Goal: Task Accomplishment & Management: Manage account settings

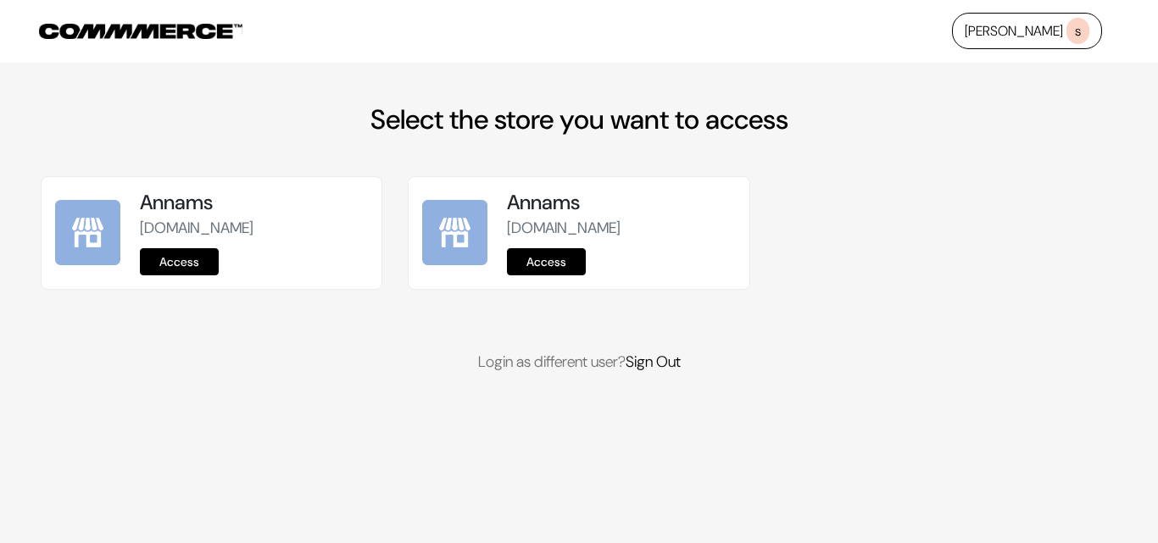
click at [158, 257] on link "Access" at bounding box center [179, 261] width 79 height 27
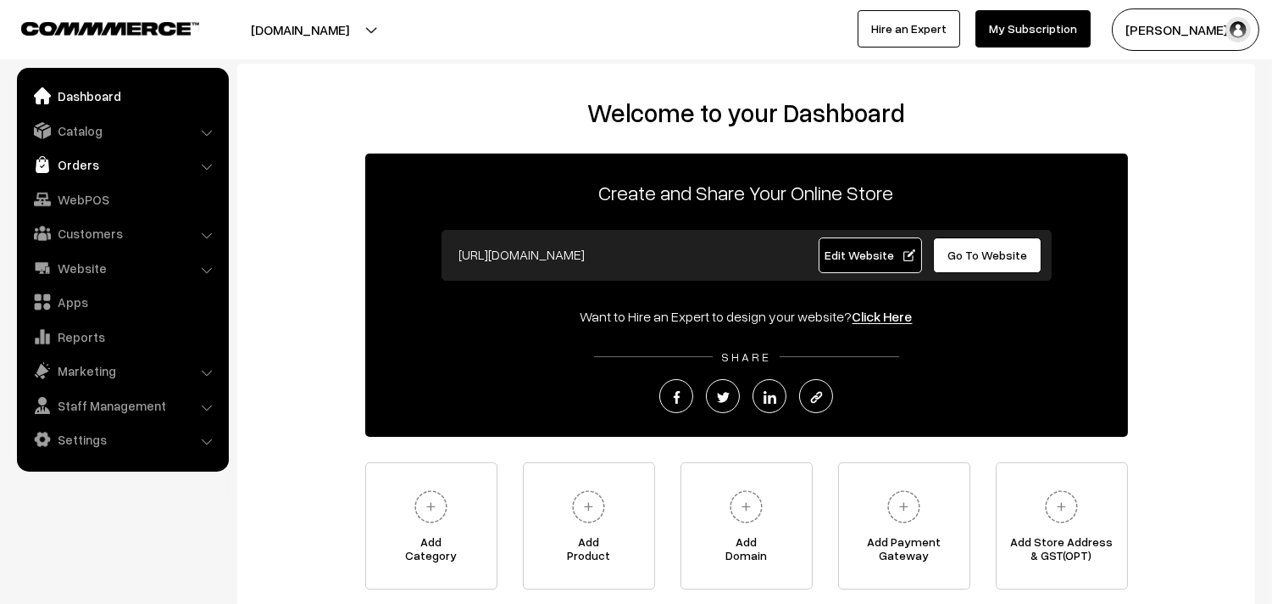
click at [86, 153] on link "Orders" at bounding box center [122, 164] width 202 height 31
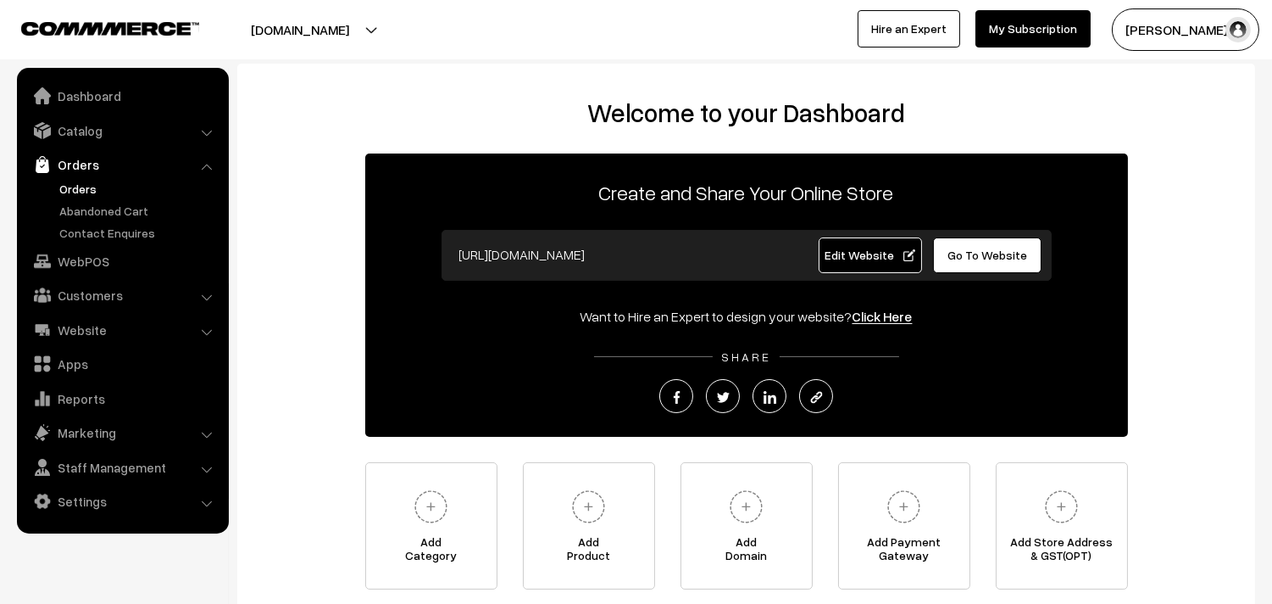
click at [70, 181] on link "Orders" at bounding box center [139, 189] width 168 height 18
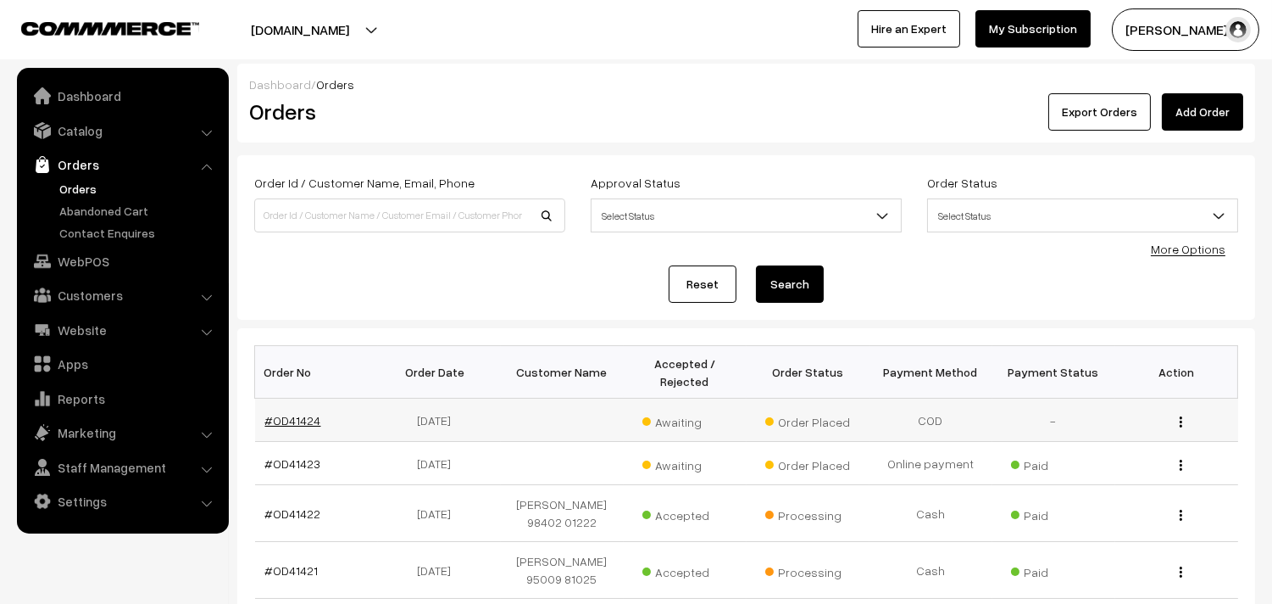
click at [302, 420] on link "#OD41424" at bounding box center [293, 420] width 56 height 14
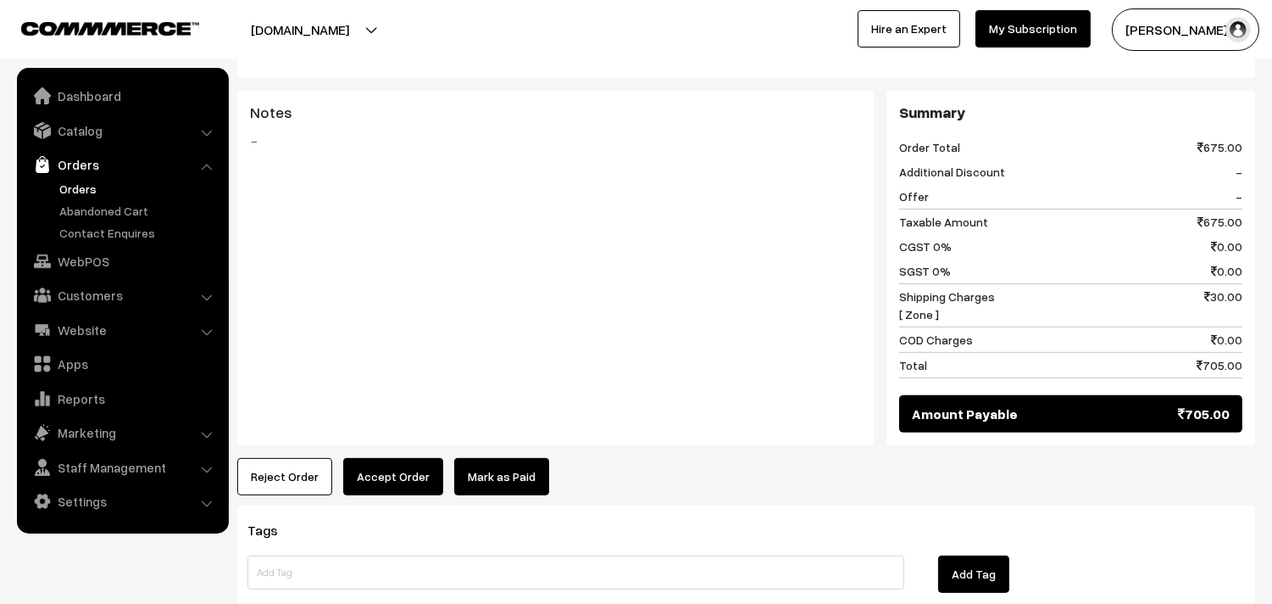
click at [366, 458] on button "Accept Order" at bounding box center [393, 476] width 100 height 37
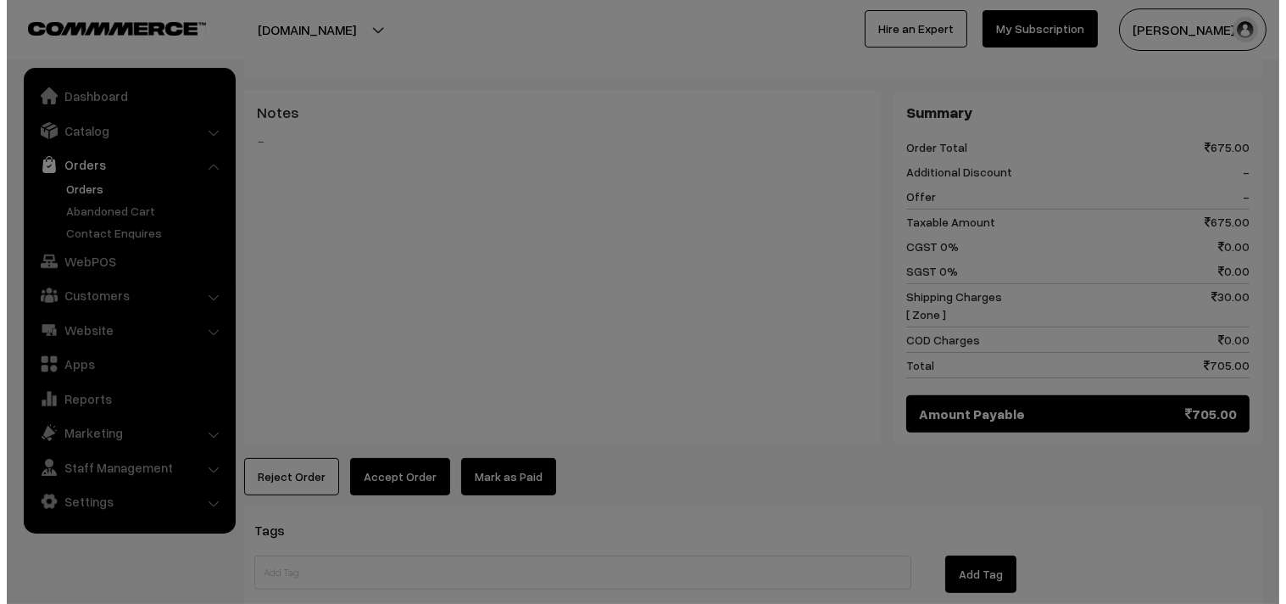
scroll to position [1111, 0]
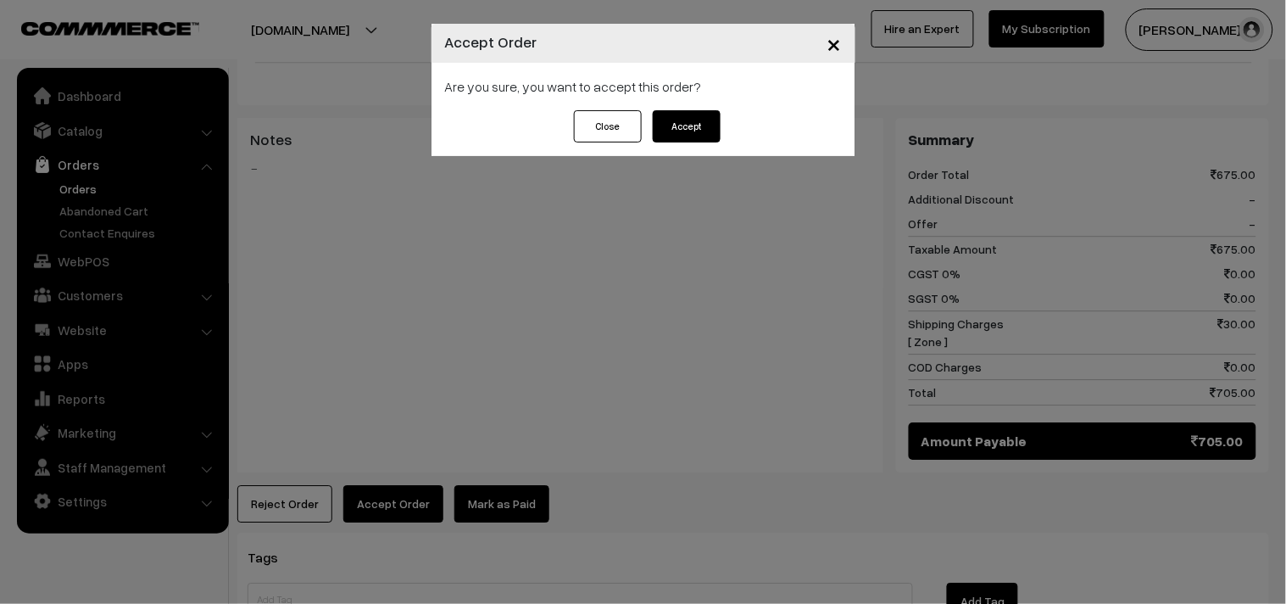
click at [687, 130] on button "Accept" at bounding box center [687, 126] width 68 height 32
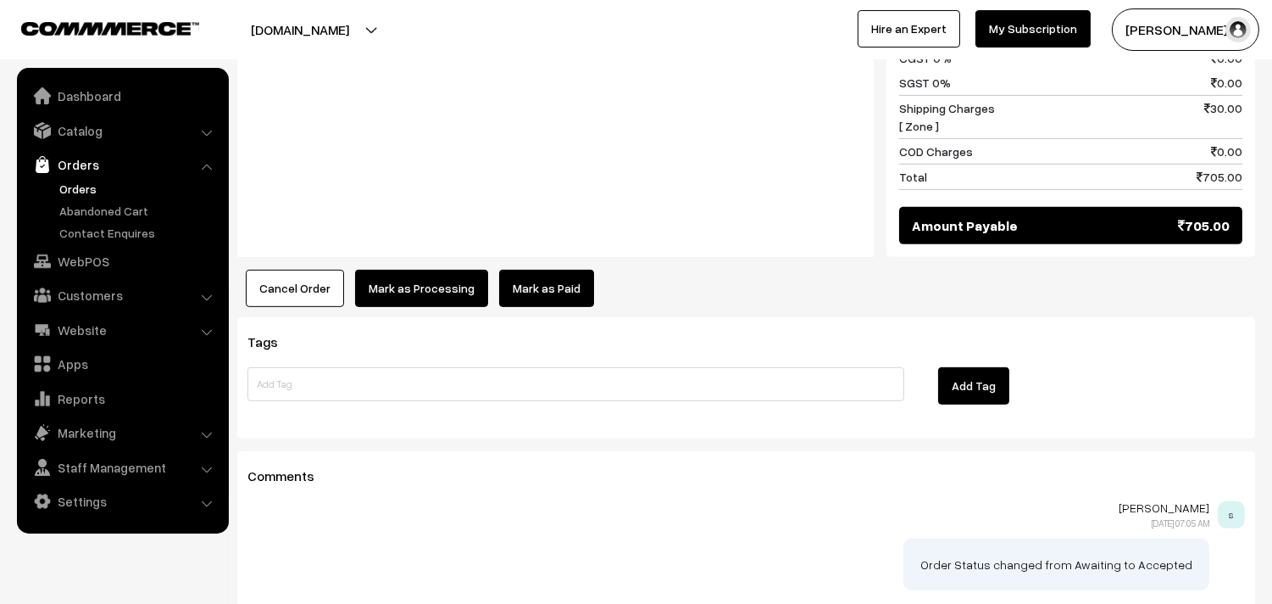
click at [436, 270] on button "Mark as Processing" at bounding box center [421, 288] width 133 height 37
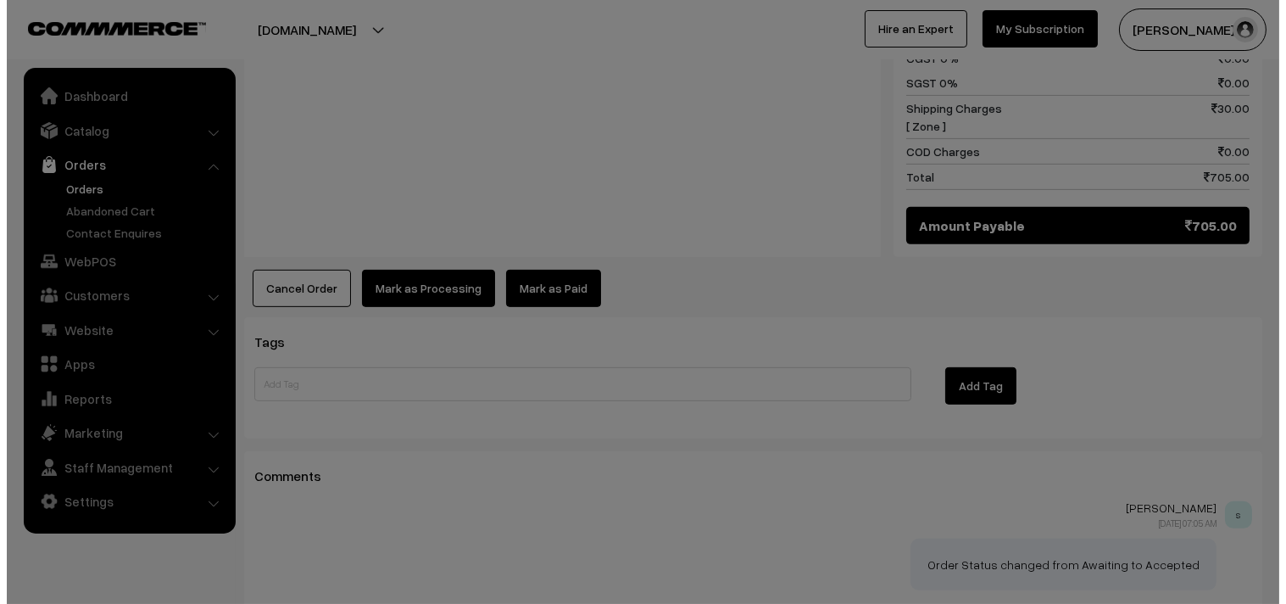
scroll to position [1308, 0]
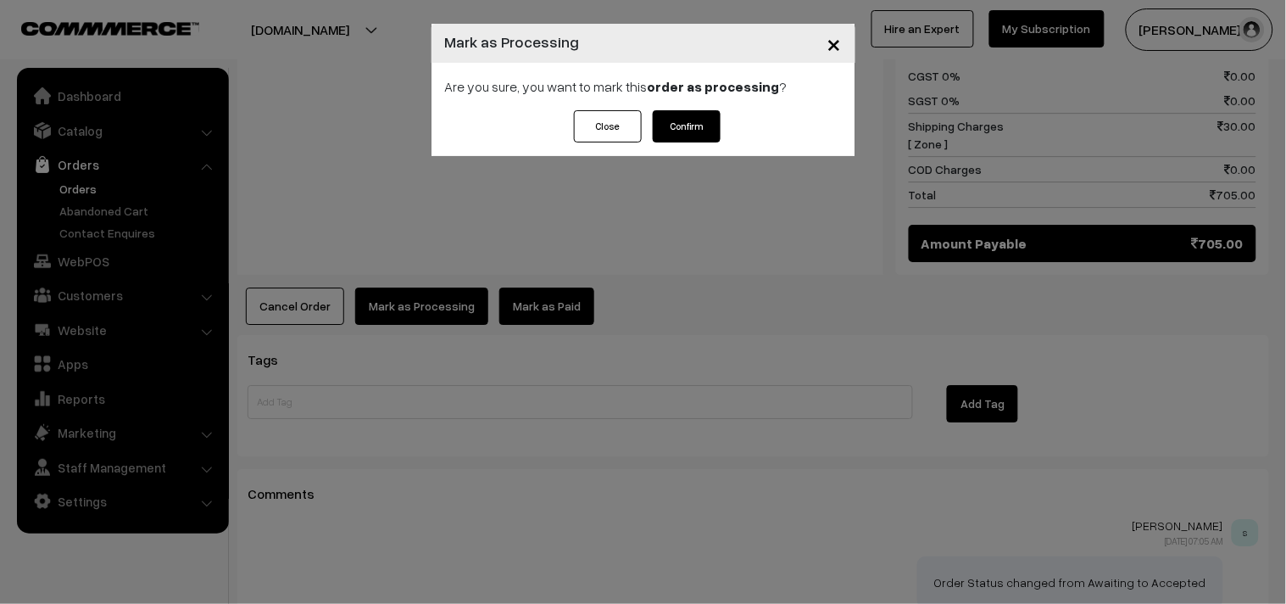
click at [687, 119] on button "Confirm" at bounding box center [687, 126] width 68 height 32
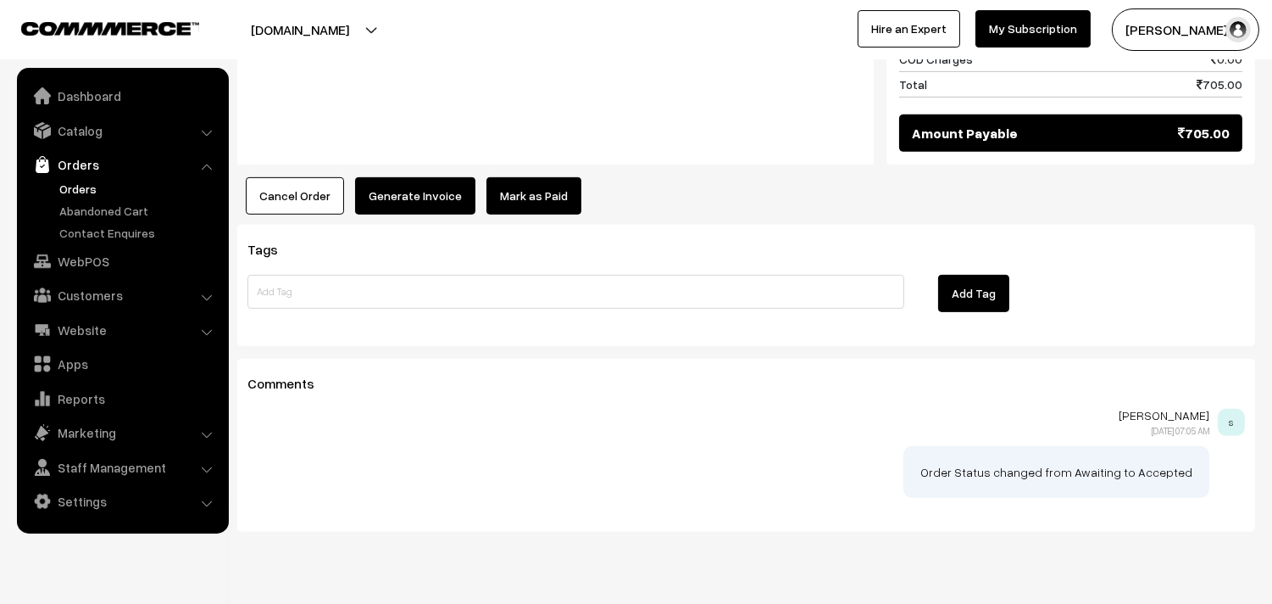
click at [434, 177] on button "Generate Invoice" at bounding box center [415, 195] width 120 height 37
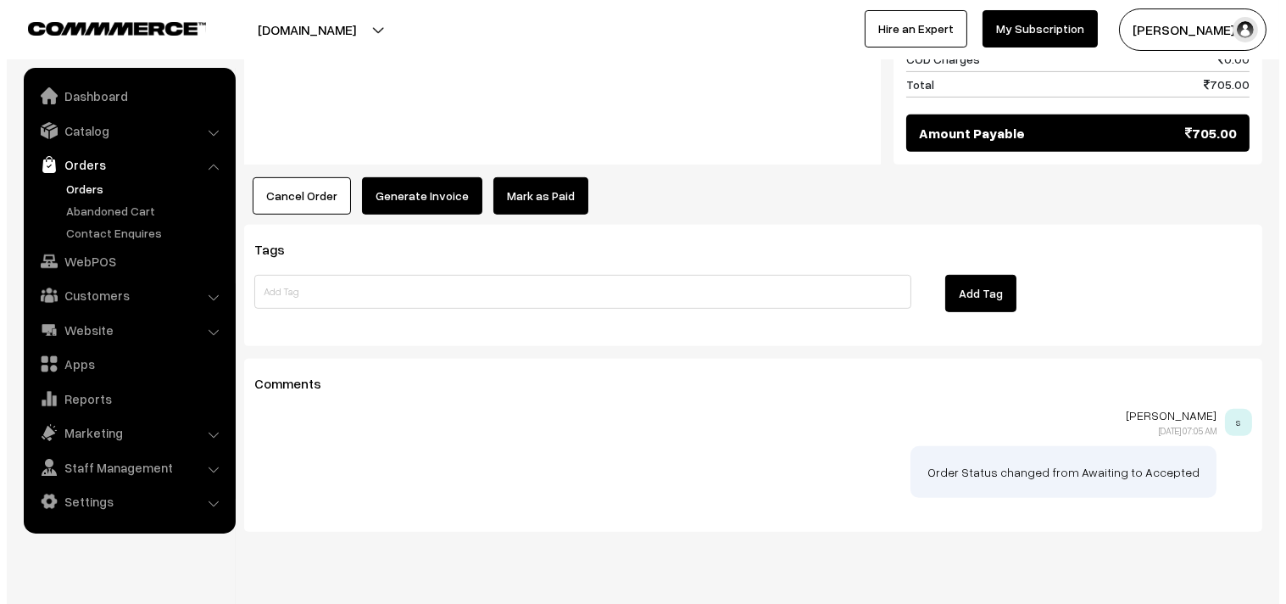
scroll to position [1400, 0]
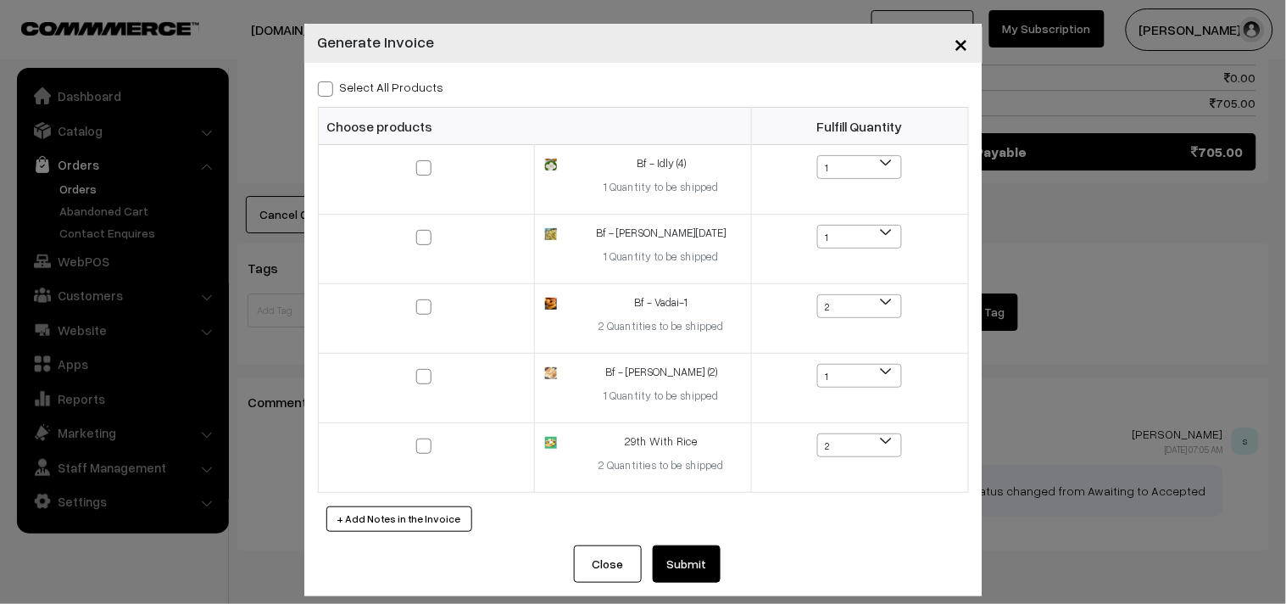
click at [383, 82] on label "Select All Products" at bounding box center [381, 87] width 126 height 18
click at [329, 82] on input "Select All Products" at bounding box center [323, 86] width 11 height 11
checkbox input "true"
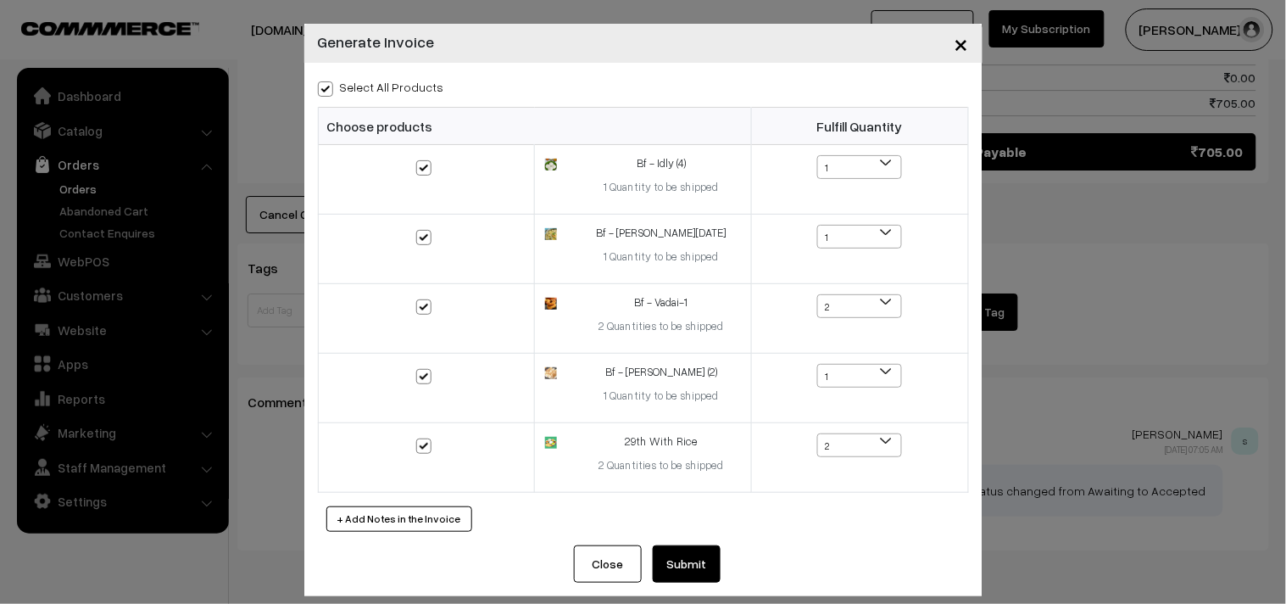
checkbox input "true"
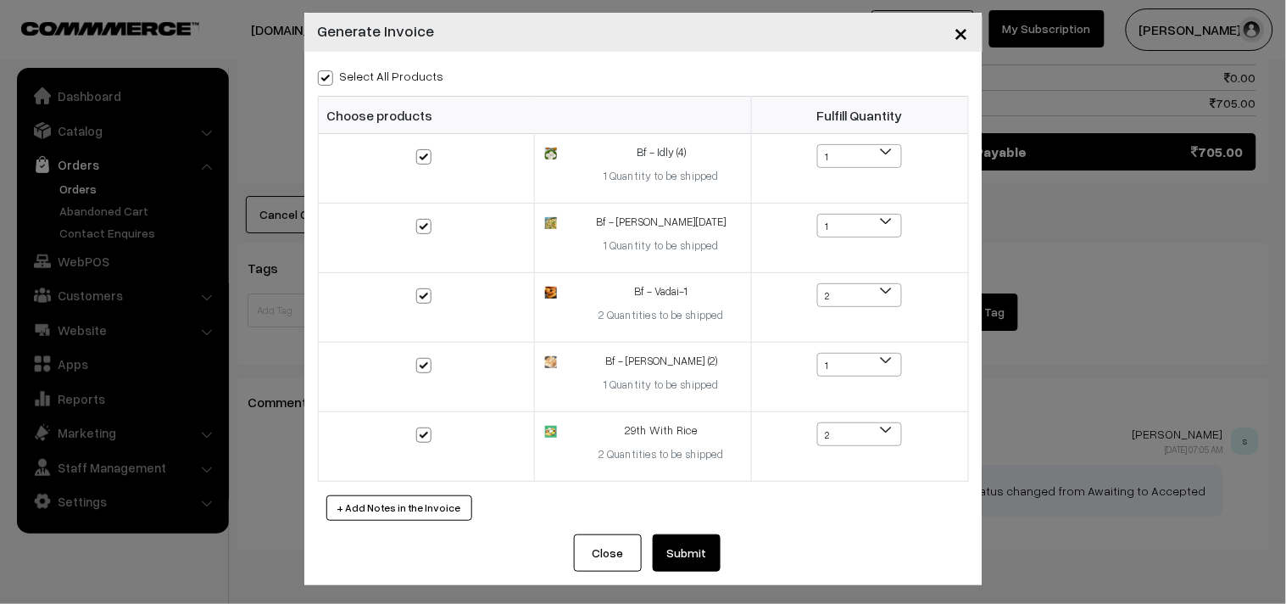
scroll to position [17, 0]
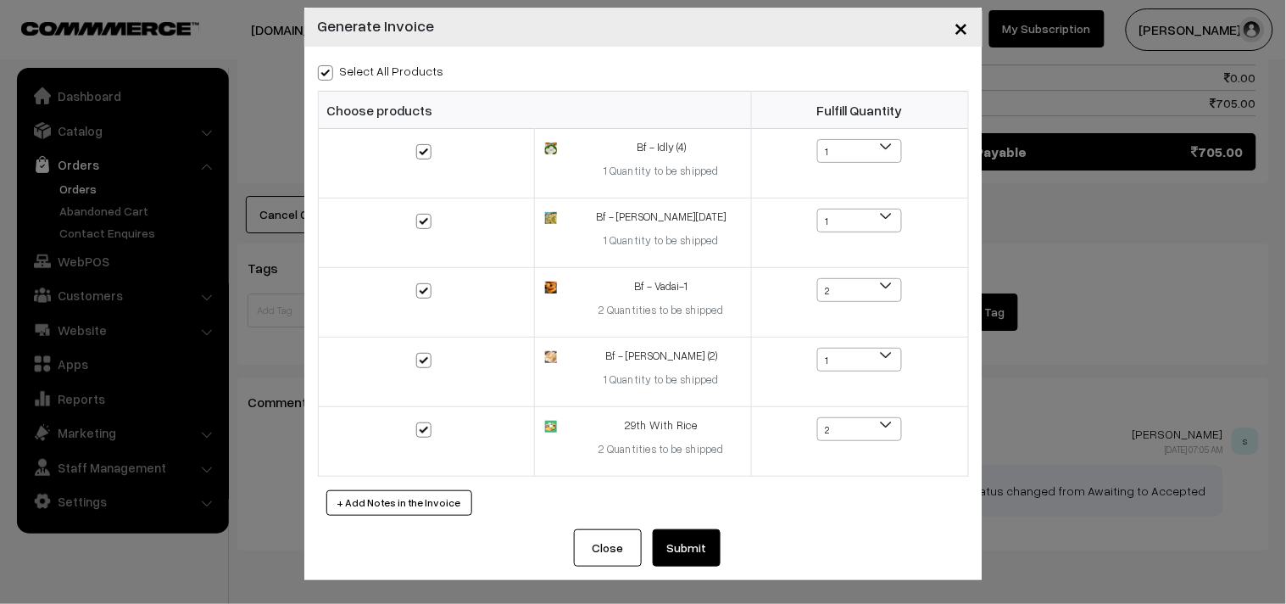
click at [682, 544] on button "Submit" at bounding box center [687, 547] width 68 height 37
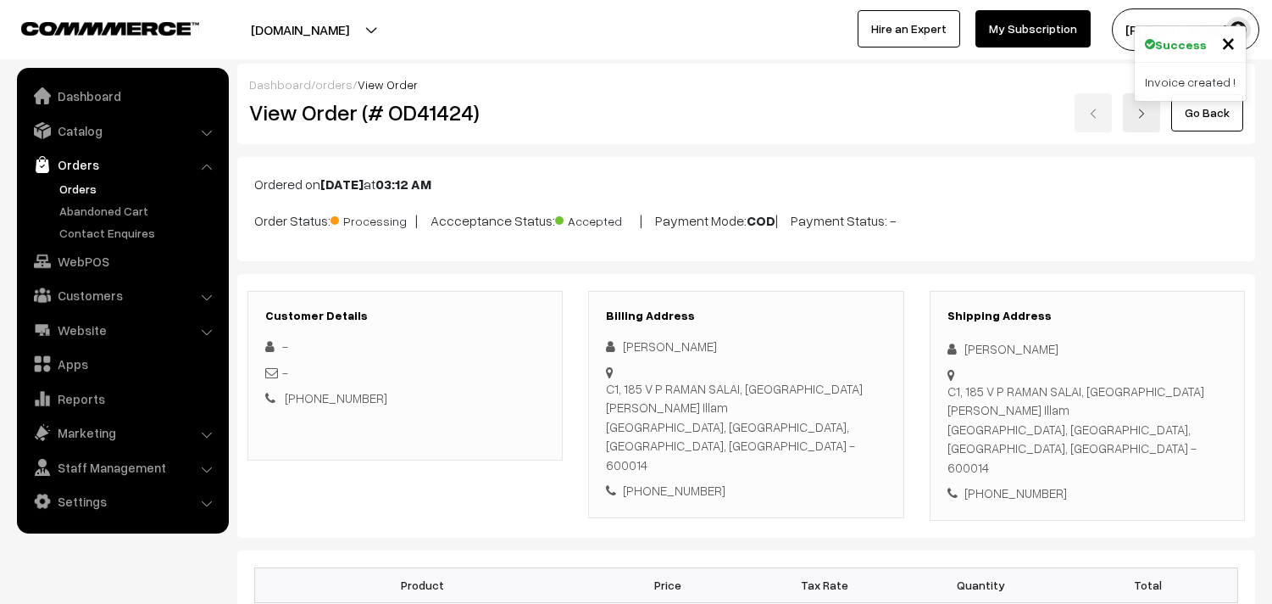
scroll to position [1410, 0]
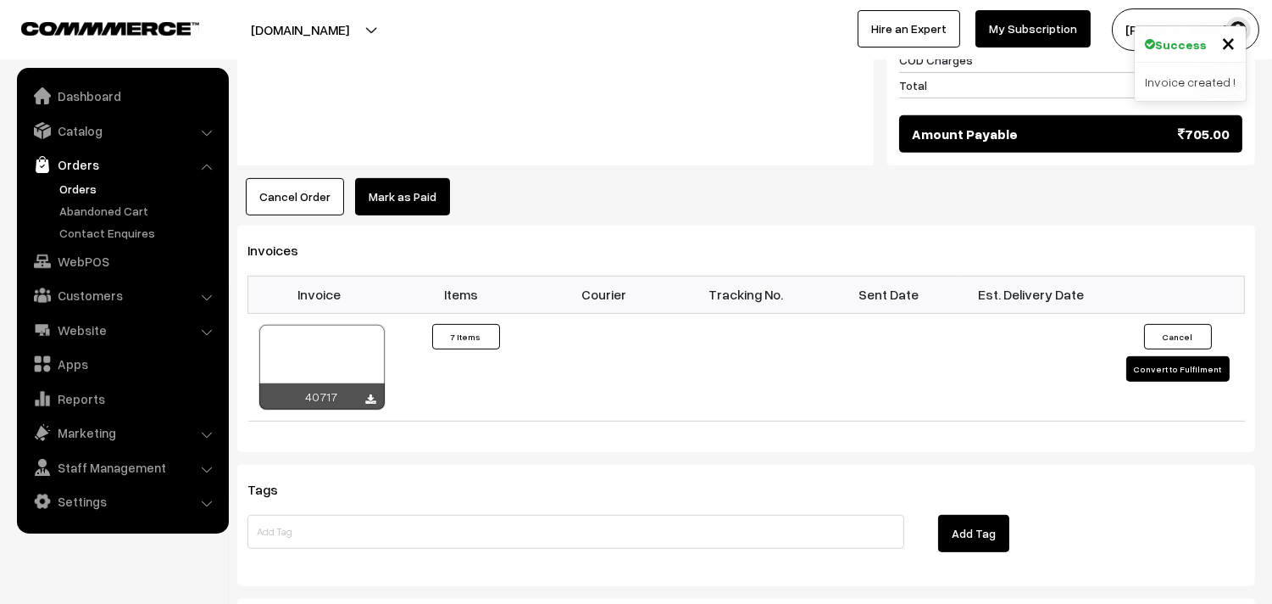
click at [395, 314] on td "Invoice #40717 × Products Quantity 7 Items" at bounding box center [462, 368] width 142 height 108
click at [348, 325] on div at bounding box center [321, 367] width 125 height 85
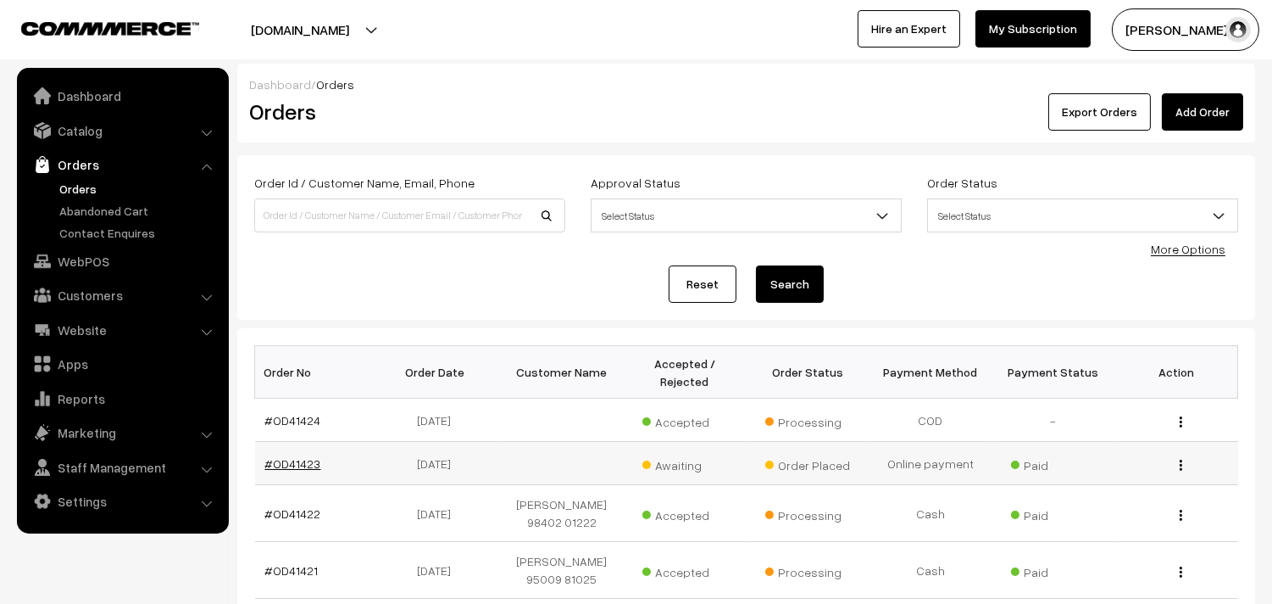
click at [291, 463] on link "#OD41423" at bounding box center [293, 463] width 56 height 14
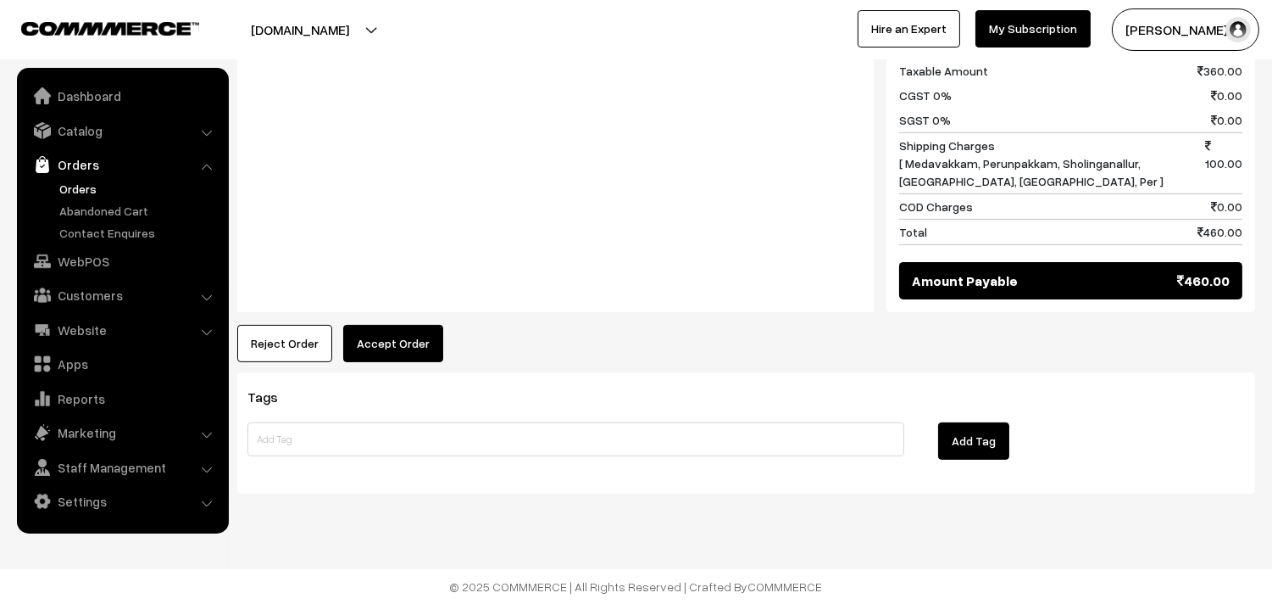
click at [376, 343] on button "Accept Order" at bounding box center [393, 343] width 100 height 37
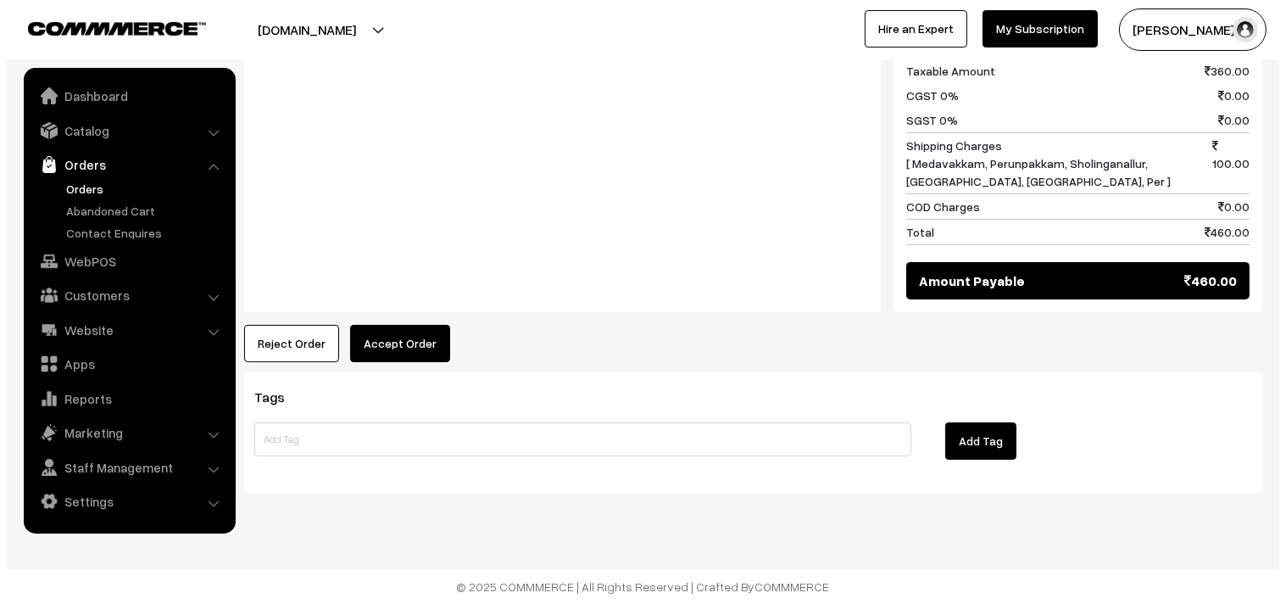
scroll to position [929, 0]
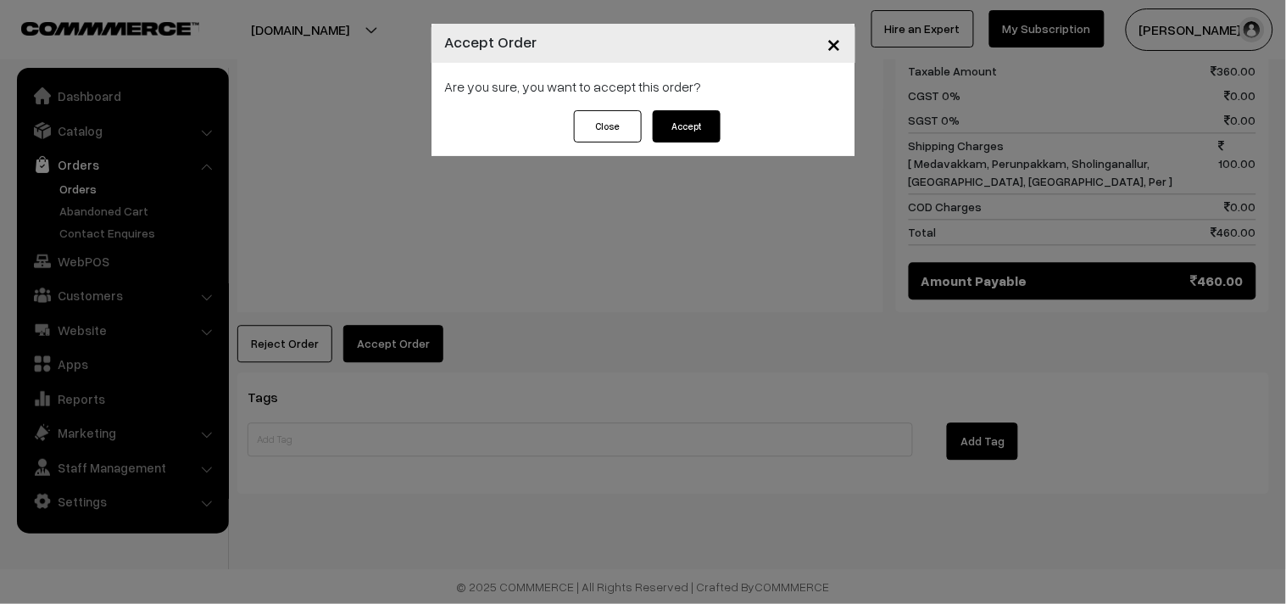
click at [676, 125] on button "Accept" at bounding box center [687, 126] width 68 height 32
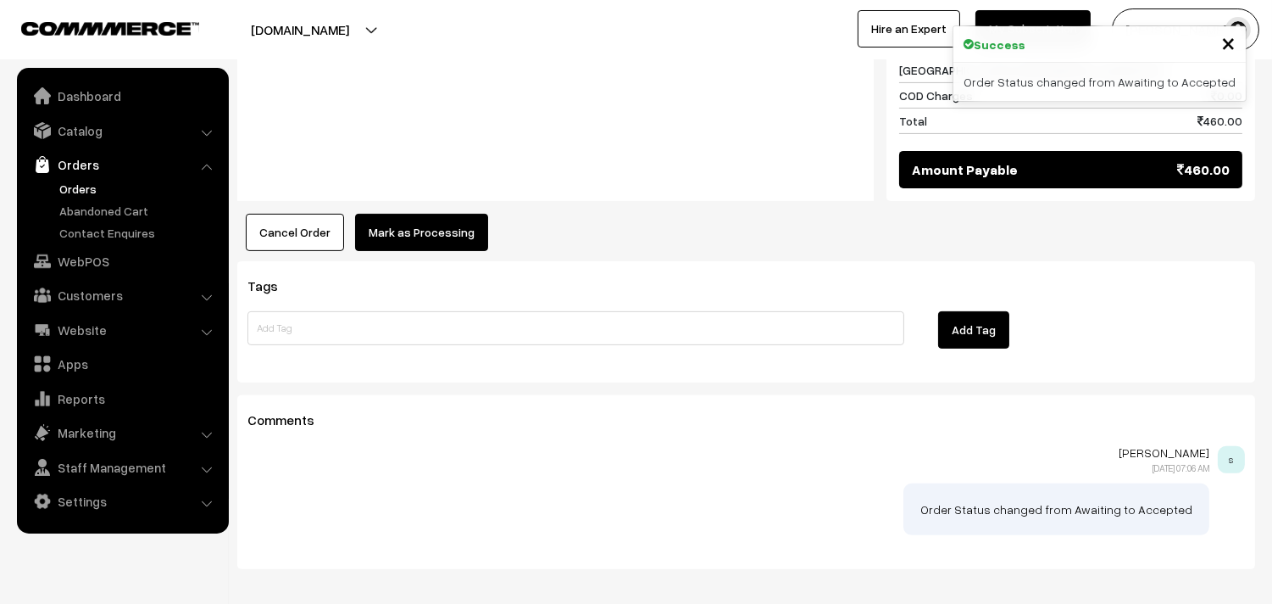
click at [400, 242] on button "Mark as Processing" at bounding box center [421, 232] width 133 height 37
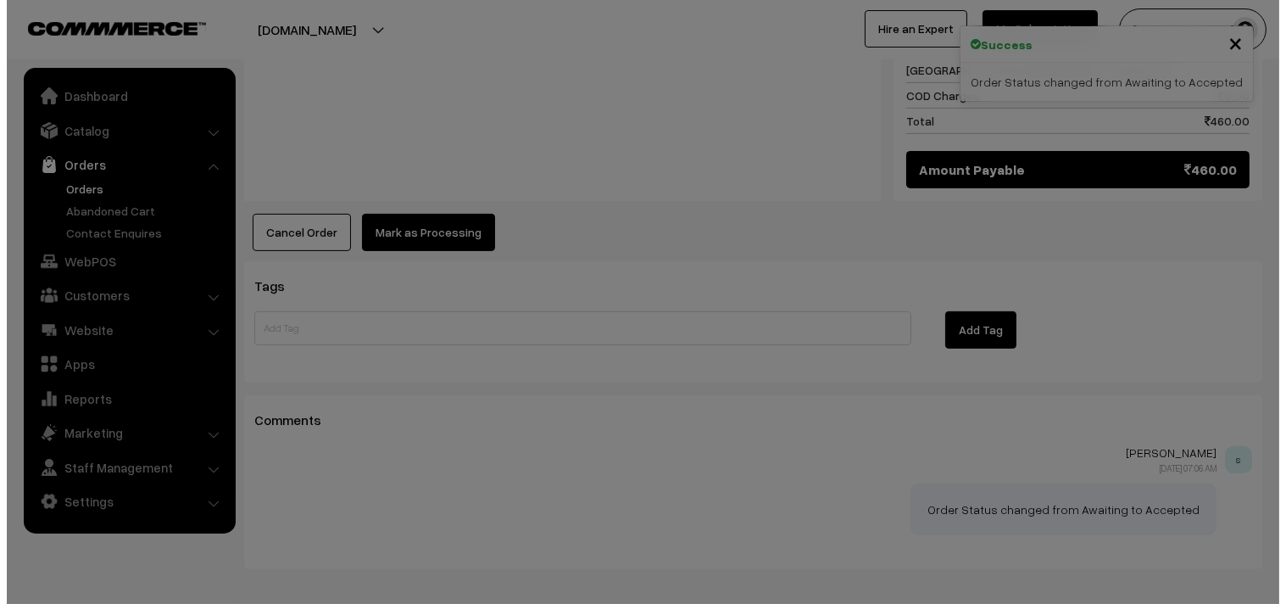
scroll to position [1039, 0]
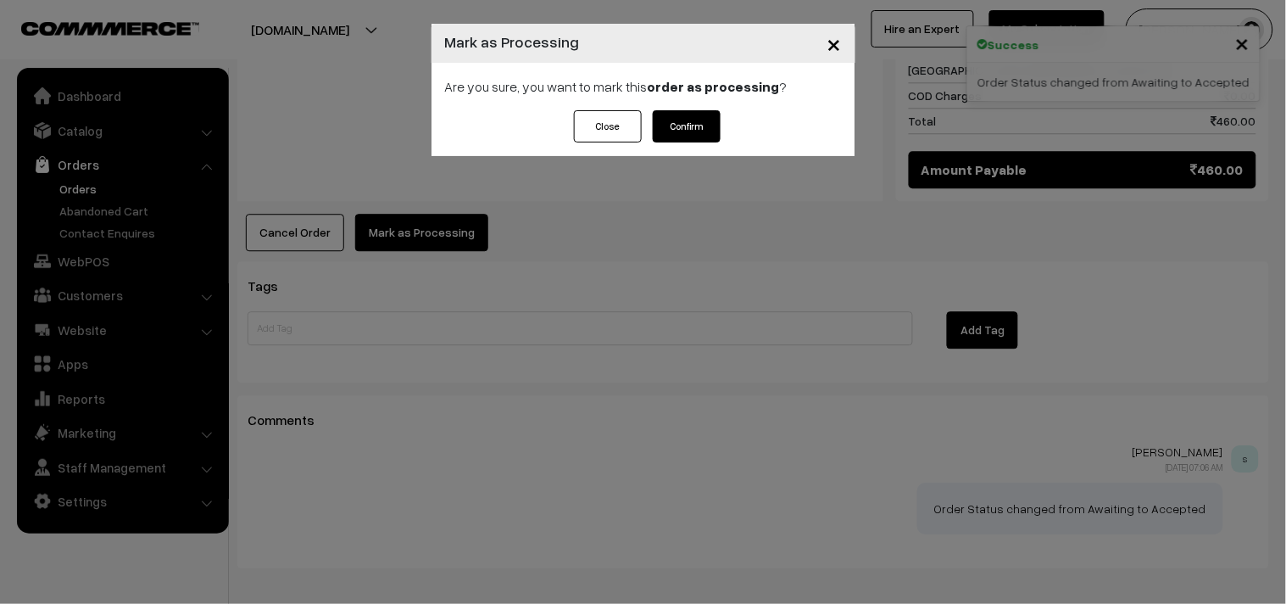
click at [698, 127] on button "Confirm" at bounding box center [687, 126] width 68 height 32
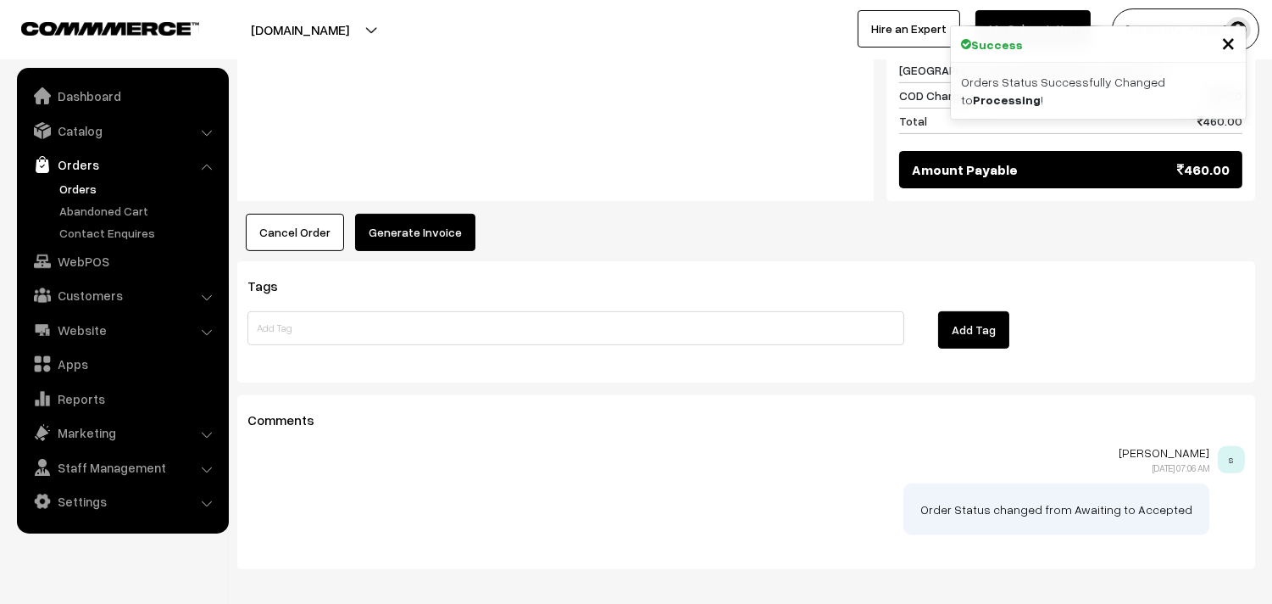
click at [396, 235] on button "Generate Invoice" at bounding box center [415, 232] width 120 height 37
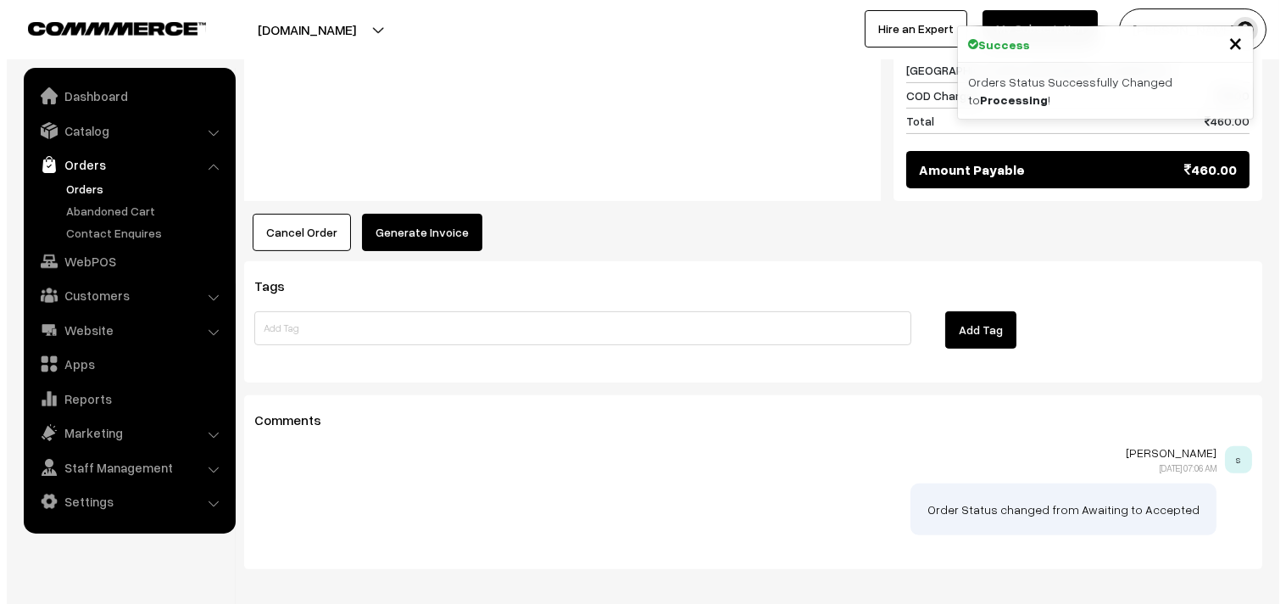
scroll to position [1039, 0]
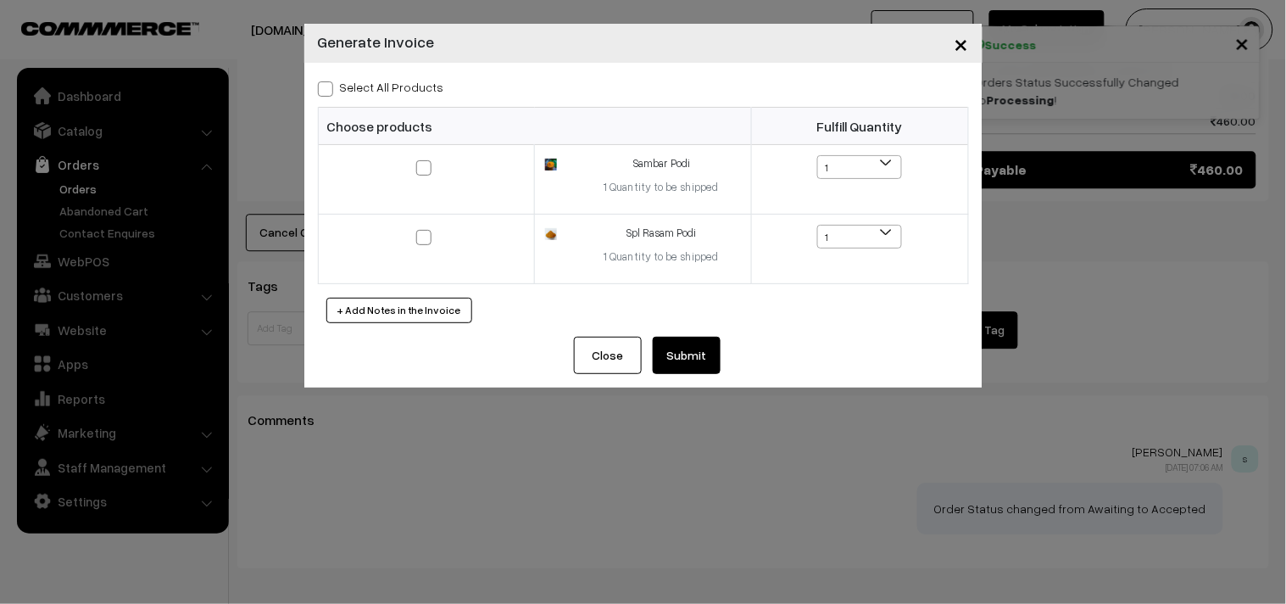
click at [394, 87] on label "Select All Products" at bounding box center [381, 87] width 126 height 18
click at [329, 87] on input "Select All Products" at bounding box center [323, 86] width 11 height 11
checkbox input "true"
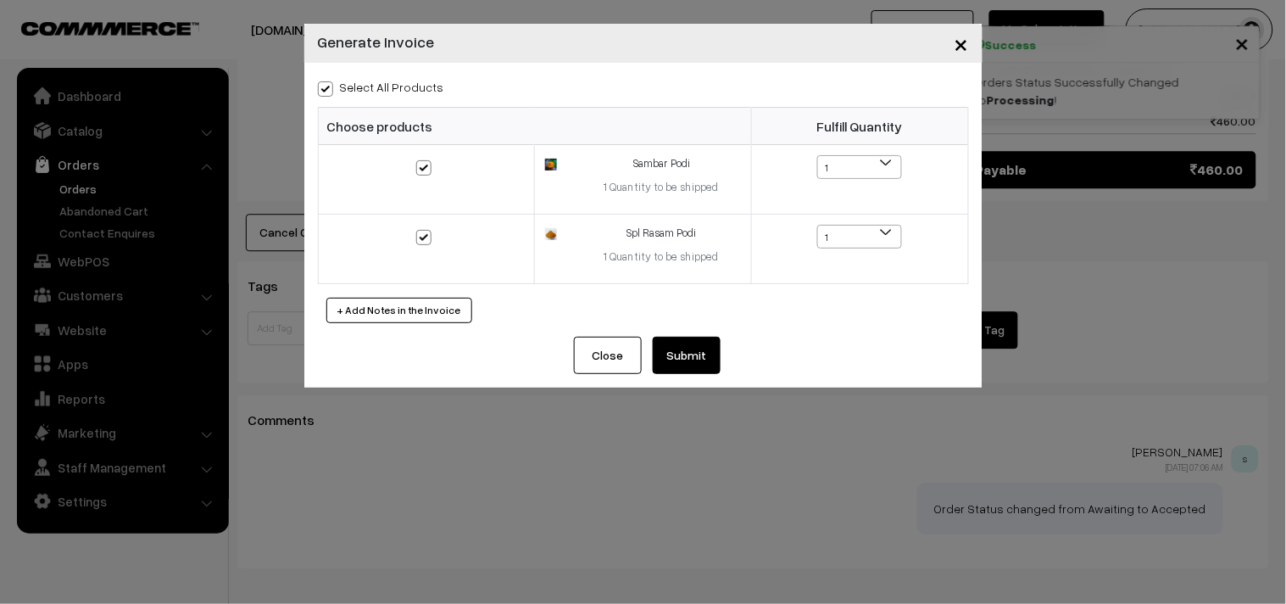
click at [697, 346] on button "Submit" at bounding box center [687, 355] width 68 height 37
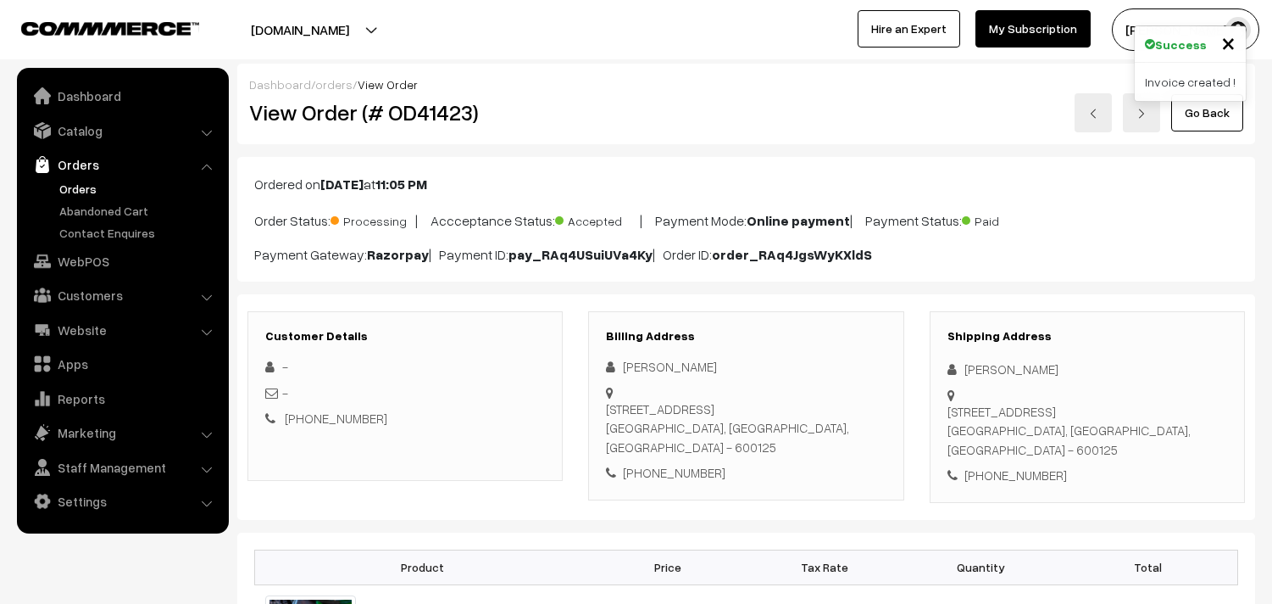
scroll to position [1036, 0]
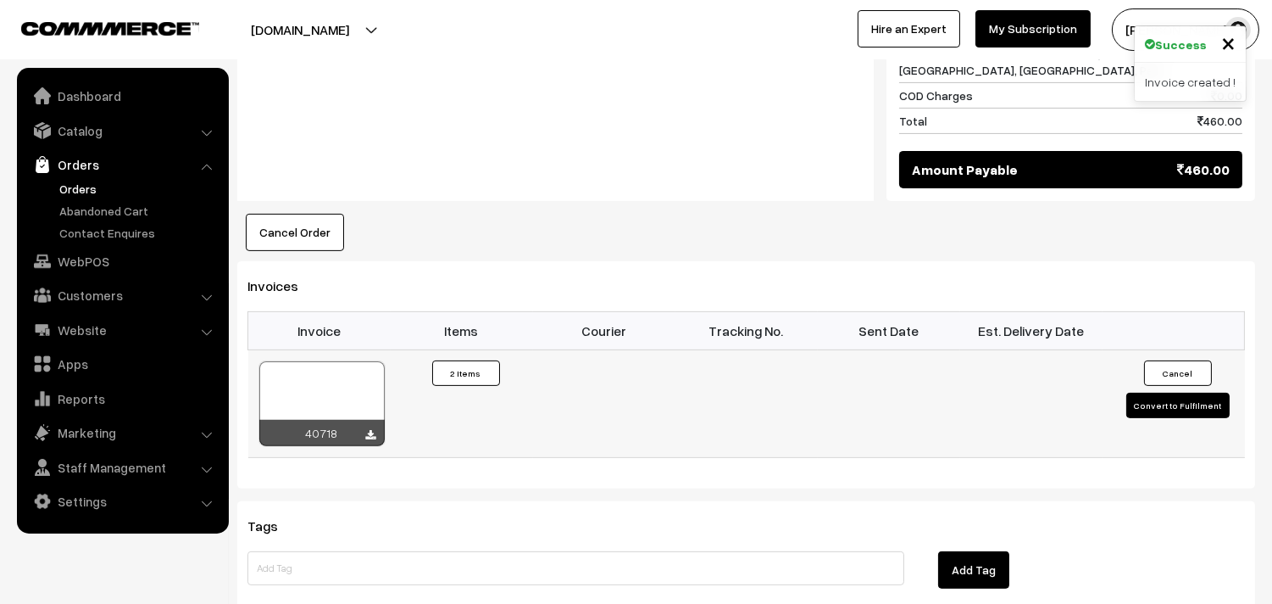
click at [342, 392] on div at bounding box center [321, 403] width 125 height 85
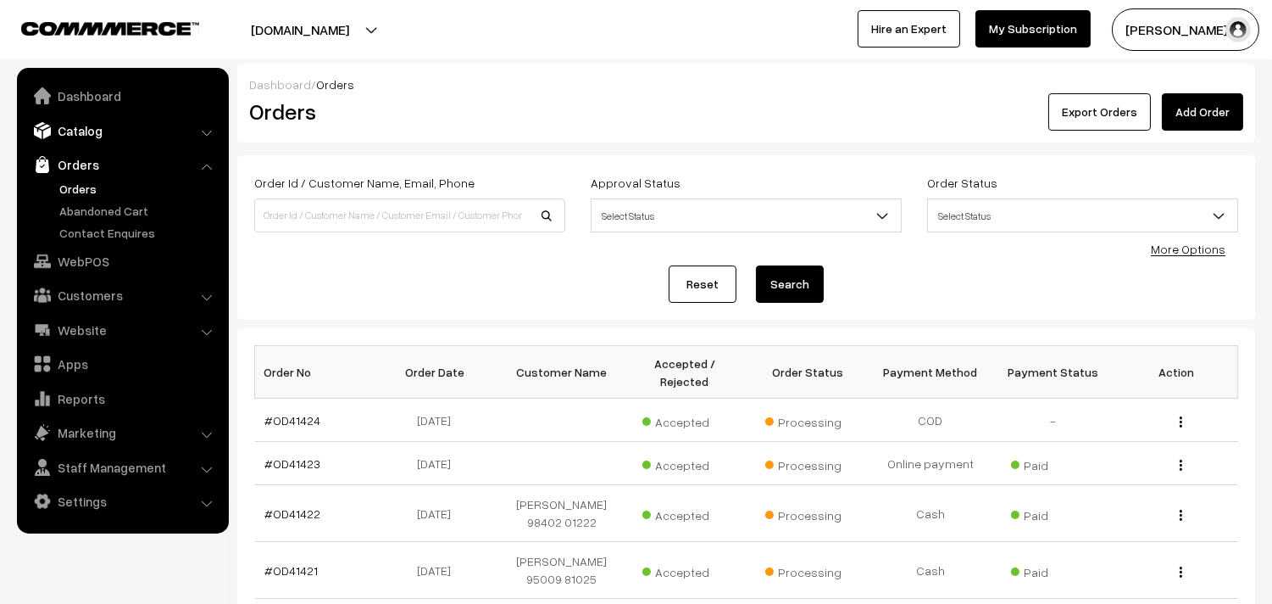
click at [78, 123] on link "Catalog" at bounding box center [122, 130] width 202 height 31
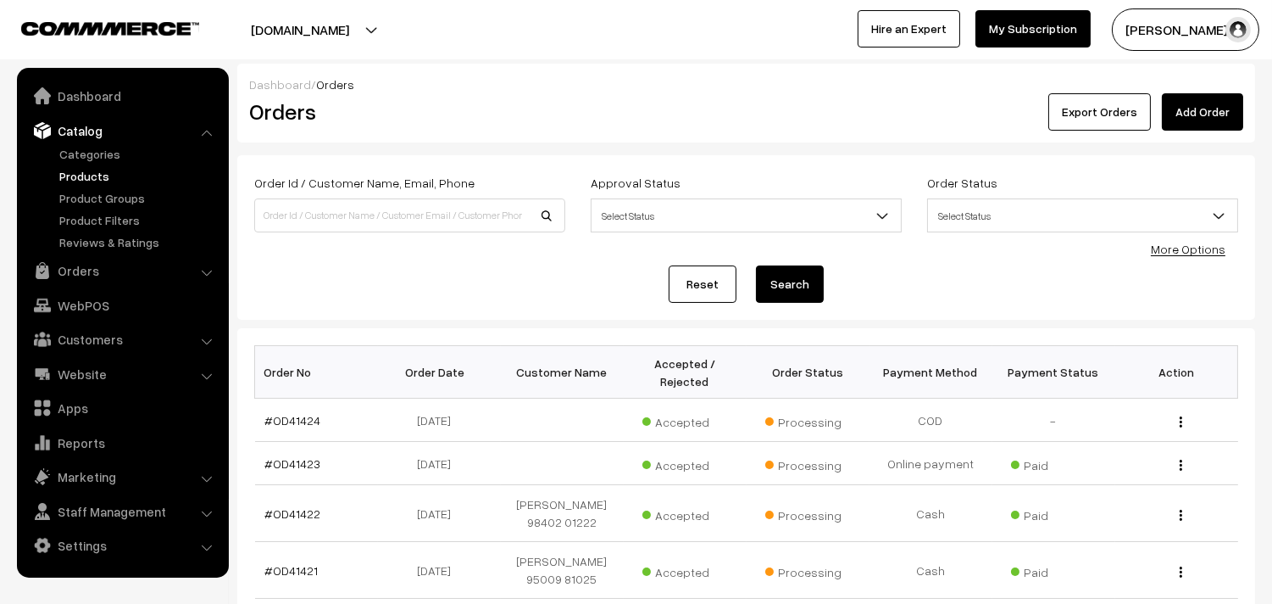
click at [90, 173] on link "Products" at bounding box center [139, 176] width 168 height 18
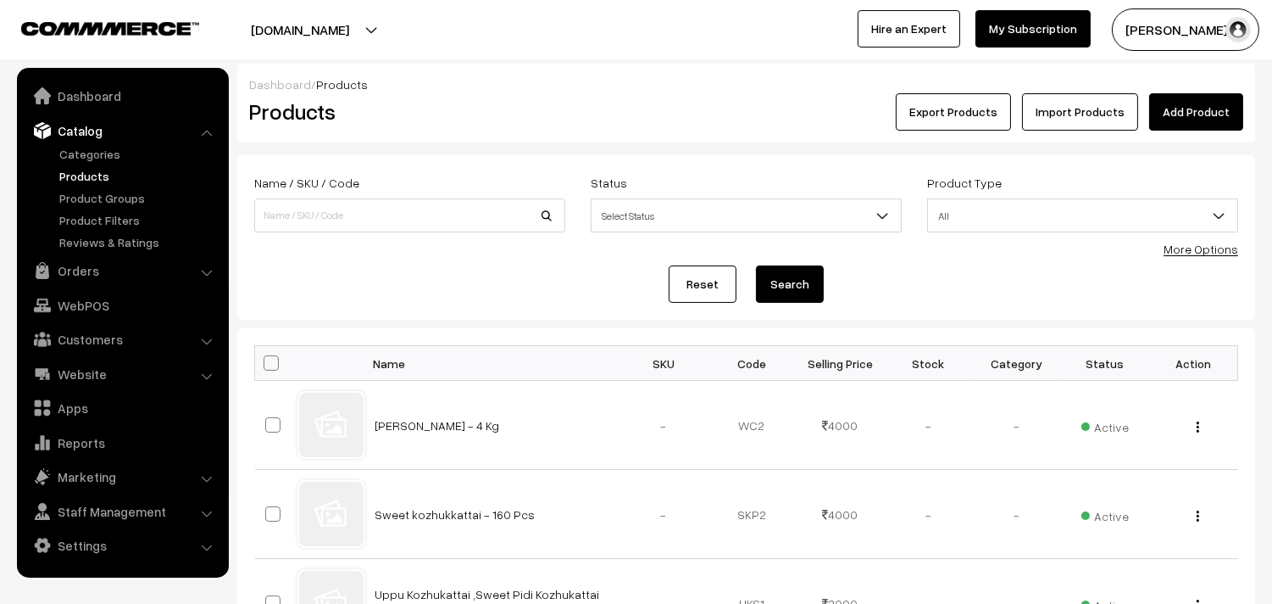
click at [359, 216] on input at bounding box center [409, 215] width 311 height 34
click at [1188, 242] on link "More Options" at bounding box center [1201, 249] width 75 height 14
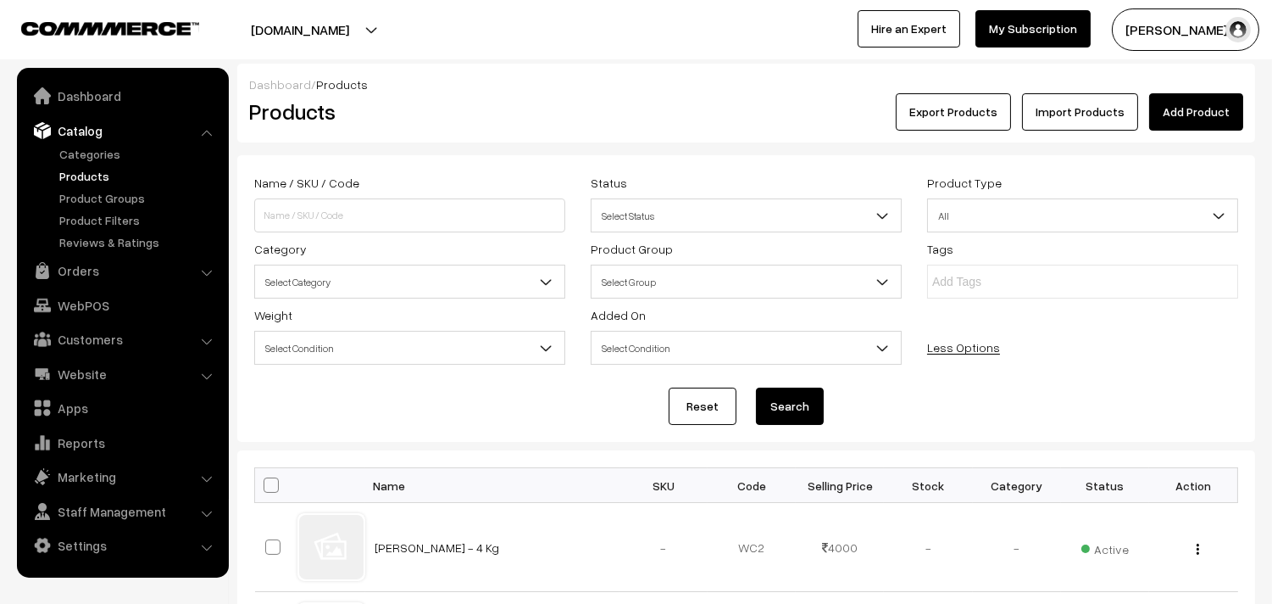
click at [379, 275] on span "Select Category" at bounding box center [409, 282] width 309 height 30
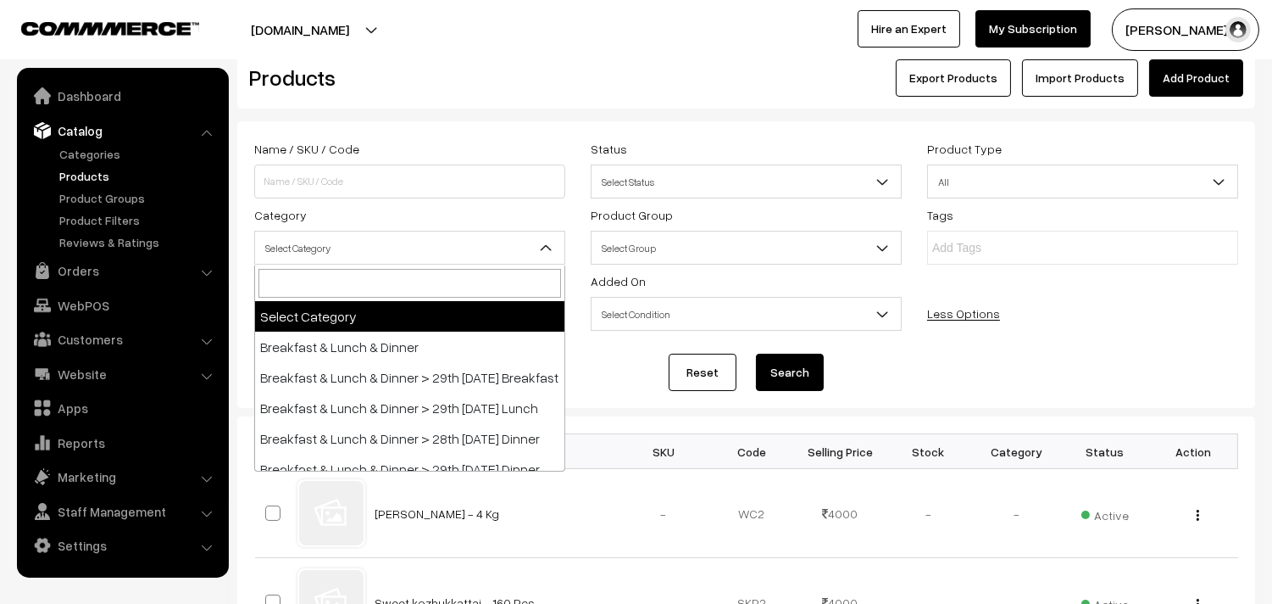
scroll to position [94, 0]
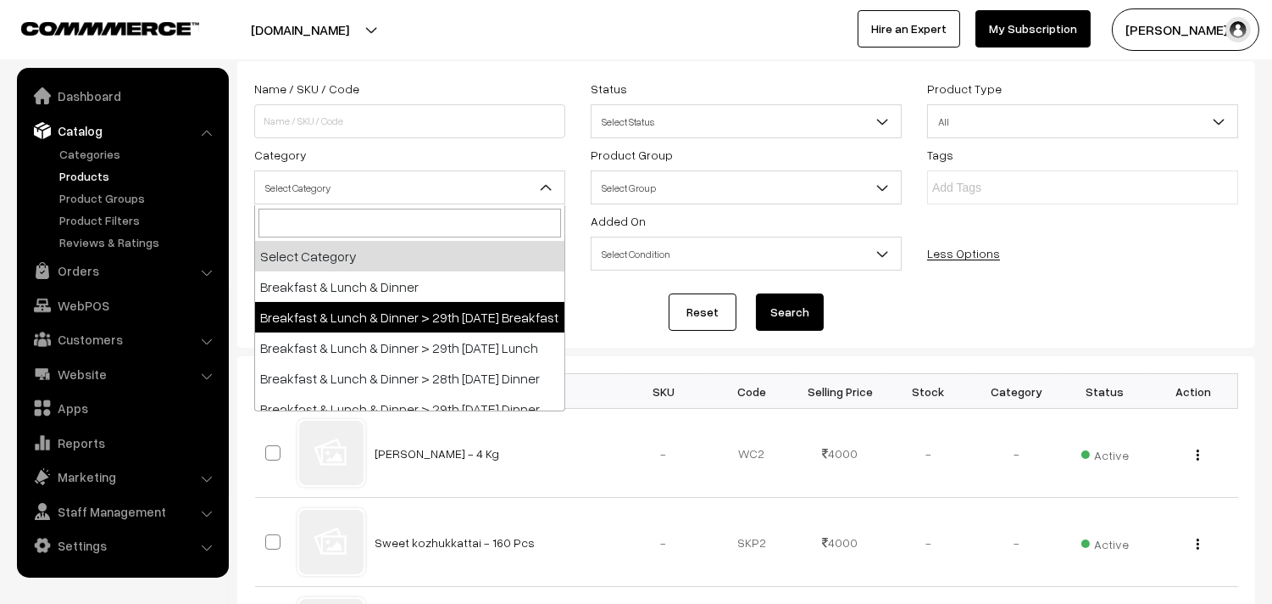
select select "91"
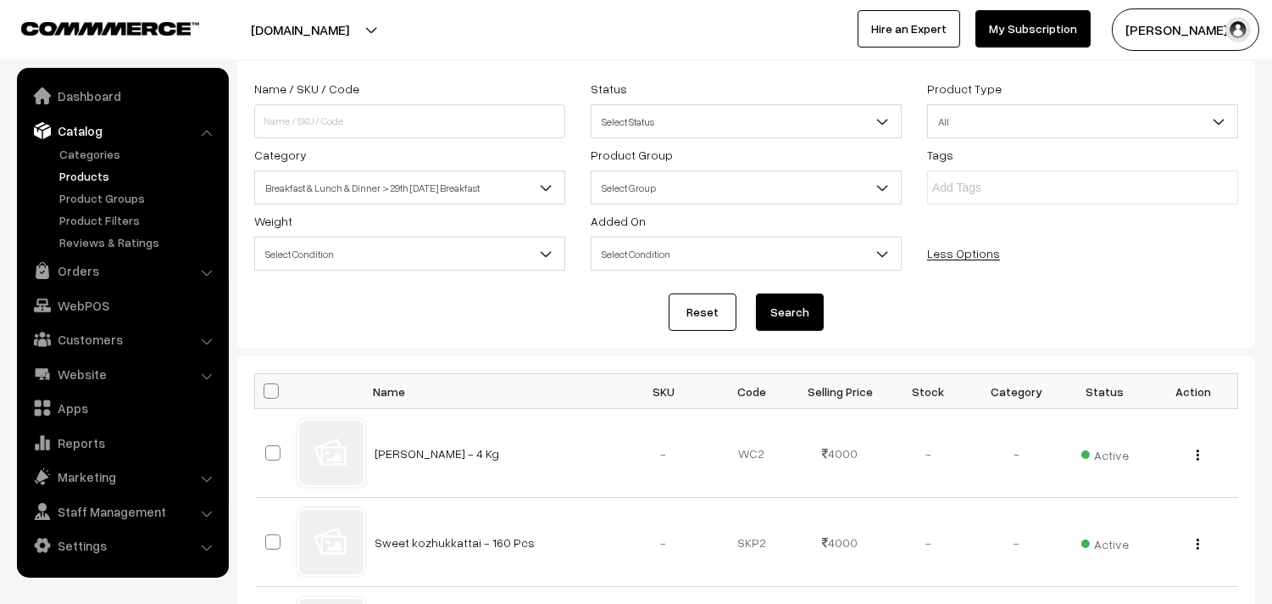
click at [817, 319] on button "Search" at bounding box center [790, 311] width 68 height 37
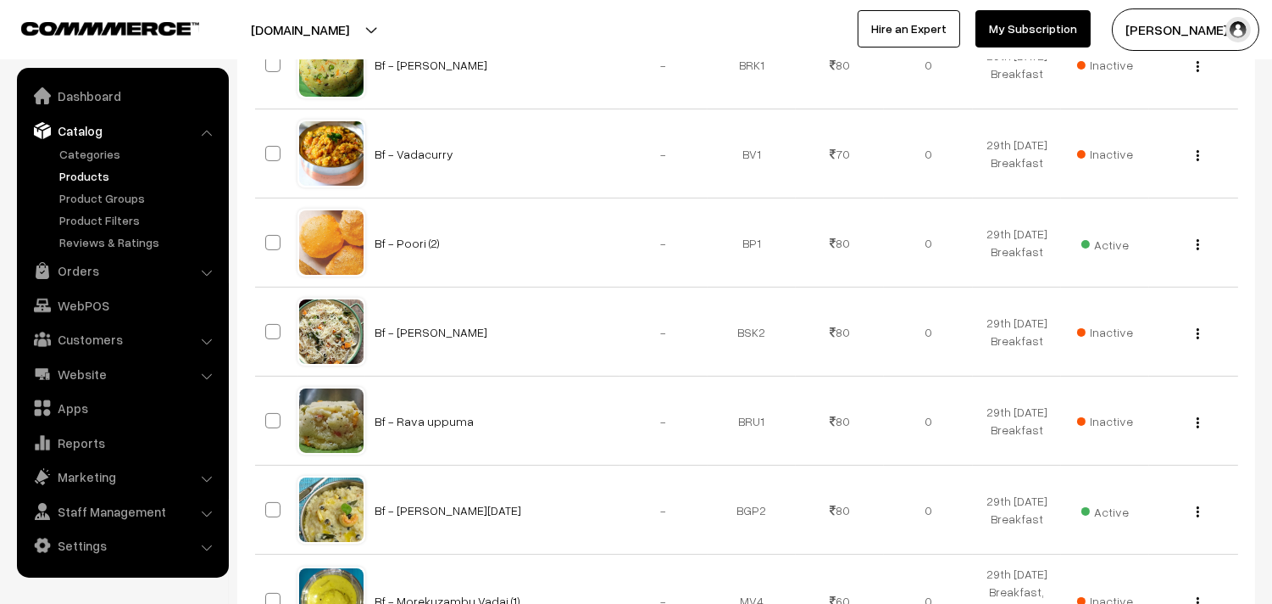
scroll to position [1010, 0]
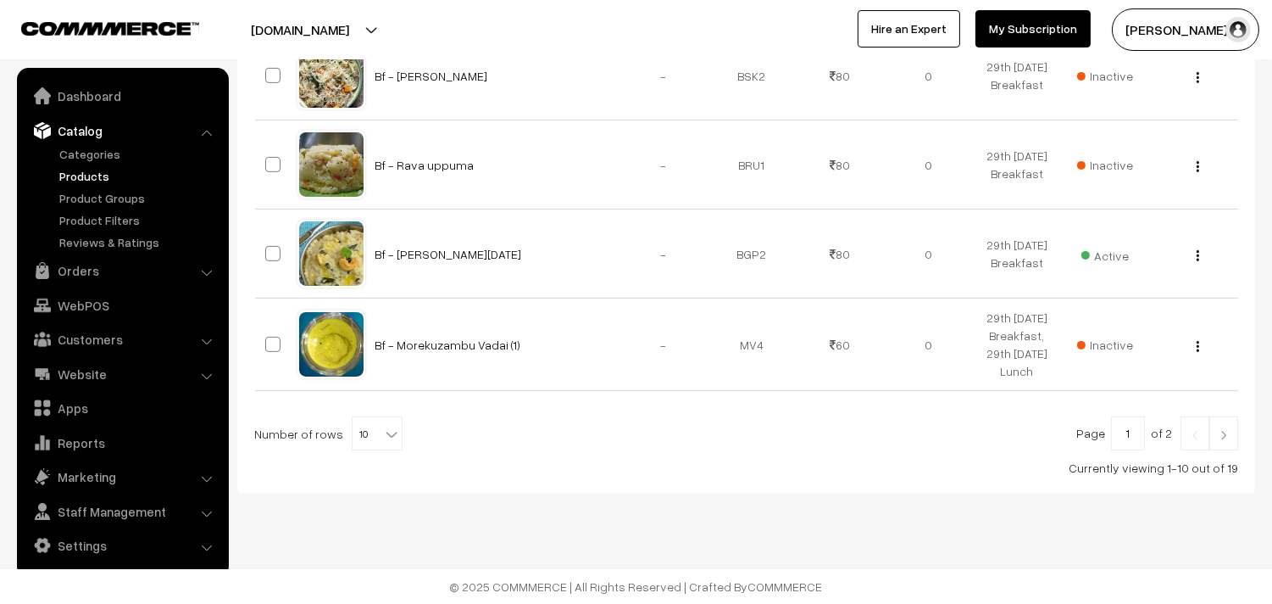
click at [373, 446] on span "10" at bounding box center [377, 434] width 49 height 34
select select "60"
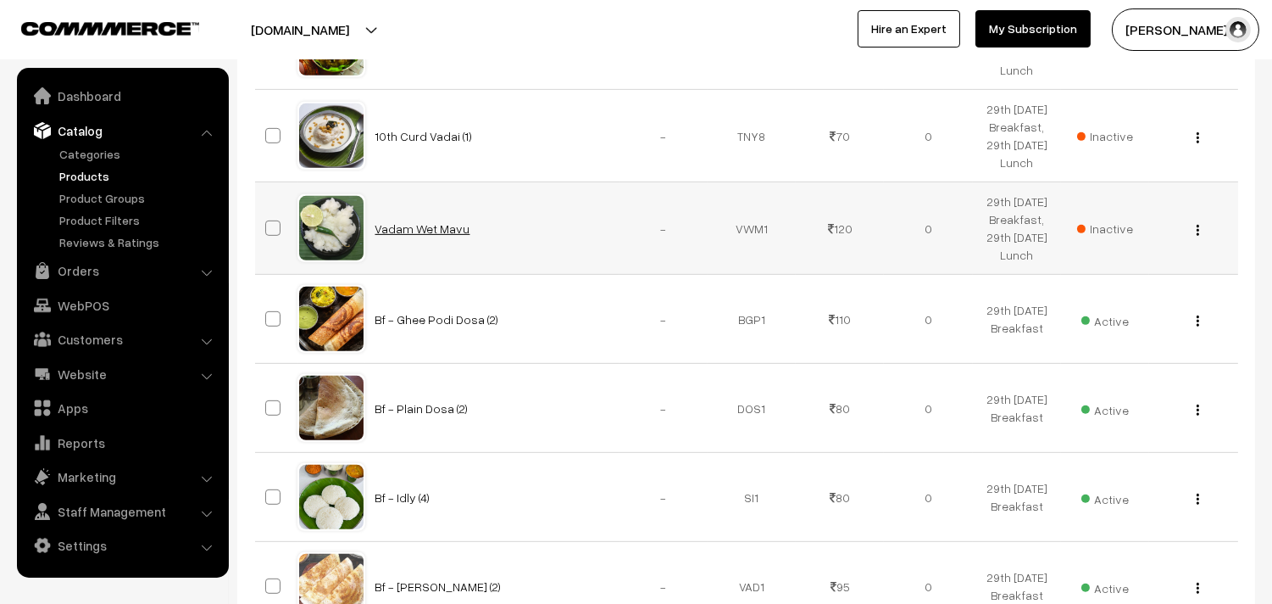
scroll to position [1506, 0]
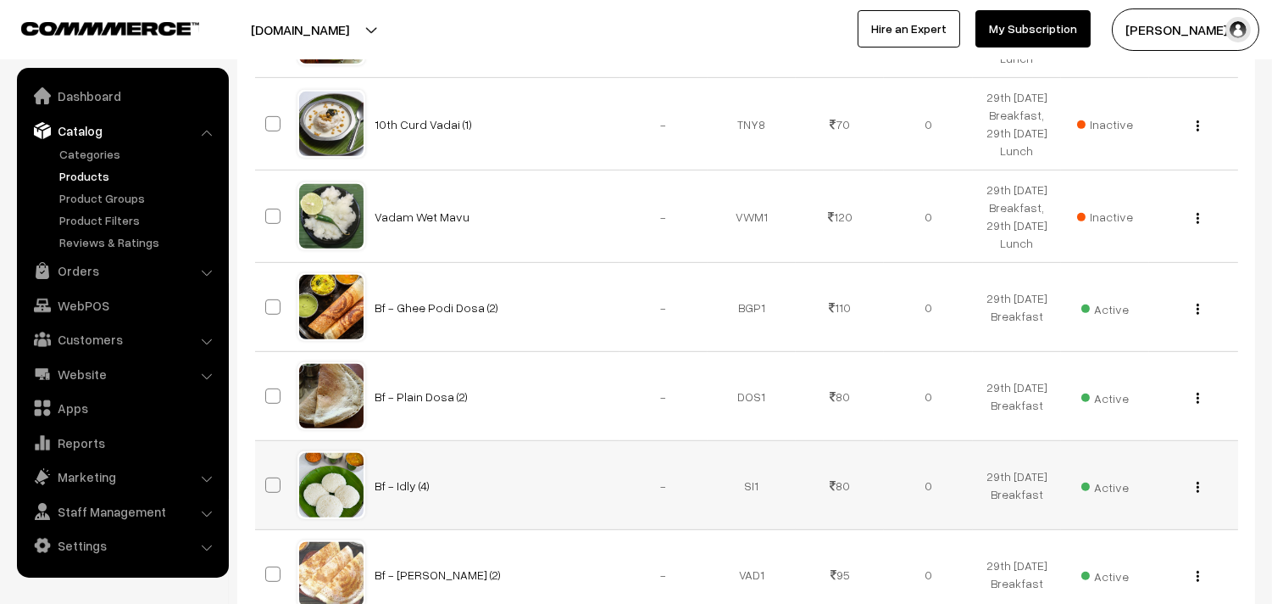
click at [1194, 486] on div "View Edit Delete" at bounding box center [1194, 485] width 68 height 18
click at [1200, 493] on div "View Edit Delete" at bounding box center [1194, 485] width 68 height 18
click at [1200, 493] on button "button" at bounding box center [1198, 487] width 4 height 14
click at [1087, 547] on link "Edit" at bounding box center [1122, 548] width 144 height 37
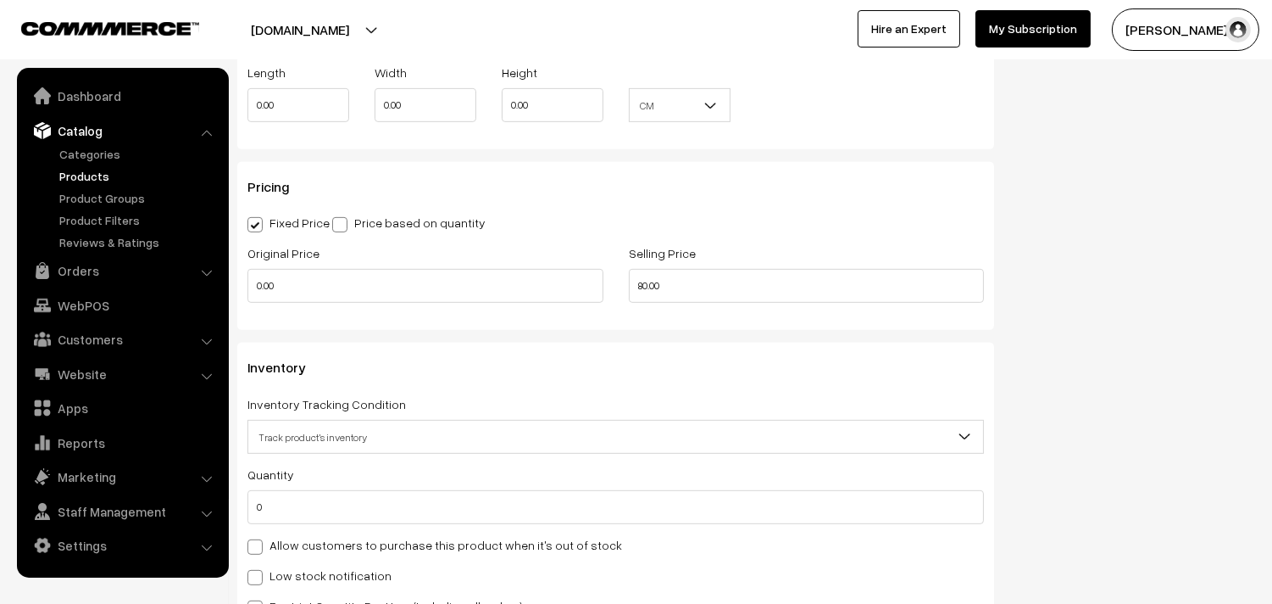
scroll to position [1412, 0]
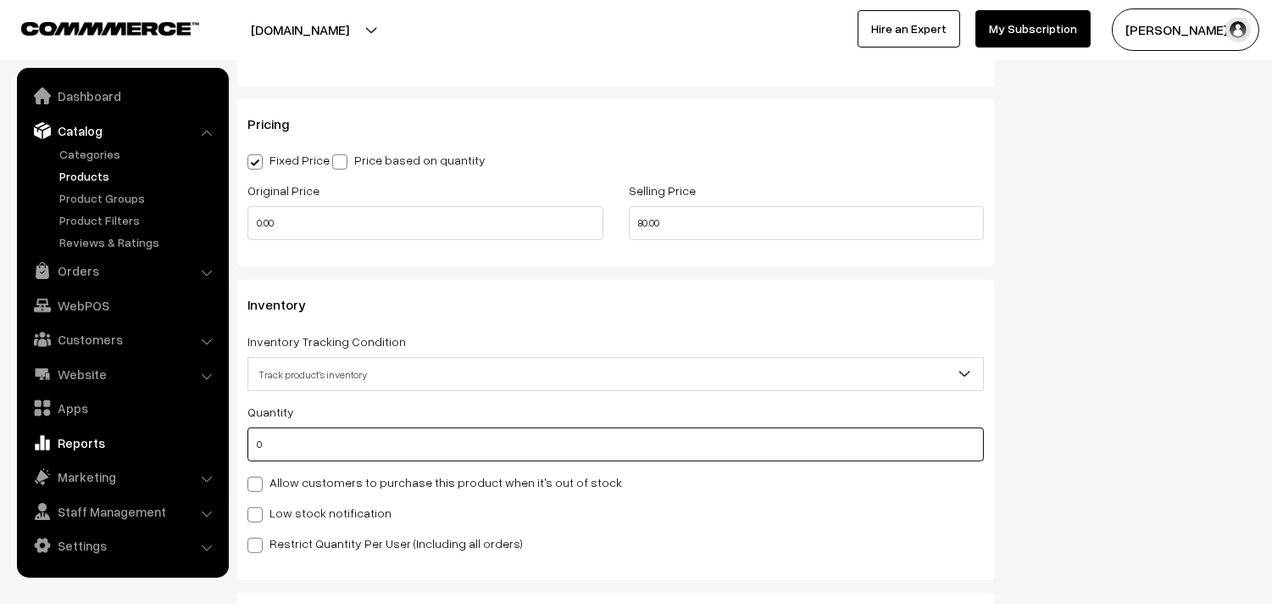
click at [148, 437] on body "Thank you for showing interest. Our team will call you shortly. Close [DOMAIN_N…" at bounding box center [636, 113] width 1272 height 3050
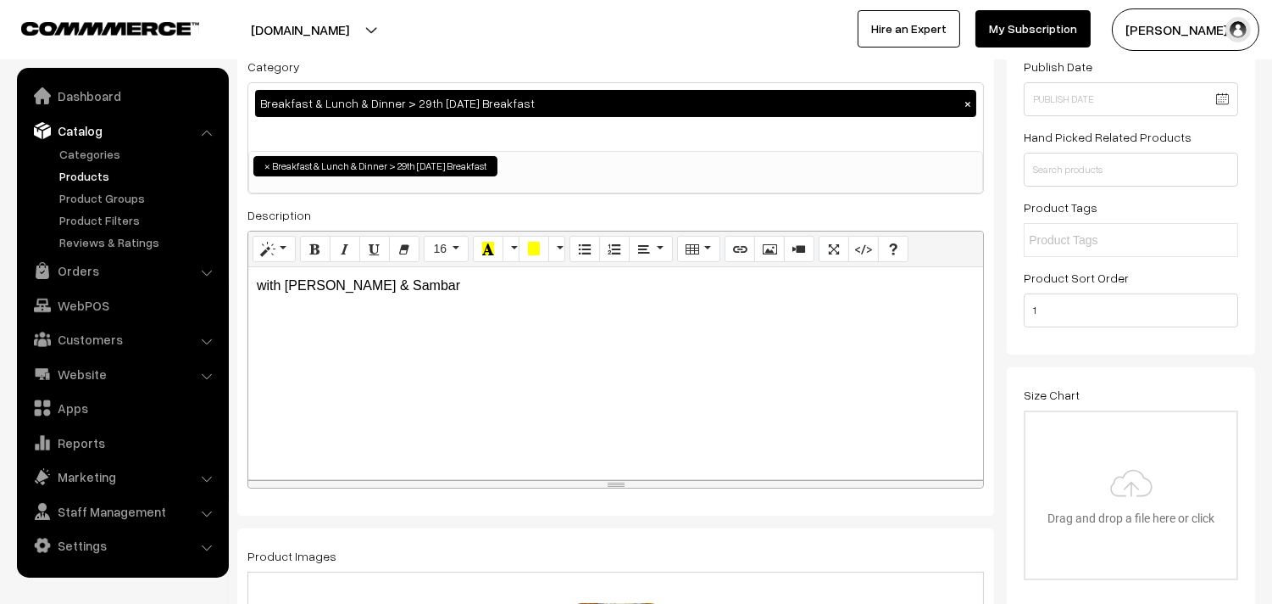
scroll to position [0, 0]
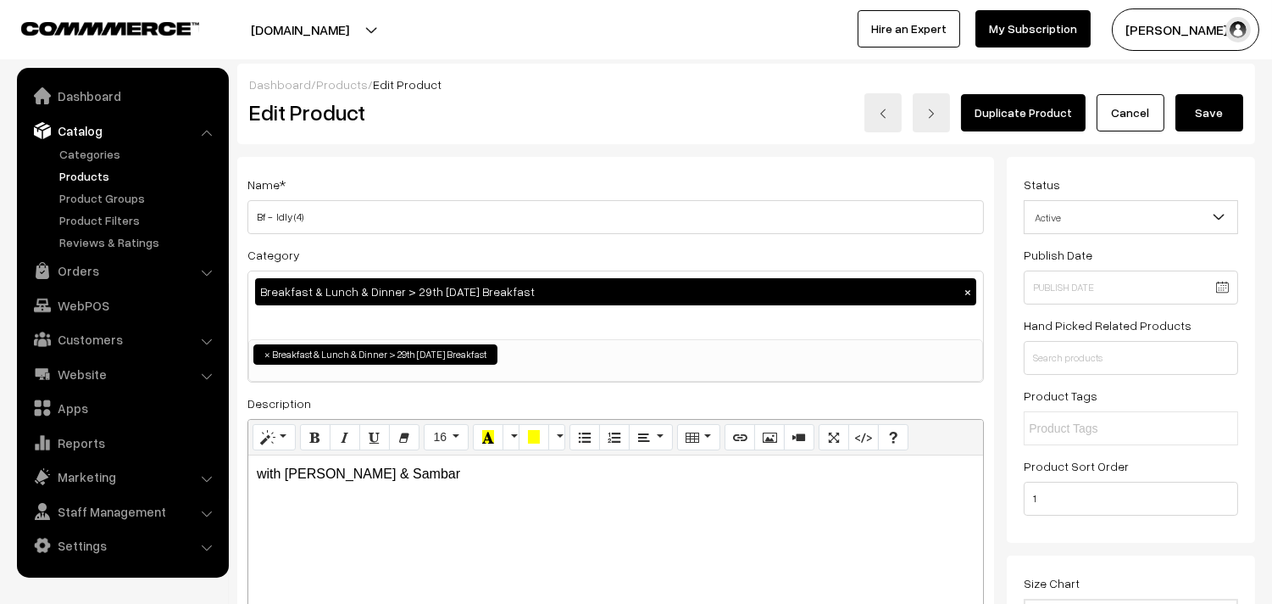
type input "2"
click at [1193, 114] on button "Save" at bounding box center [1210, 112] width 68 height 37
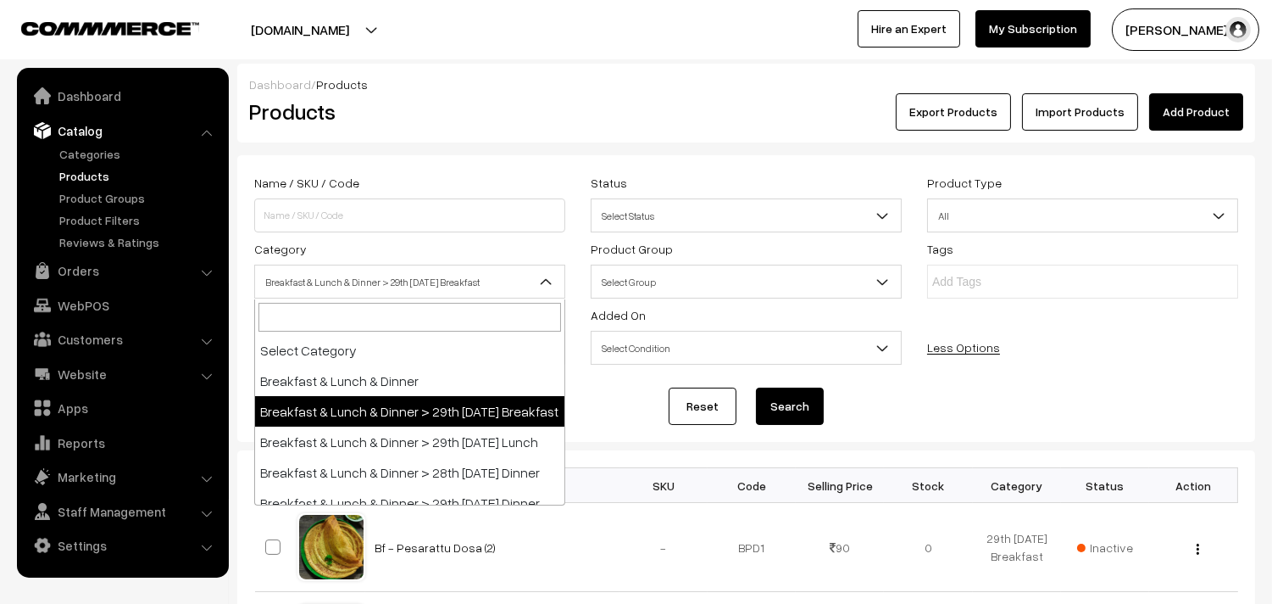
click at [515, 277] on span "Breakfast & Lunch & Dinner > 29th [DATE] Breakfast" at bounding box center [409, 282] width 309 height 30
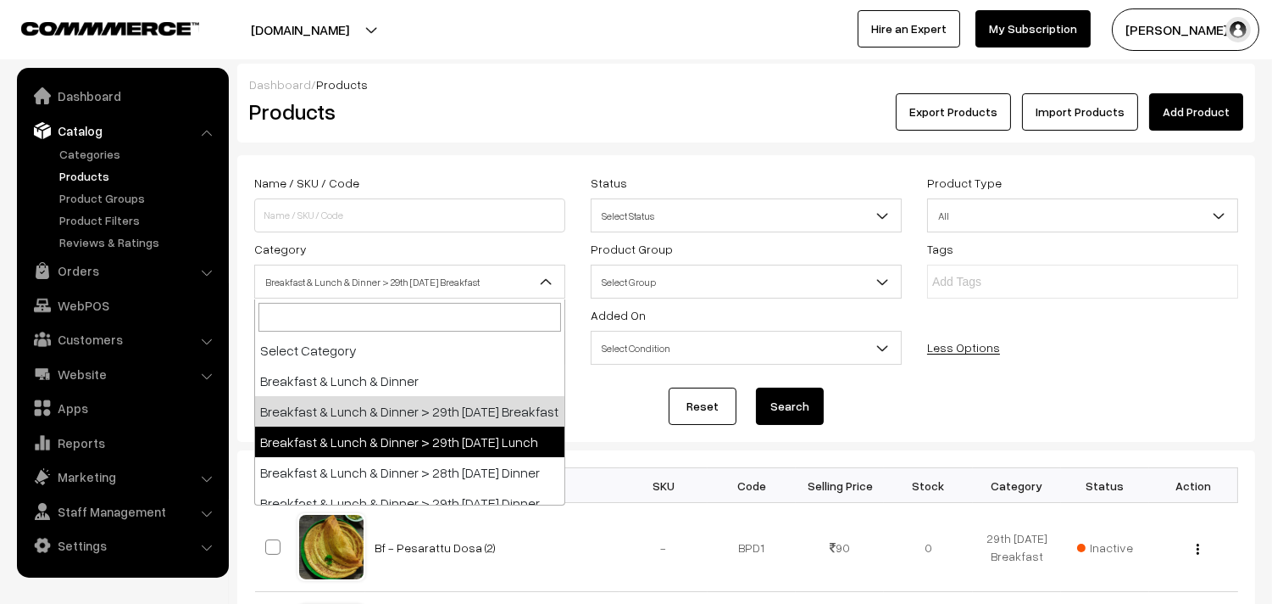
select select "95"
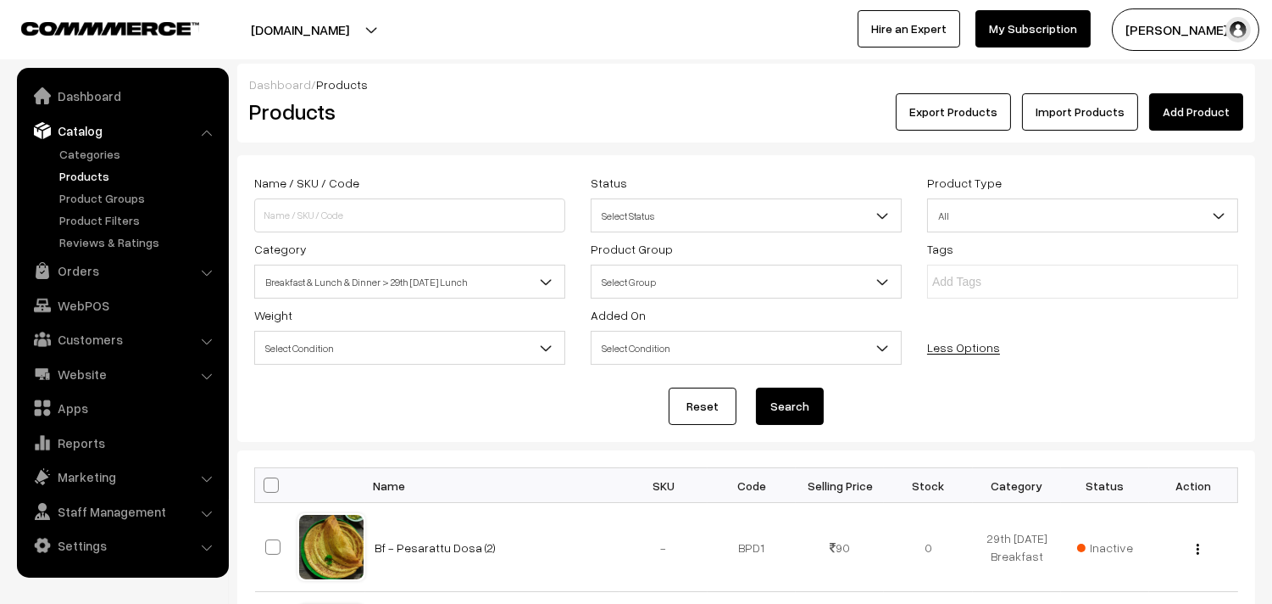
click at [782, 404] on button "Search" at bounding box center [790, 405] width 68 height 37
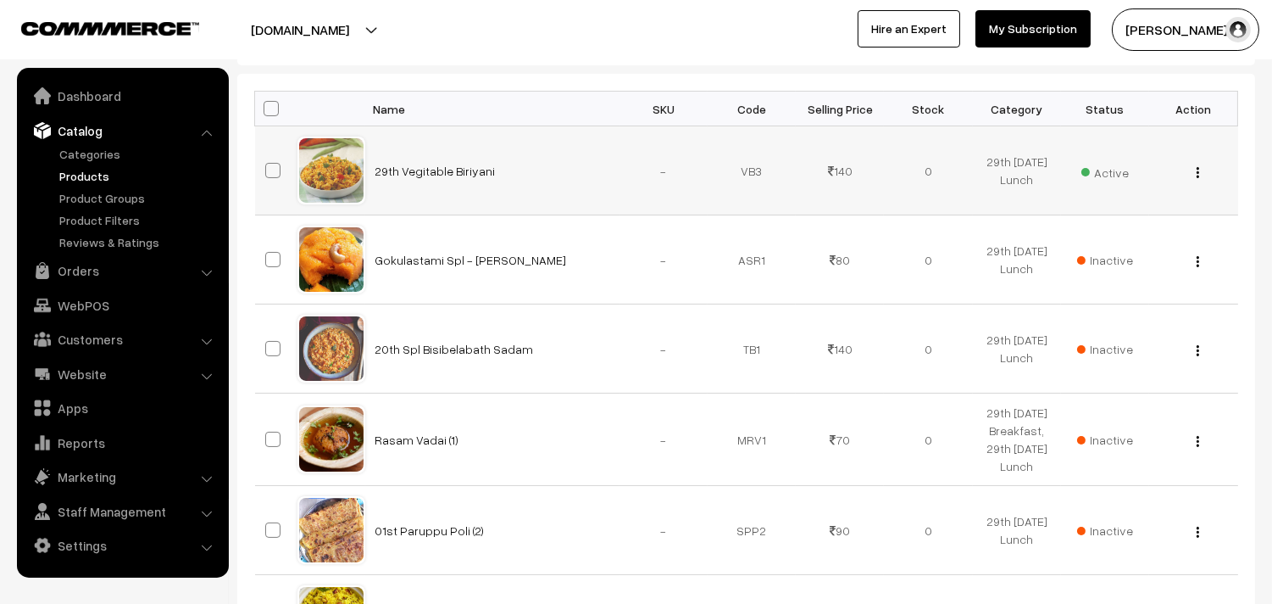
click at [1198, 171] on img "button" at bounding box center [1198, 172] width 3 height 11
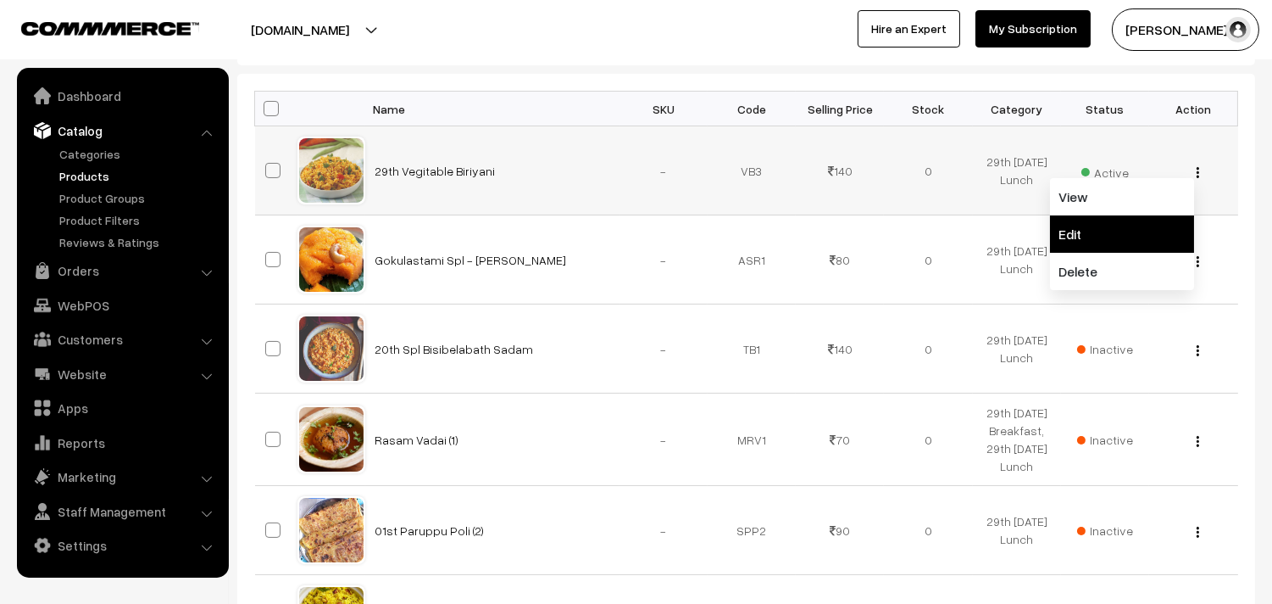
click at [1105, 231] on link "Edit" at bounding box center [1122, 233] width 144 height 37
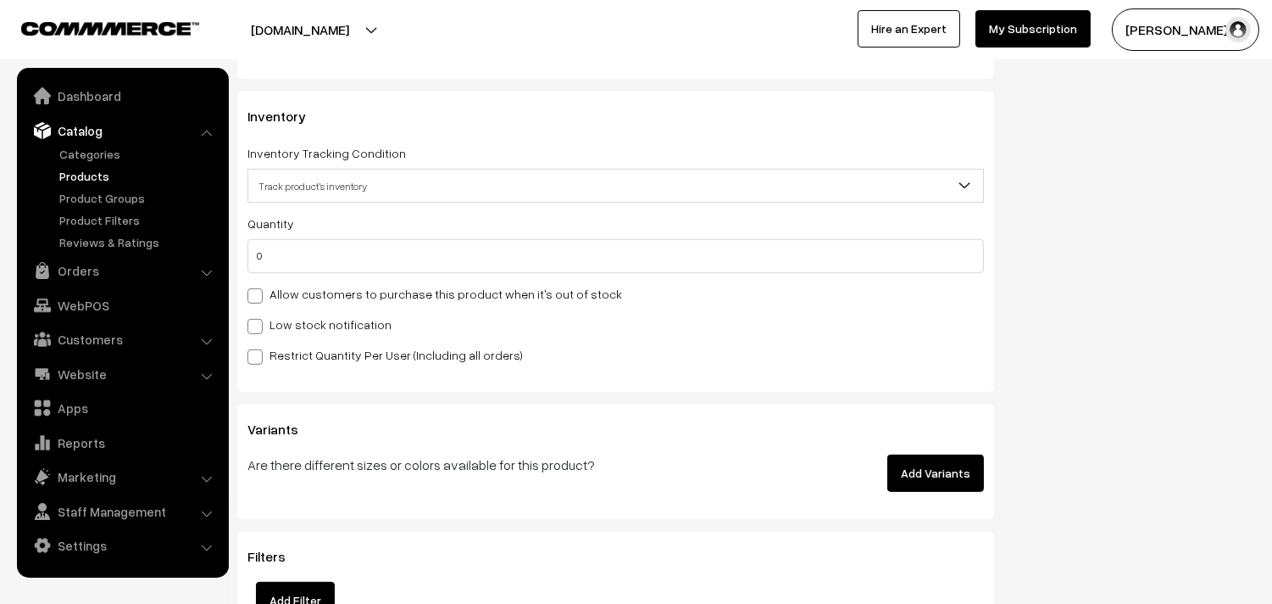
click at [418, 299] on label "Allow customers to purchase this product when it's out of stock" at bounding box center [435, 294] width 375 height 18
click at [259, 298] on input "Allow customers to purchase this product when it's out of stock" at bounding box center [253, 292] width 11 height 11
checkbox input "true"
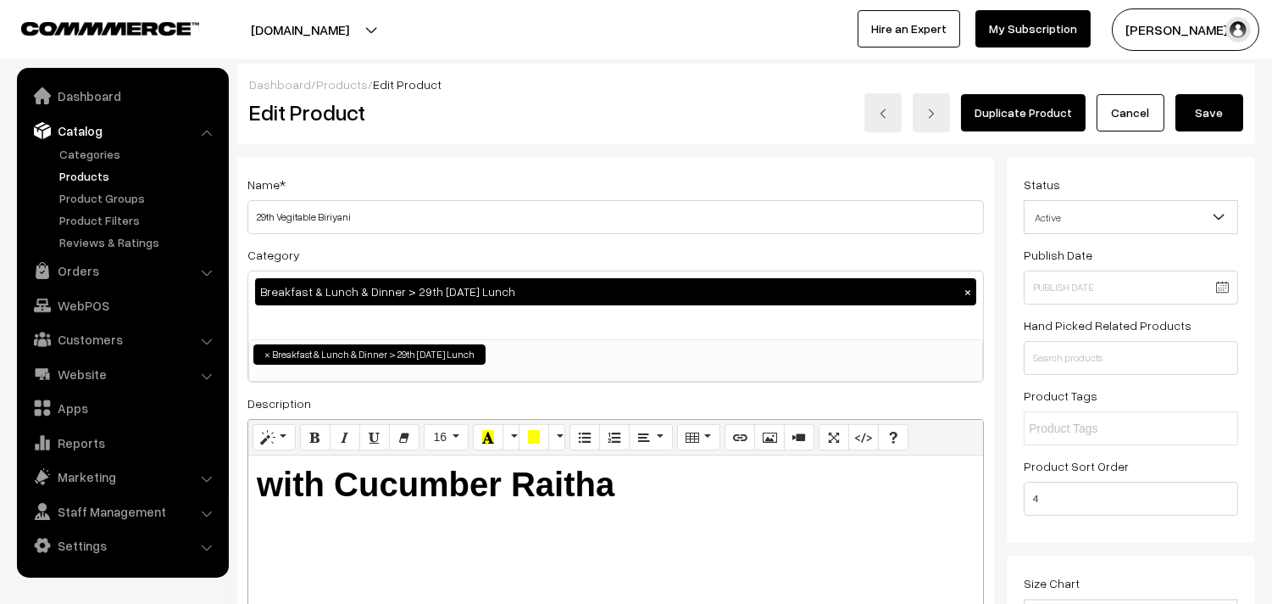
click at [1187, 97] on button "Save" at bounding box center [1210, 112] width 68 height 37
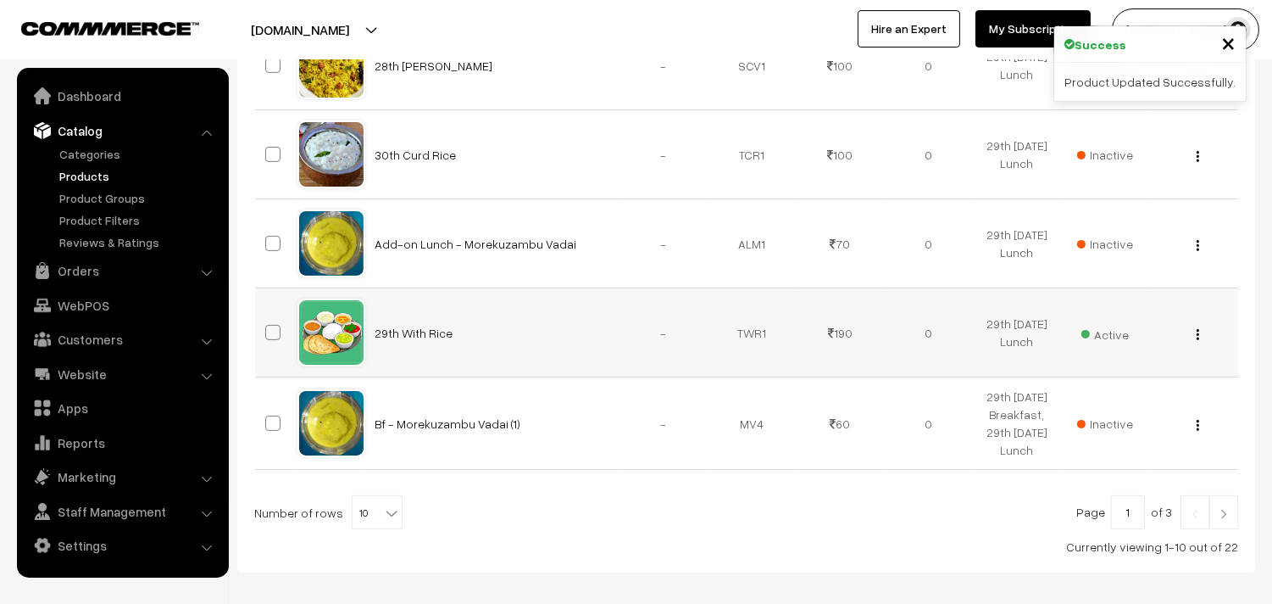
scroll to position [1010, 0]
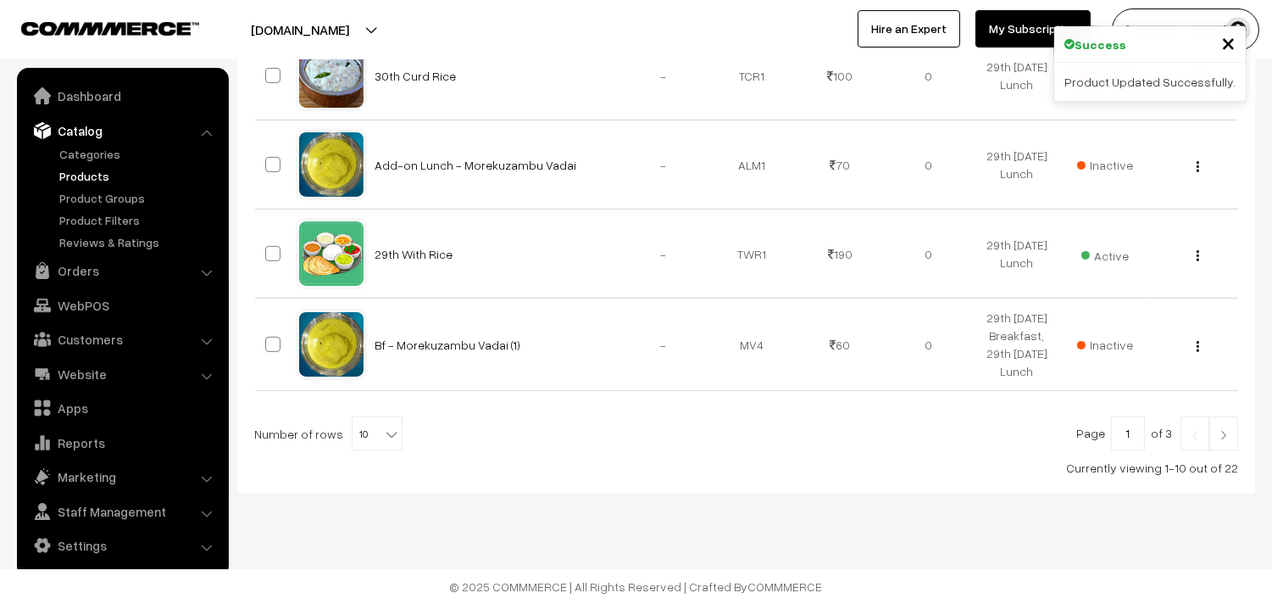
click at [385, 426] on span at bounding box center [393, 428] width 17 height 22
select select "60"
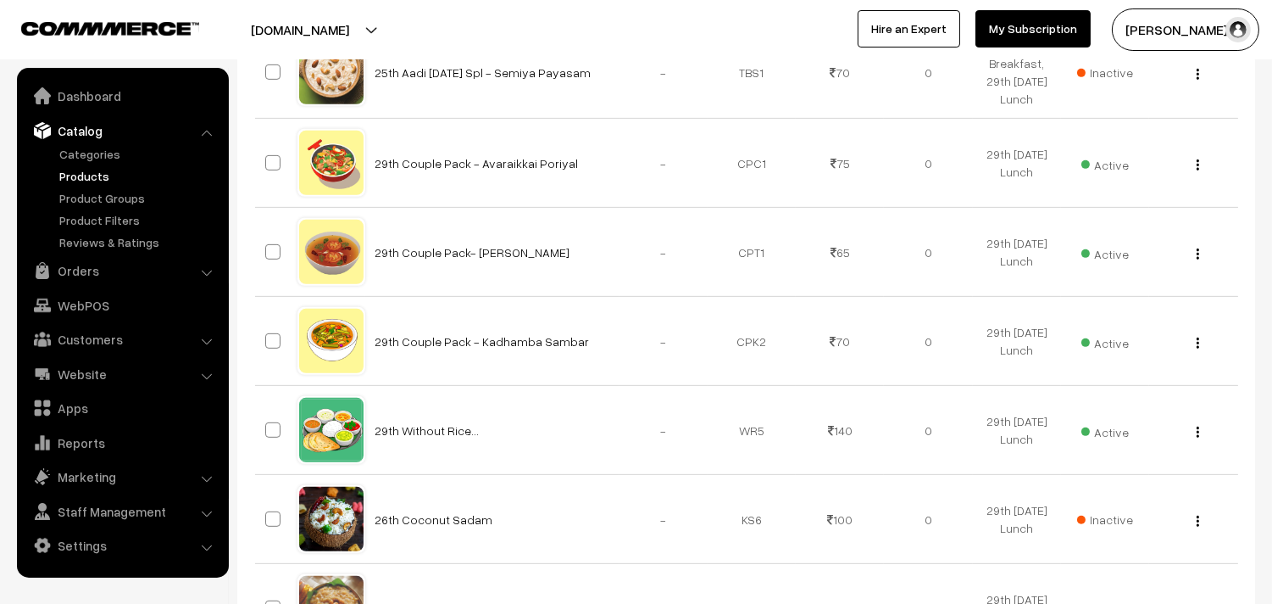
scroll to position [1412, 0]
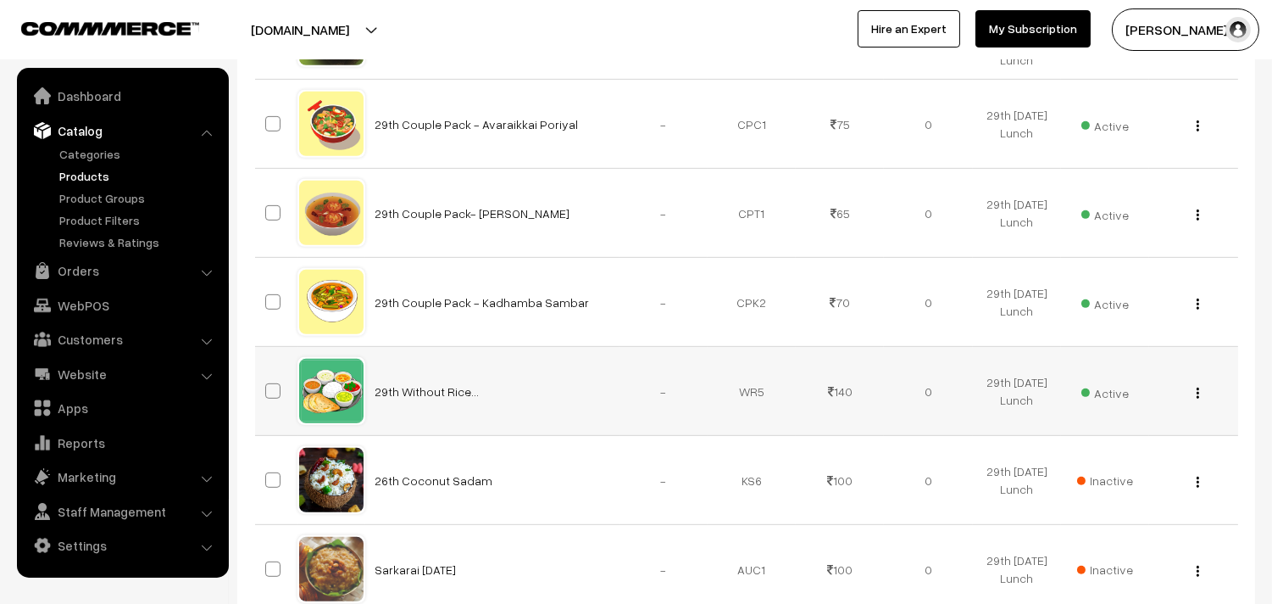
click at [1201, 387] on div "View Edit Delete" at bounding box center [1194, 391] width 68 height 18
click at [1192, 393] on div "View Edit Delete" at bounding box center [1194, 391] width 68 height 18
click at [1197, 392] on img "button" at bounding box center [1198, 392] width 3 height 11
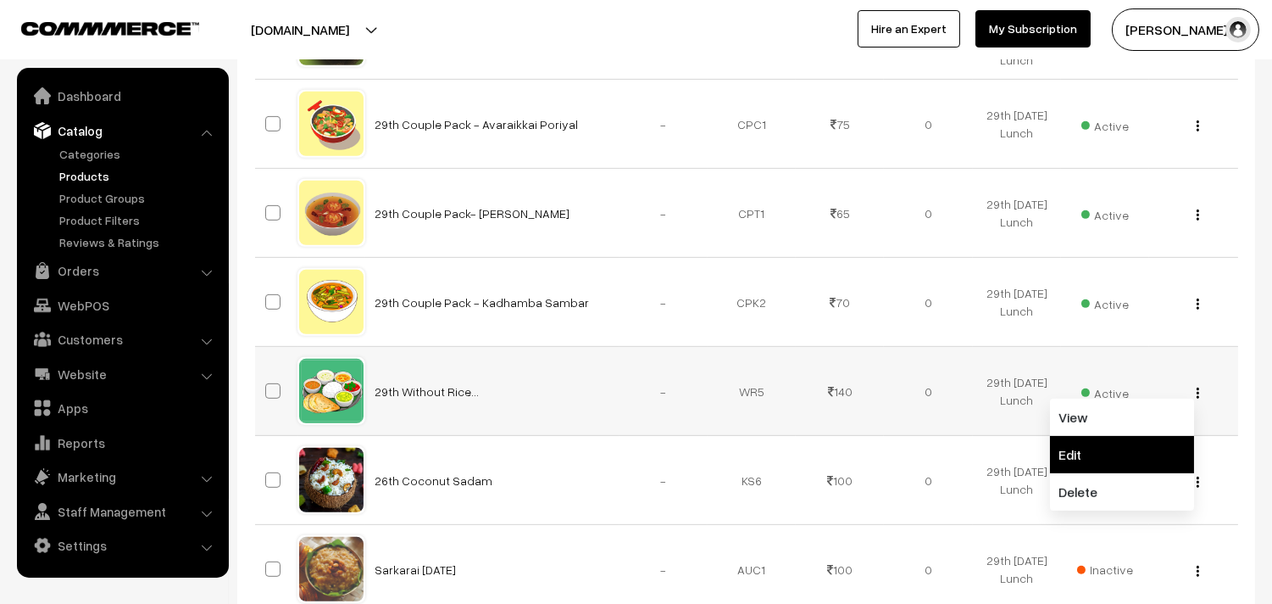
click at [1085, 453] on link "Edit" at bounding box center [1122, 454] width 144 height 37
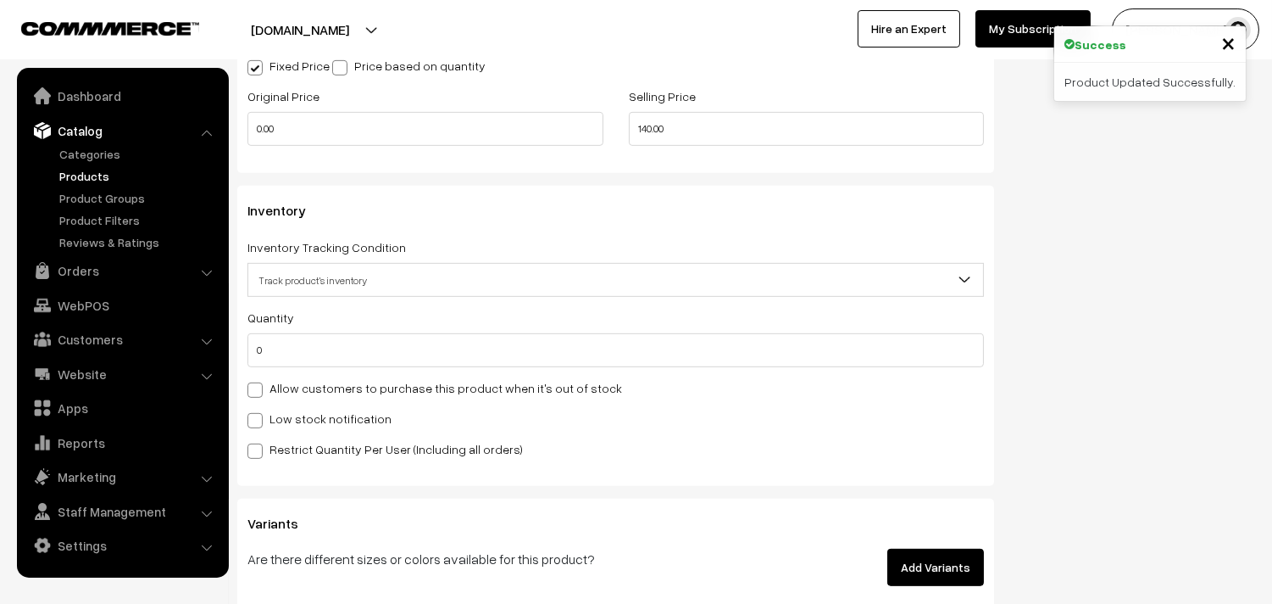
click at [397, 391] on label "Allow customers to purchase this product when it's out of stock" at bounding box center [435, 388] width 375 height 18
click at [259, 391] on input "Allow customers to purchase this product when it's out of stock" at bounding box center [253, 386] width 11 height 11
checkbox input "true"
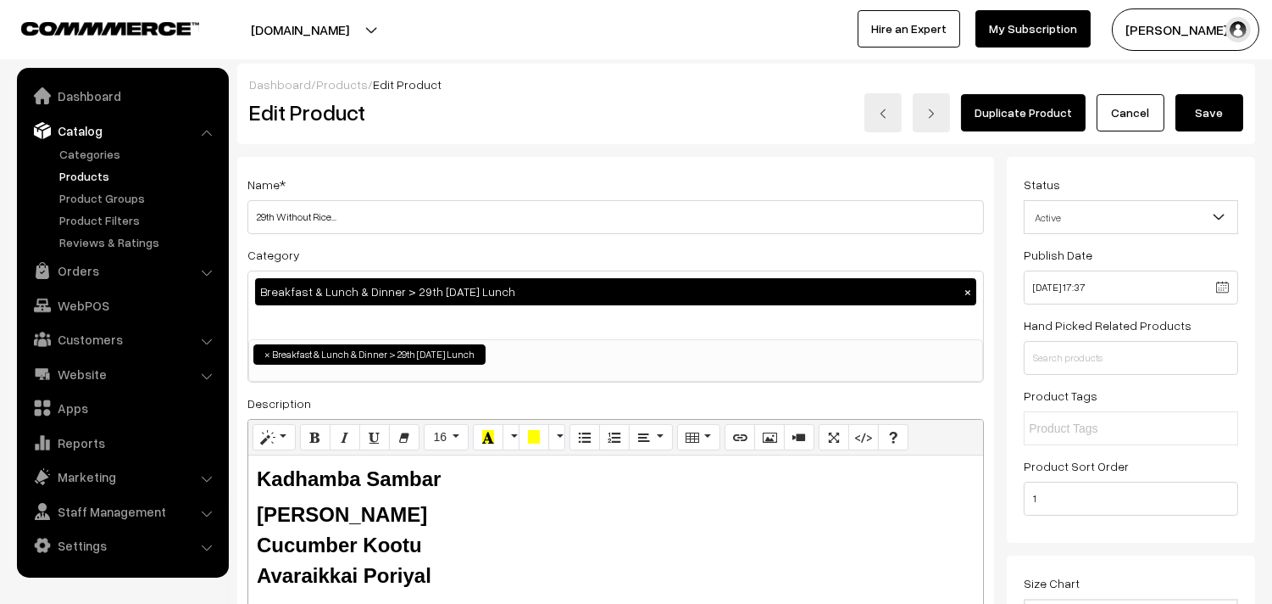
click at [1199, 120] on button "Save" at bounding box center [1210, 112] width 68 height 37
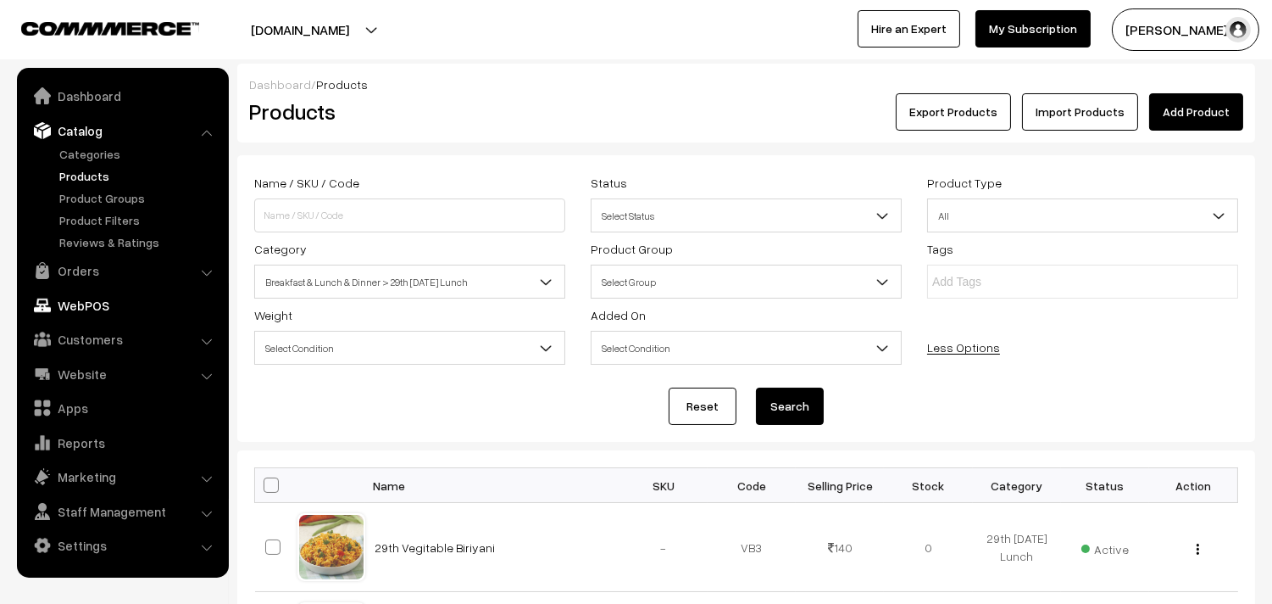
click at [91, 303] on link "WebPOS" at bounding box center [122, 305] width 202 height 31
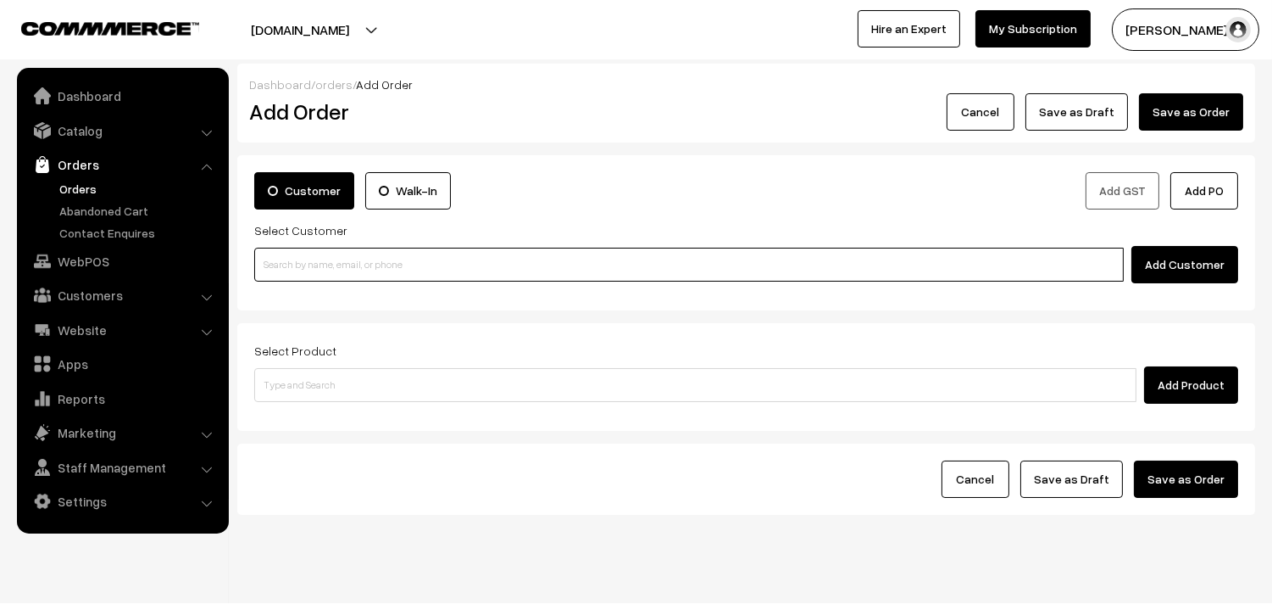
click at [360, 268] on input at bounding box center [689, 265] width 870 height 34
paste input "94444 27254"
click at [290, 261] on input "94444 27254" at bounding box center [689, 265] width 870 height 34
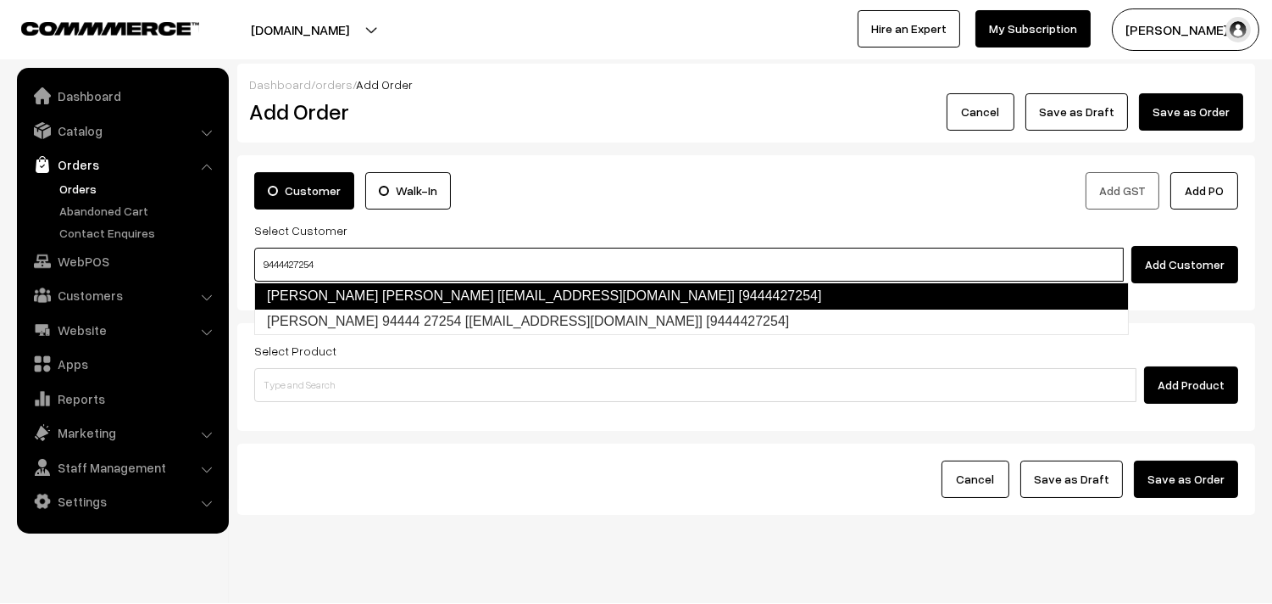
click at [306, 298] on link "Kamala Gopalan Kamala Gopalan [Annams10@gmail.com] [9444427254]" at bounding box center [691, 295] width 875 height 27
type input "9444427254"
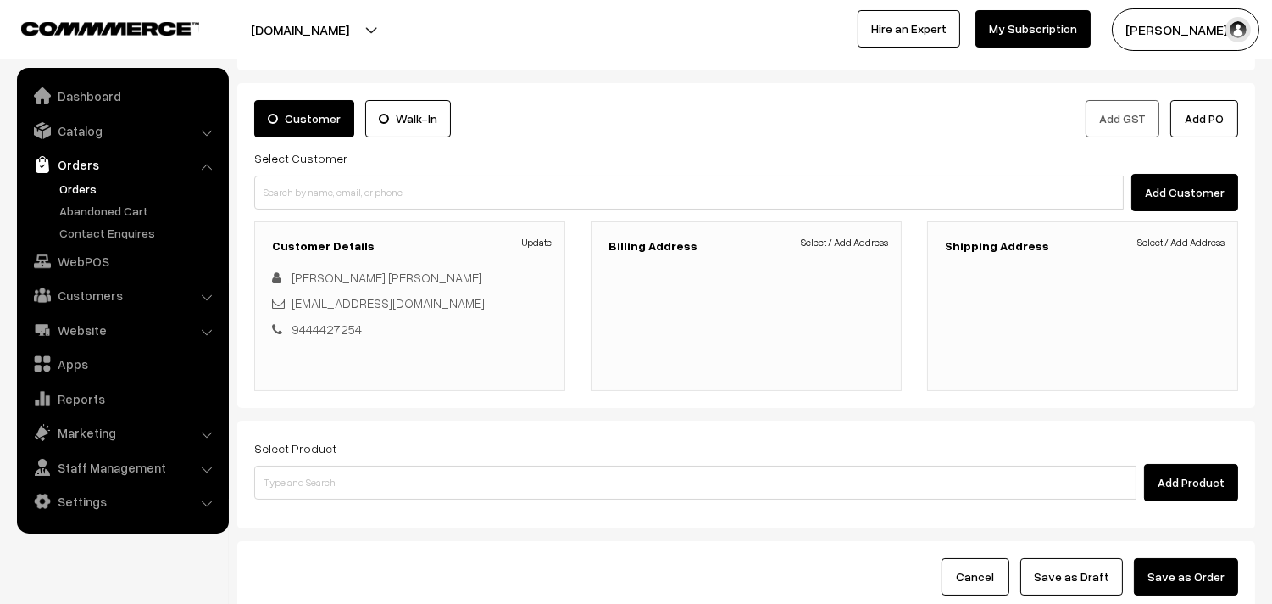
scroll to position [188, 0]
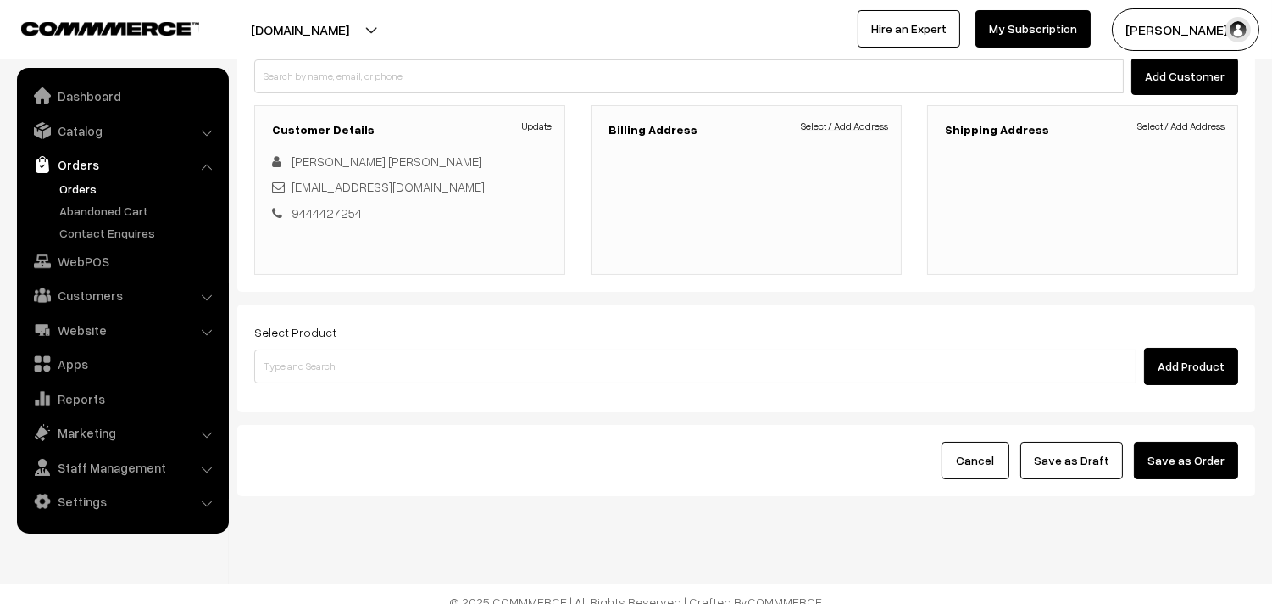
click at [866, 119] on link "Select / Add Address" at bounding box center [844, 126] width 87 height 15
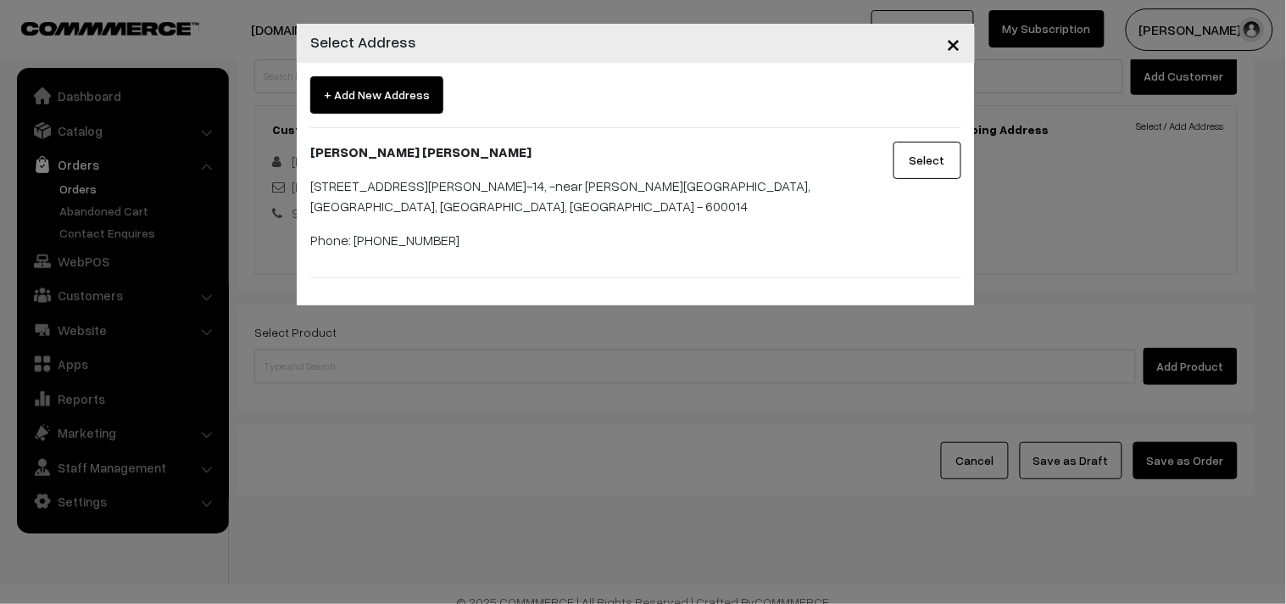
click at [952, 167] on button "Select" at bounding box center [927, 160] width 68 height 37
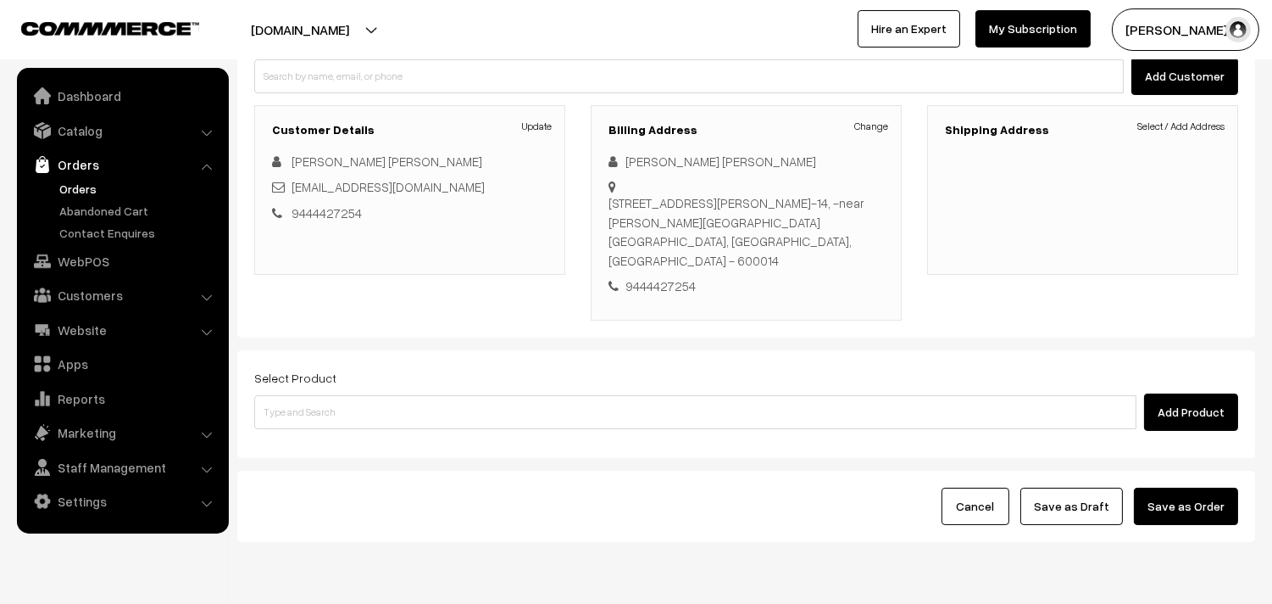
click at [938, 161] on div "Shipping Address Select / Add Address" at bounding box center [1082, 190] width 311 height 170
click at [1197, 129] on link "Select / Add Address" at bounding box center [1181, 126] width 87 height 15
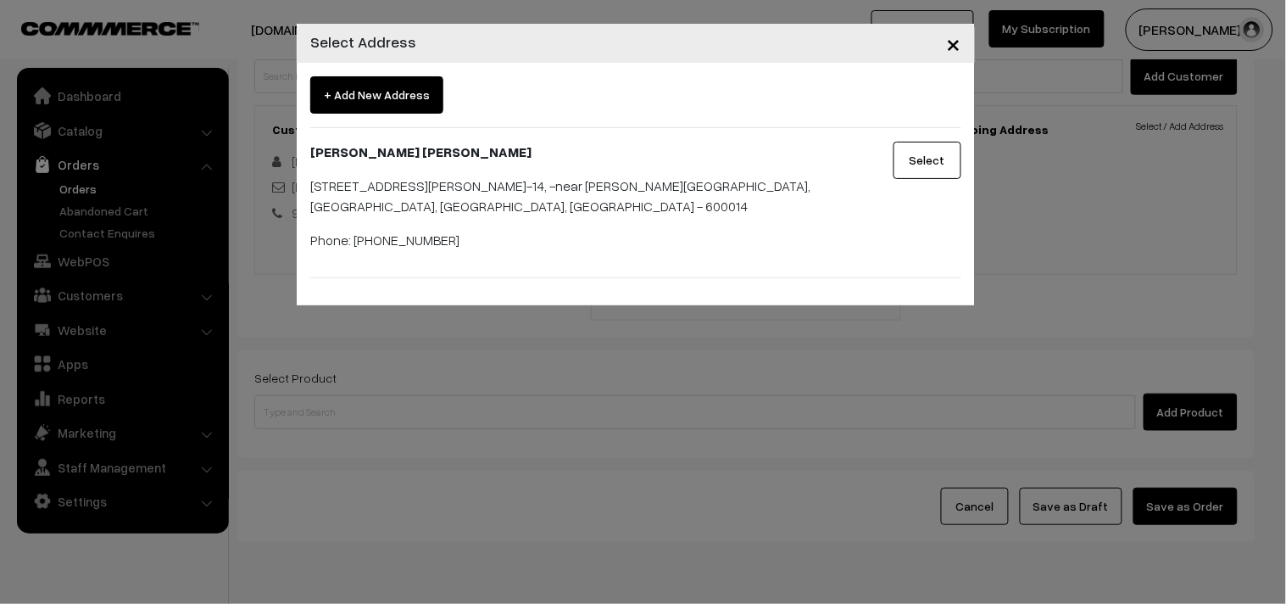
click at [935, 165] on button "Select" at bounding box center [927, 160] width 68 height 37
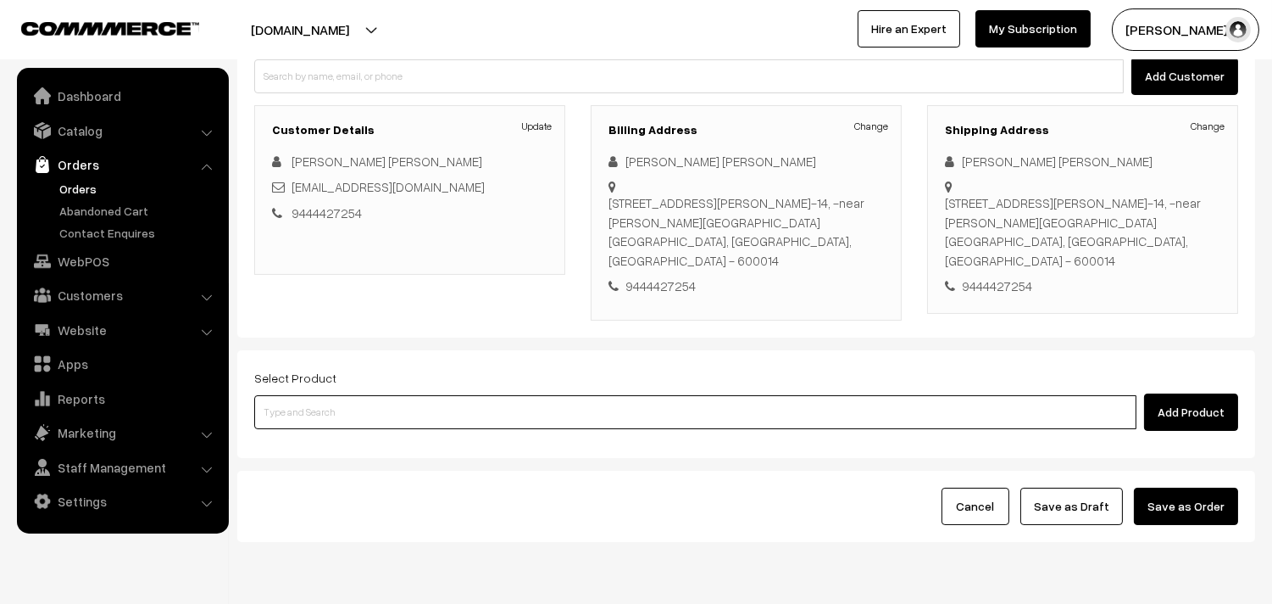
click at [386, 395] on input at bounding box center [695, 412] width 882 height 34
type input "idly"
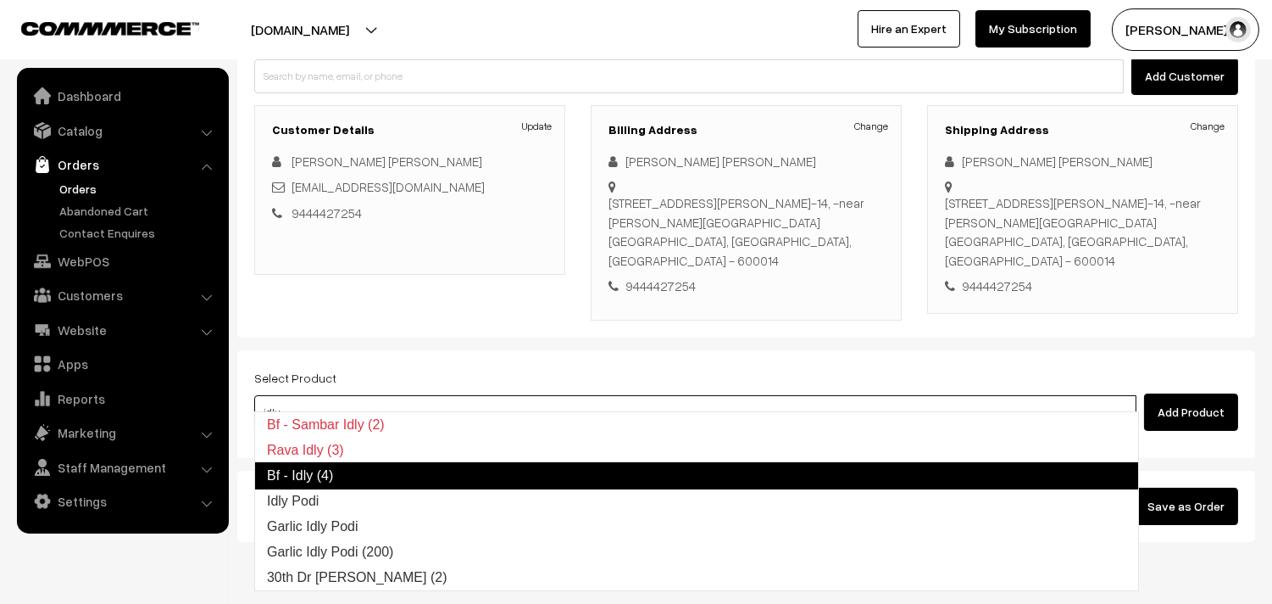
click at [348, 471] on link "Bf - Idly (4)" at bounding box center [696, 475] width 885 height 27
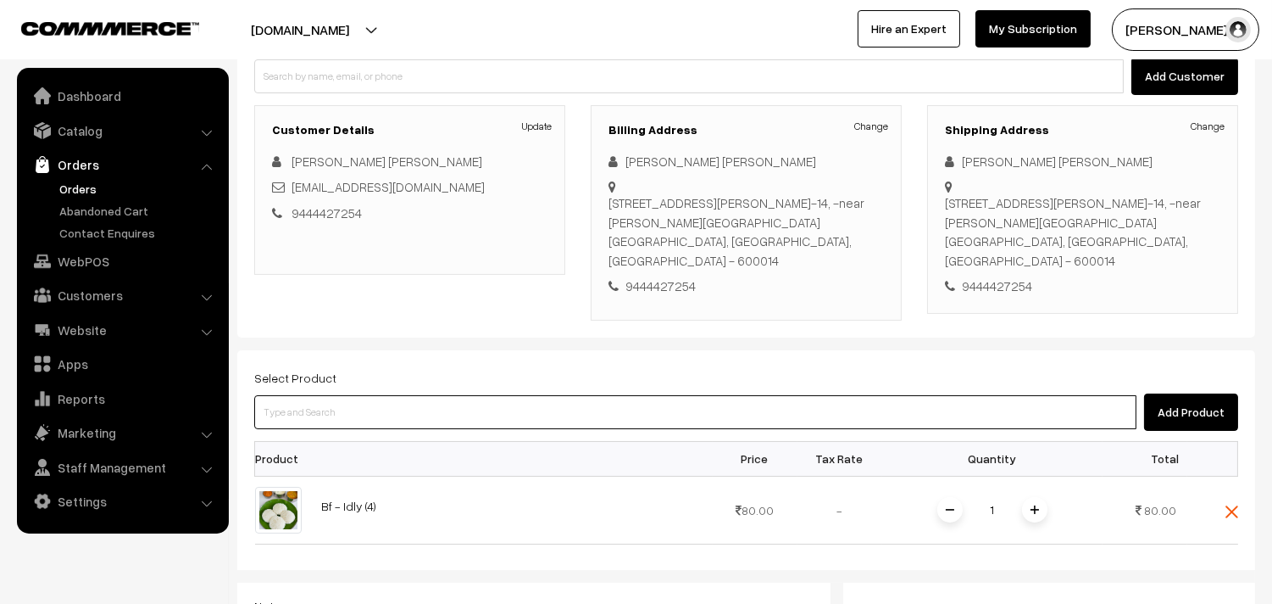
click at [357, 395] on input at bounding box center [695, 412] width 882 height 34
type input "vegi"
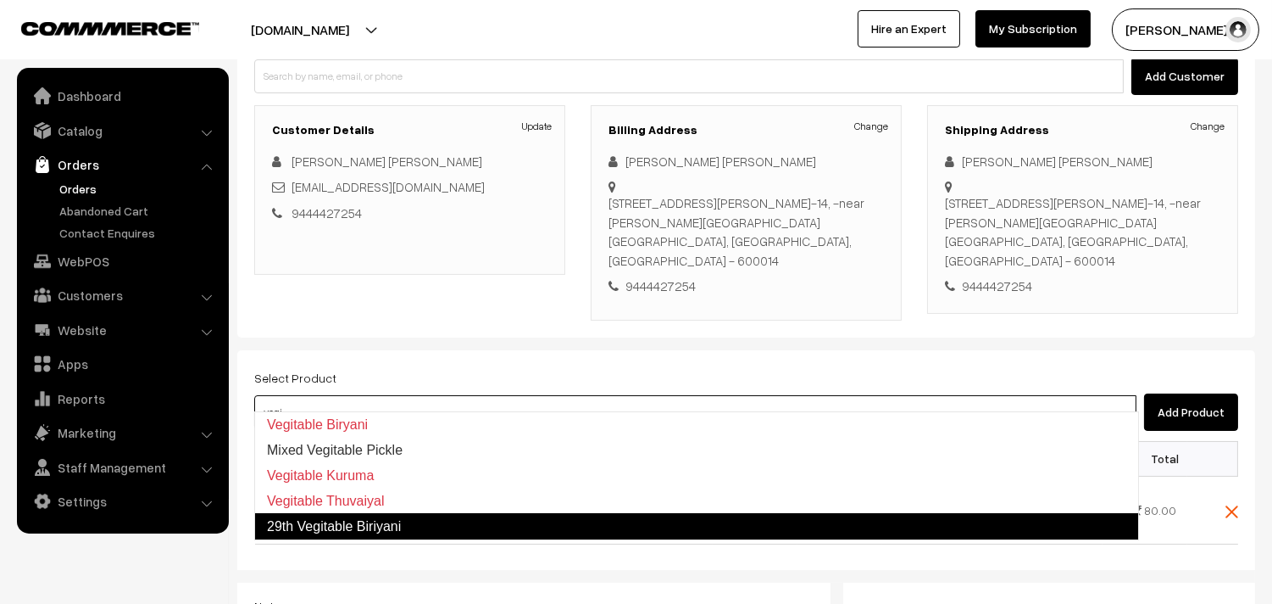
click at [360, 515] on link "29th Vegitable Biriyani" at bounding box center [696, 526] width 885 height 27
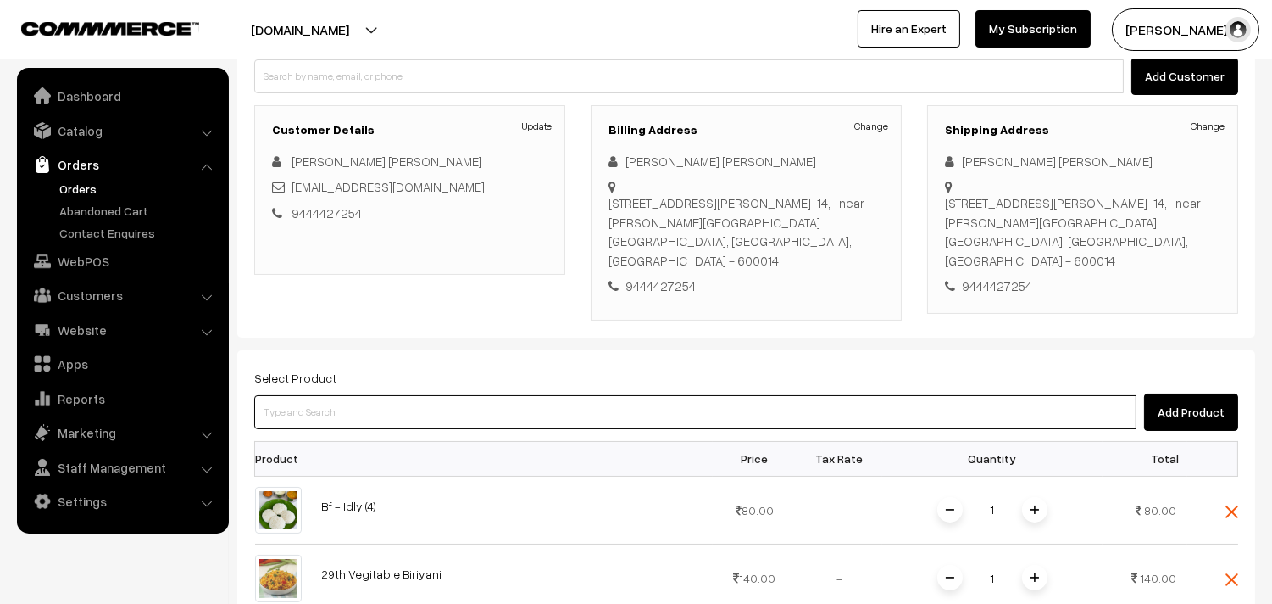
click at [327, 395] on input at bounding box center [695, 412] width 882 height 34
type input "29th wi"
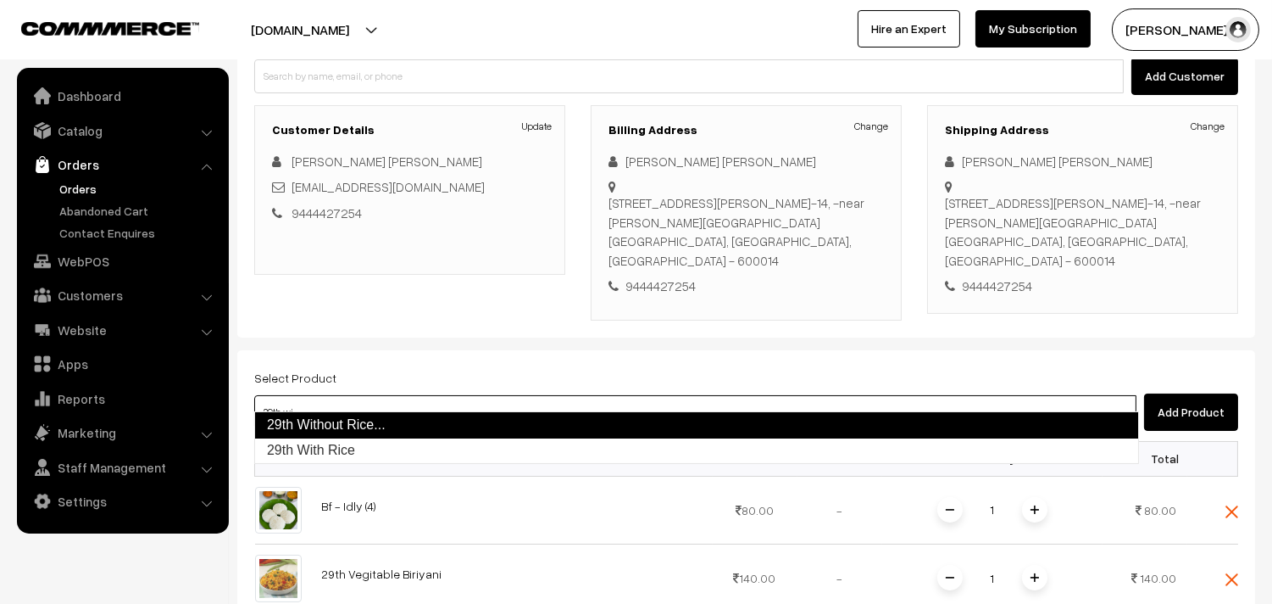
click at [320, 417] on link "29th Without Rice..." at bounding box center [696, 424] width 885 height 27
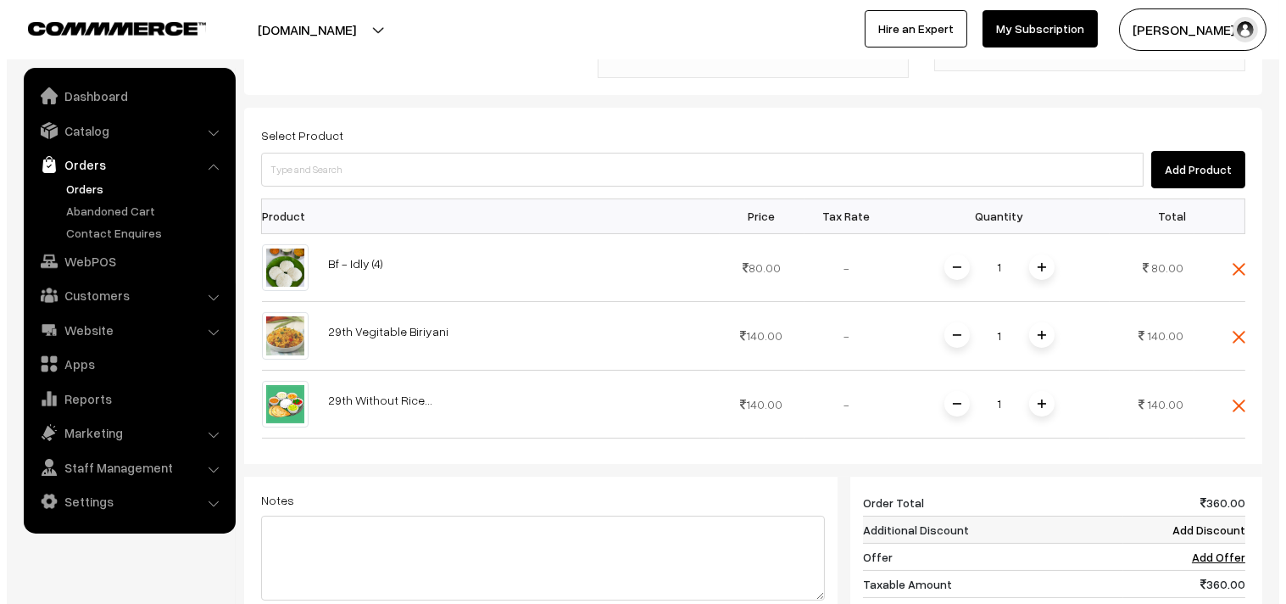
scroll to position [565, 0]
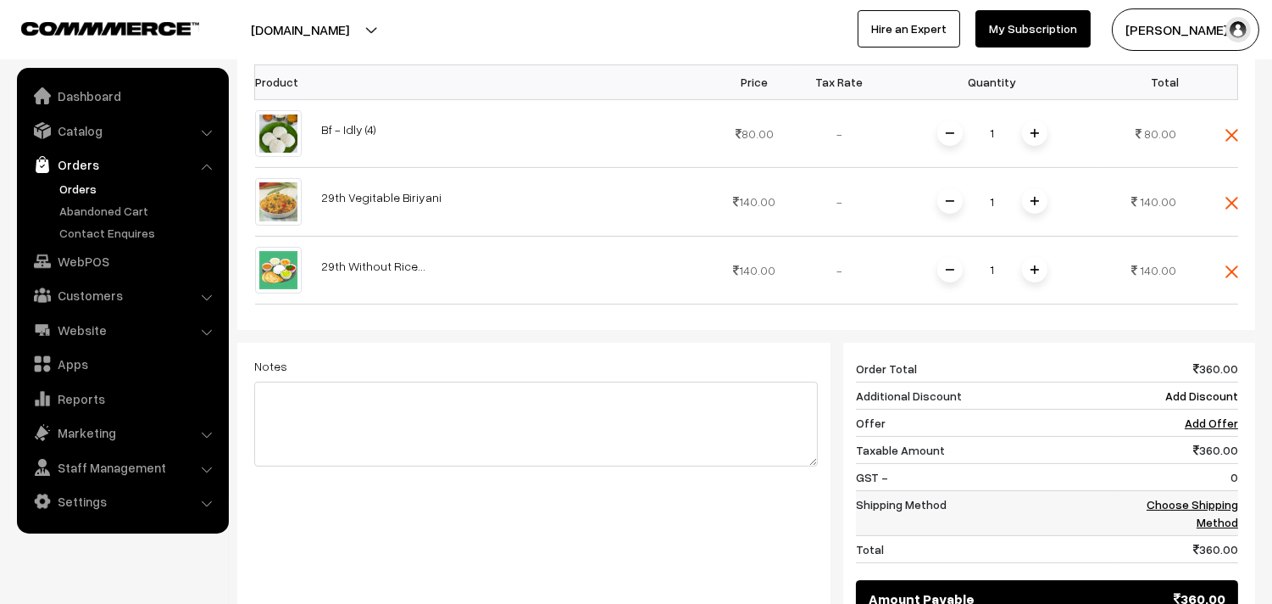
click at [1208, 497] on link "Choose Shipping Method" at bounding box center [1193, 513] width 92 height 32
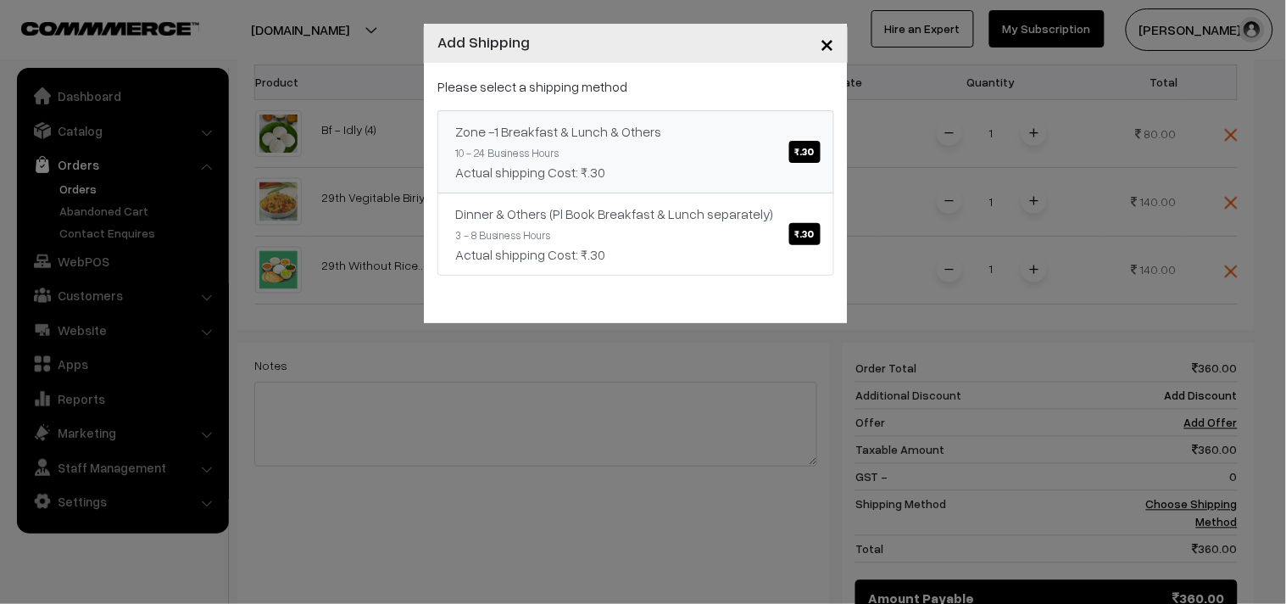
click at [787, 134] on div "Zone -1 Breakfast & Lunch & Others ₹.30" at bounding box center [635, 131] width 361 height 20
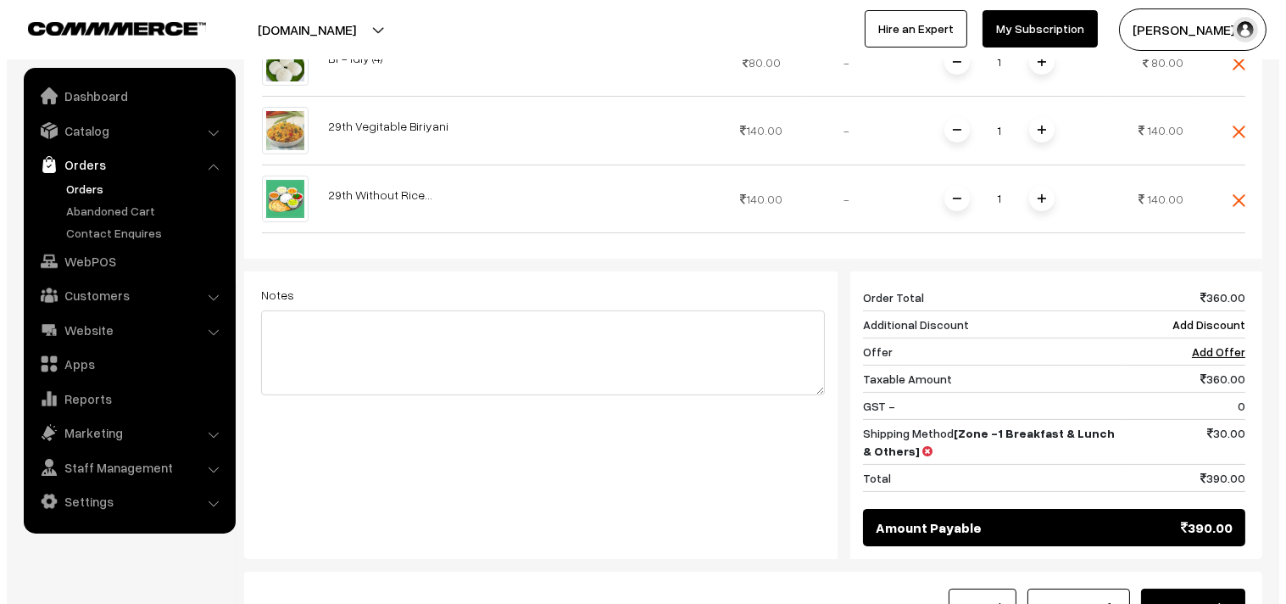
scroll to position [659, 0]
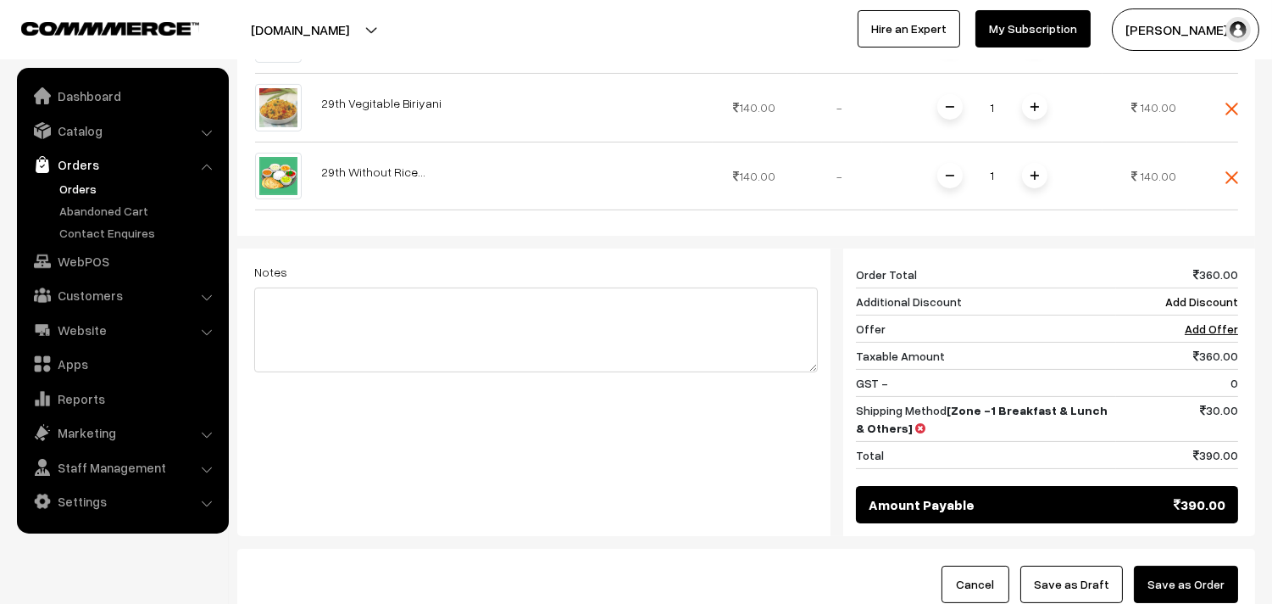
click at [1173, 571] on button "Save as Order" at bounding box center [1186, 583] width 104 height 37
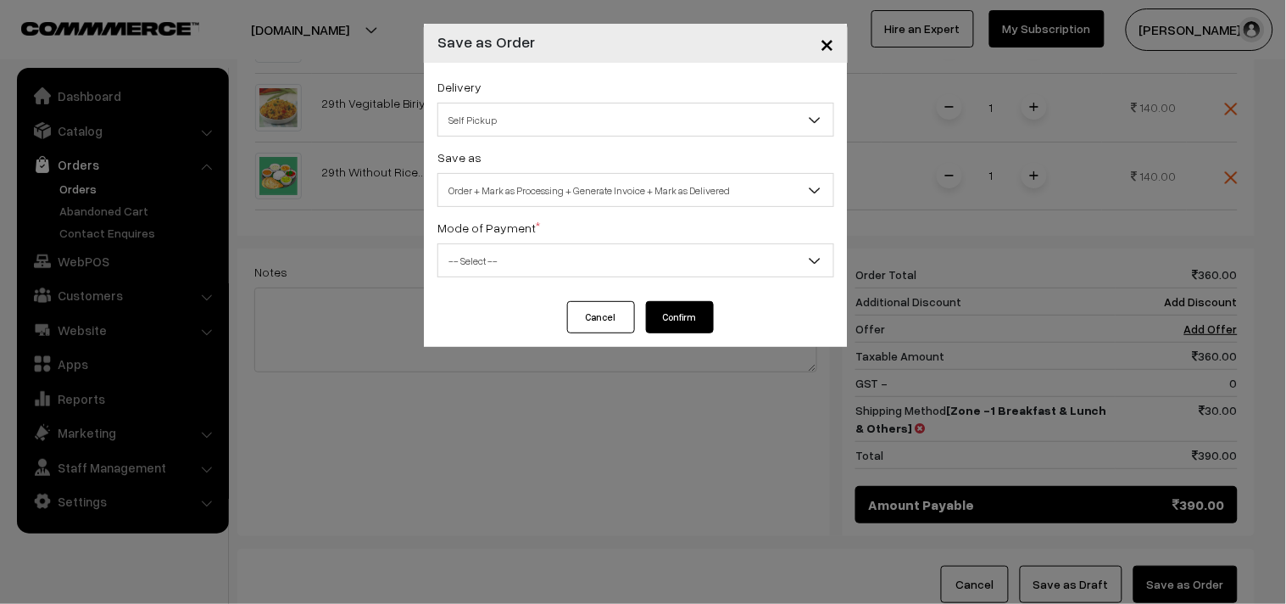
click at [549, 127] on span "Self Pickup" at bounding box center [635, 120] width 395 height 30
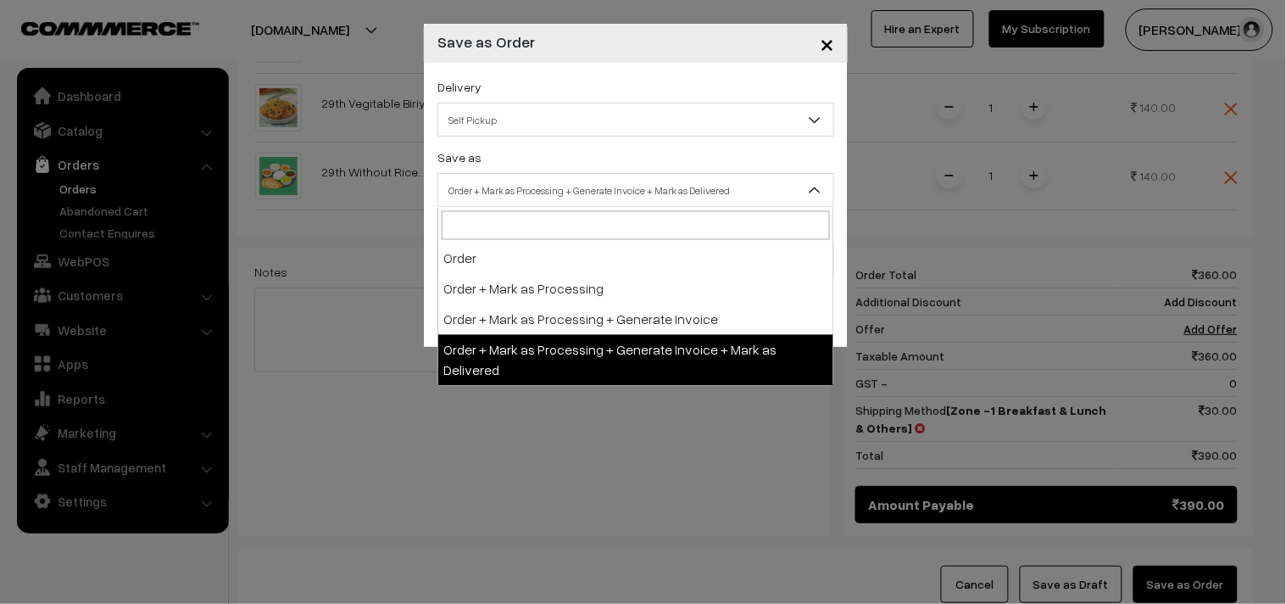
click at [547, 213] on body "Thank you for showing interest. Our team will call you shortly. Close annamfood…" at bounding box center [643, 41] width 1286 height 1401
click at [560, 185] on span "Order + Mark as Processing + Generate Invoice + Mark as Delivered" at bounding box center [635, 190] width 395 height 30
click at [565, 185] on span "Order + Mark as Processing + Generate Invoice + Mark as Delivered" at bounding box center [635, 190] width 395 height 30
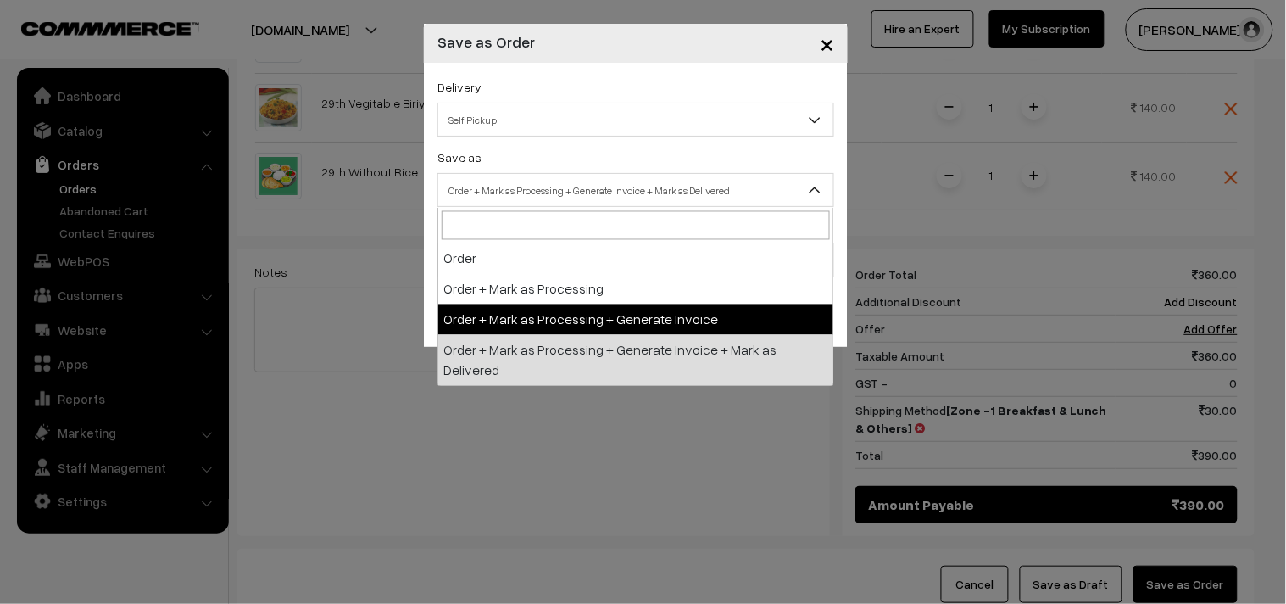
drag, startPoint x: 598, startPoint y: 337, endPoint x: 604, endPoint y: 318, distance: 19.6
select select "3"
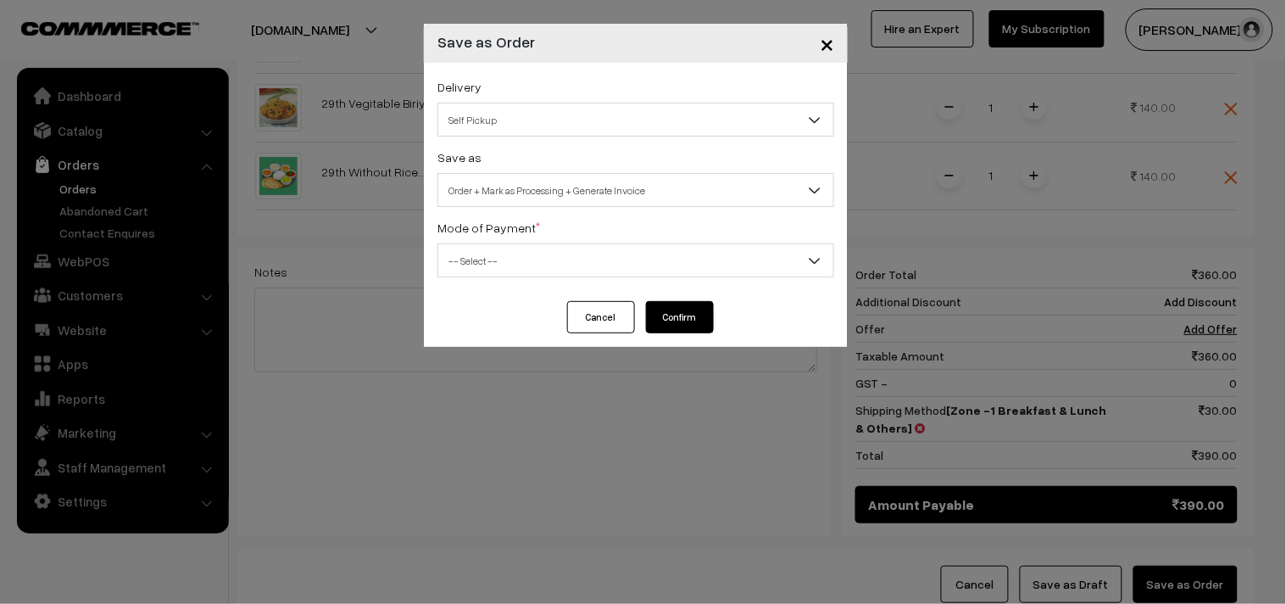
click at [569, 232] on div "Mode of Payment * -- Select -- COD Cash Cheque NEFT Online Payment DD Others --…" at bounding box center [635, 247] width 397 height 60
click at [545, 277] on div "Delivery Self Pickup Zone -1 Breakfast & Lunch & Others (₹30) (10 - 24 Business…" at bounding box center [636, 182] width 424 height 238
drag, startPoint x: 505, startPoint y: 254, endPoint x: 501, endPoint y: 265, distance: 11.8
click at [504, 258] on span "-- Select --" at bounding box center [635, 261] width 395 height 30
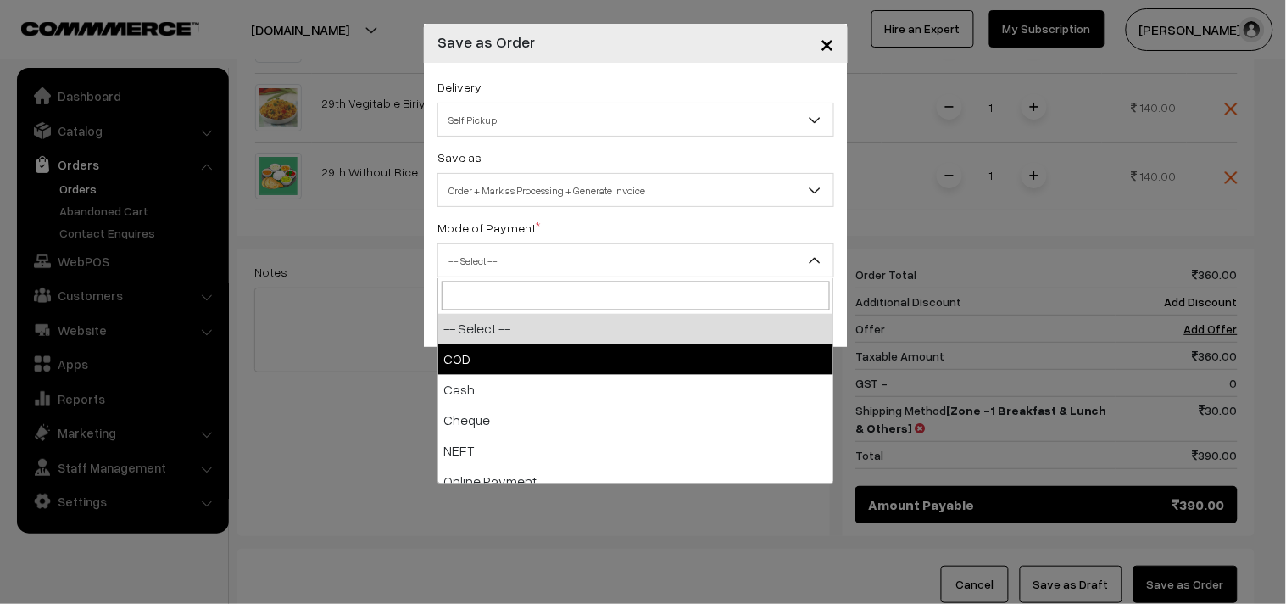
drag, startPoint x: 483, startPoint y: 363, endPoint x: 501, endPoint y: 222, distance: 141.8
select select "1"
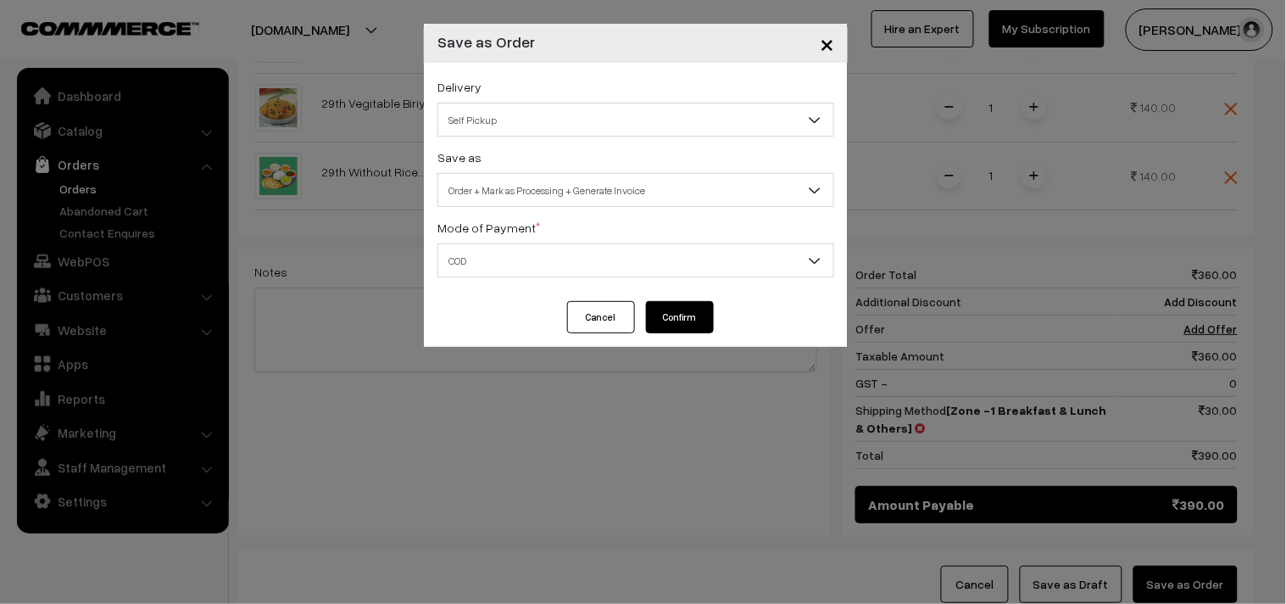
click at [510, 120] on span "Self Pickup" at bounding box center [635, 120] width 395 height 30
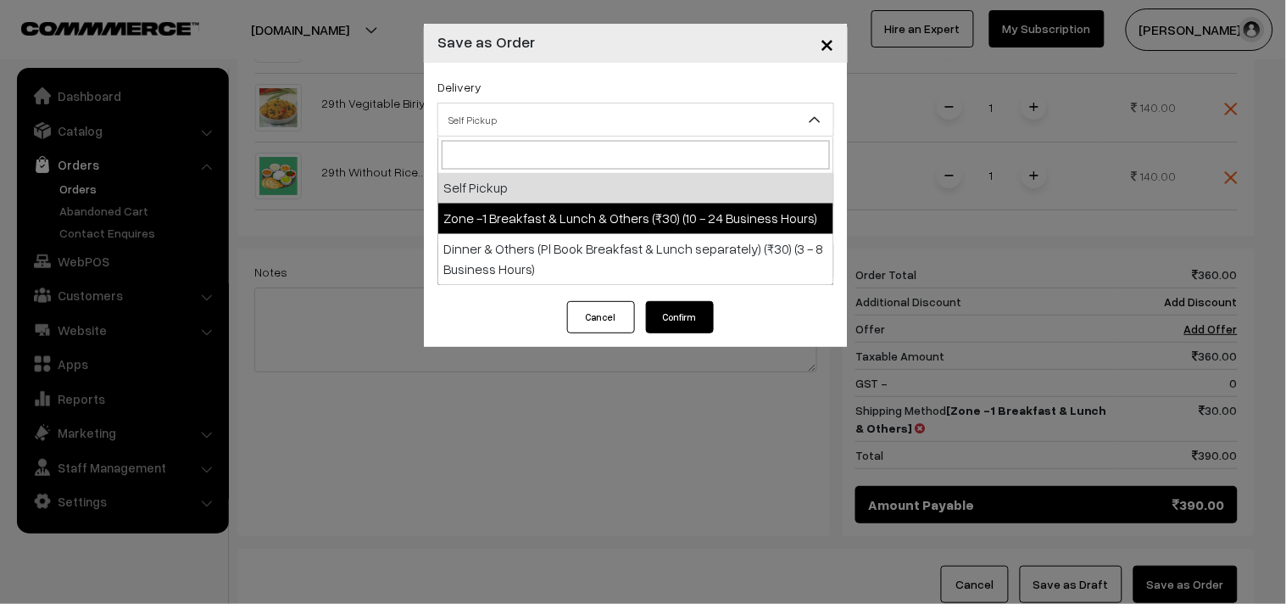
select select "ZON1"
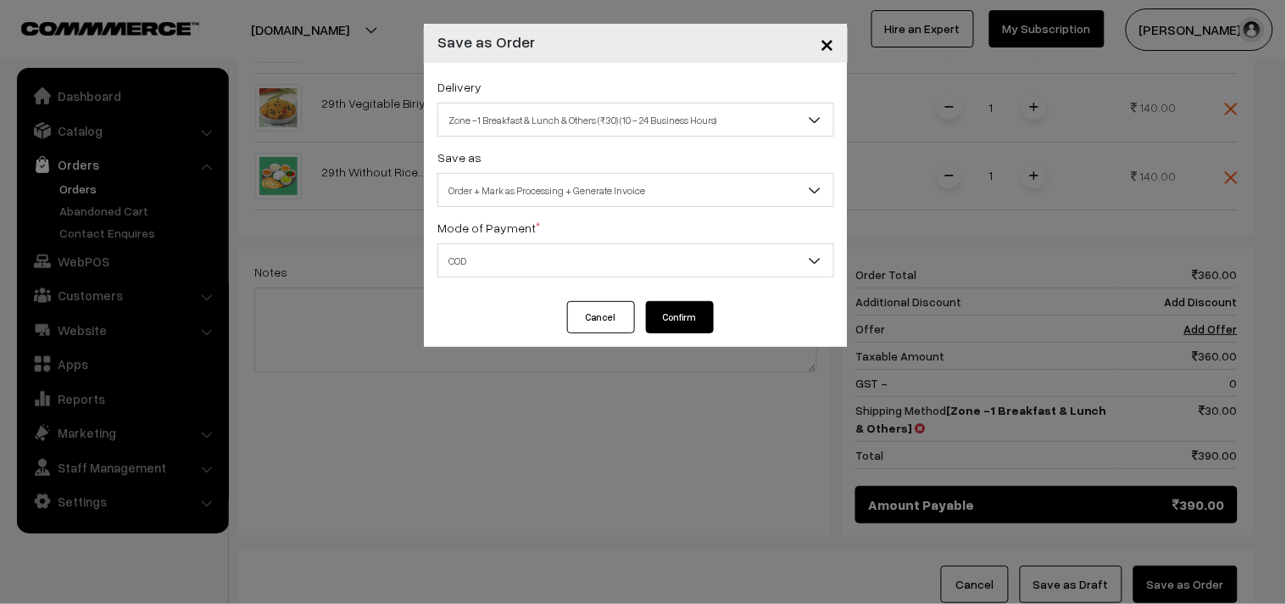
click at [674, 312] on button "Confirm" at bounding box center [680, 317] width 68 height 32
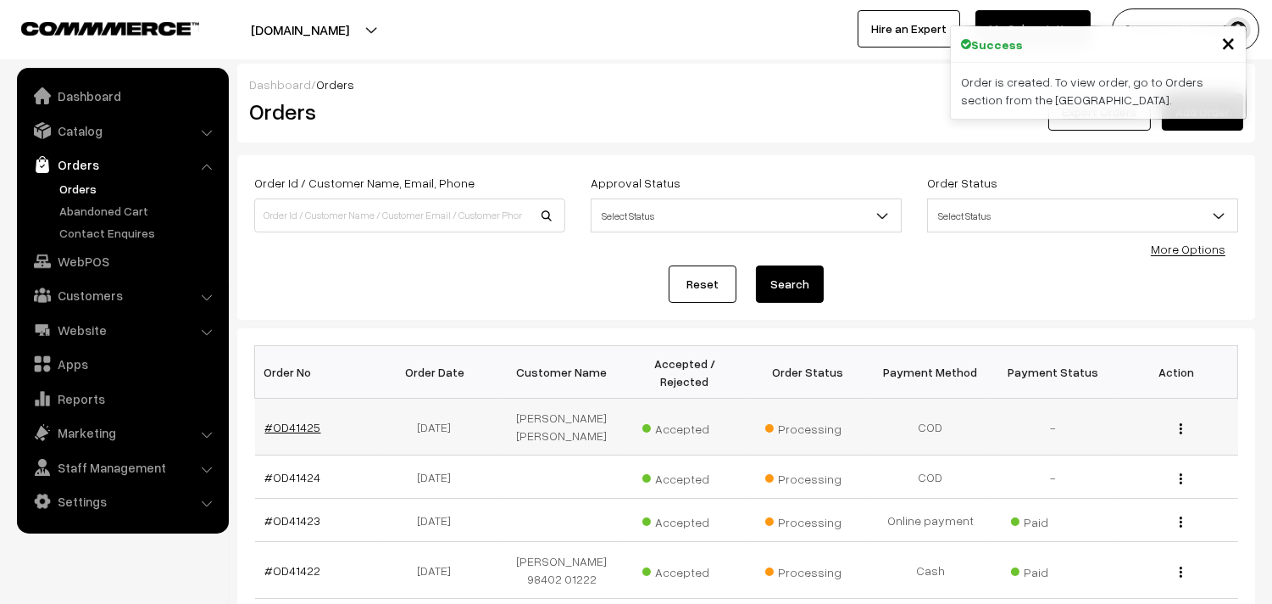
click at [316, 426] on link "#OD41425" at bounding box center [293, 427] width 56 height 14
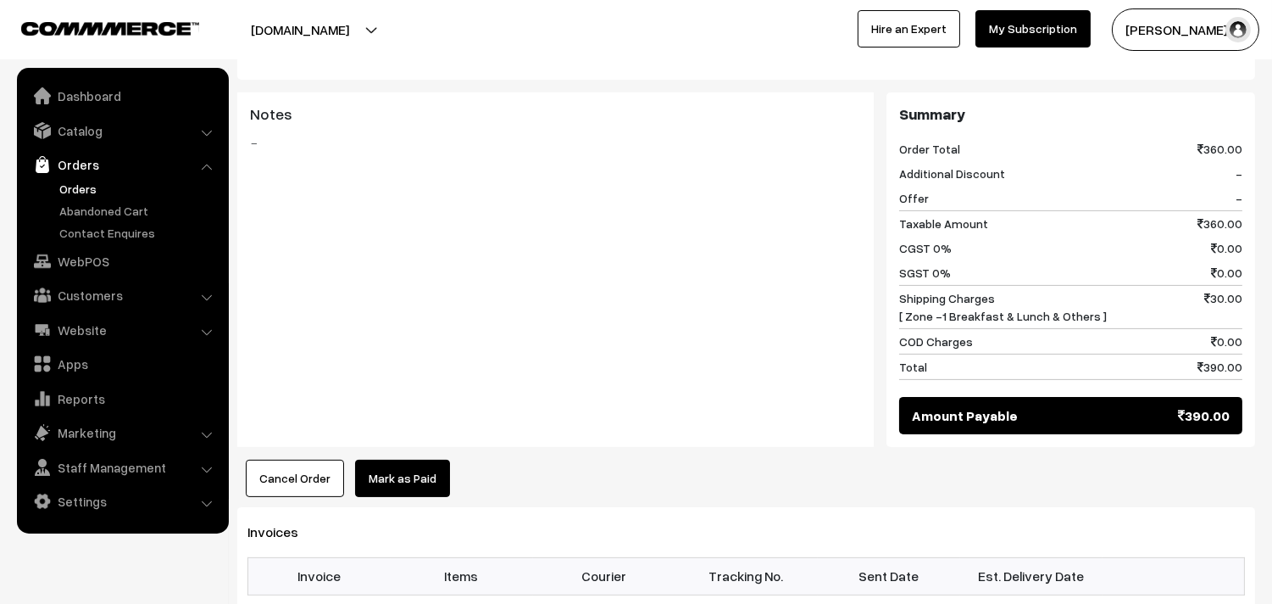
scroll to position [1036, 0]
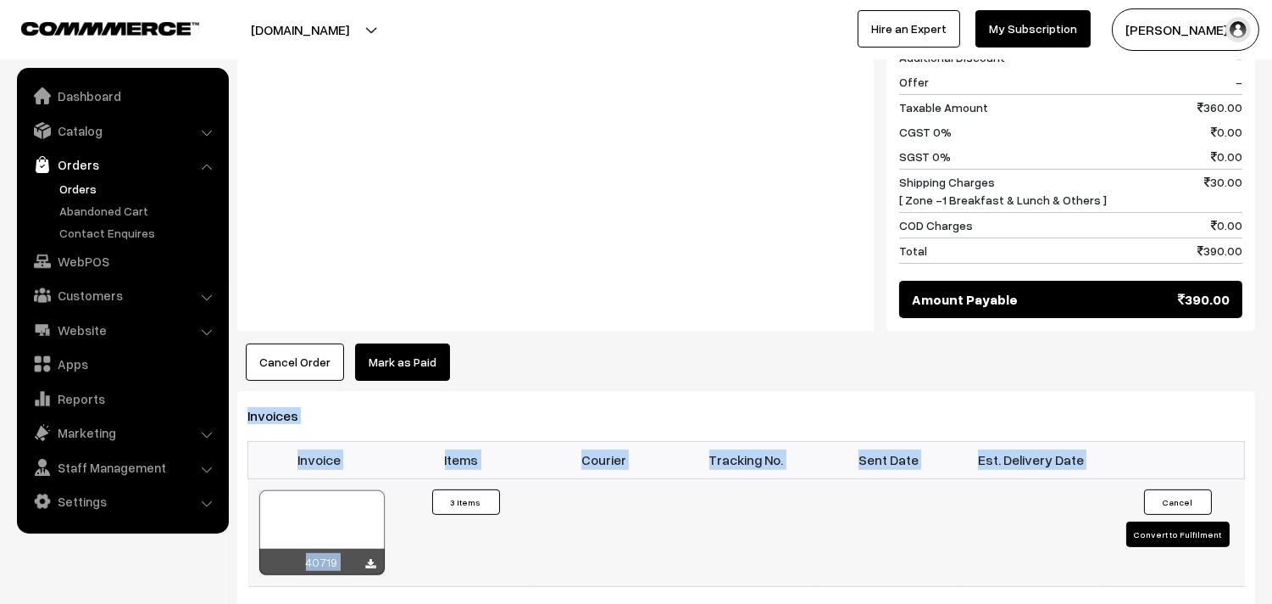
drag, startPoint x: 350, startPoint y: 341, endPoint x: 417, endPoint y: 469, distance: 144.5
click at [327, 490] on div at bounding box center [321, 532] width 125 height 85
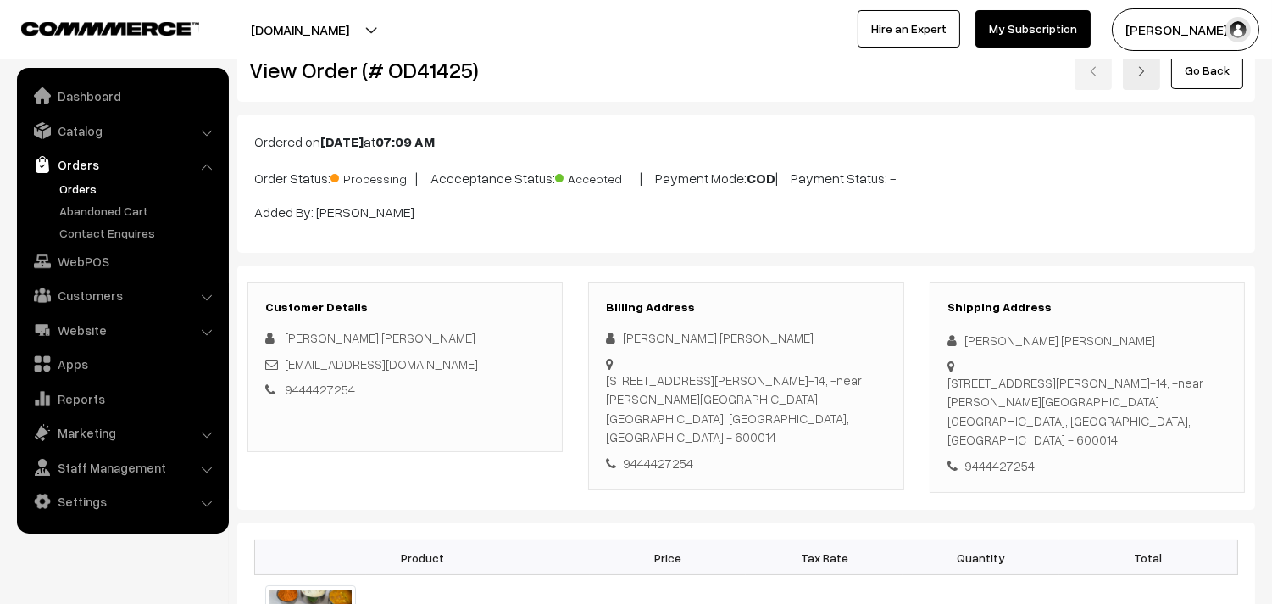
scroll to position [0, 0]
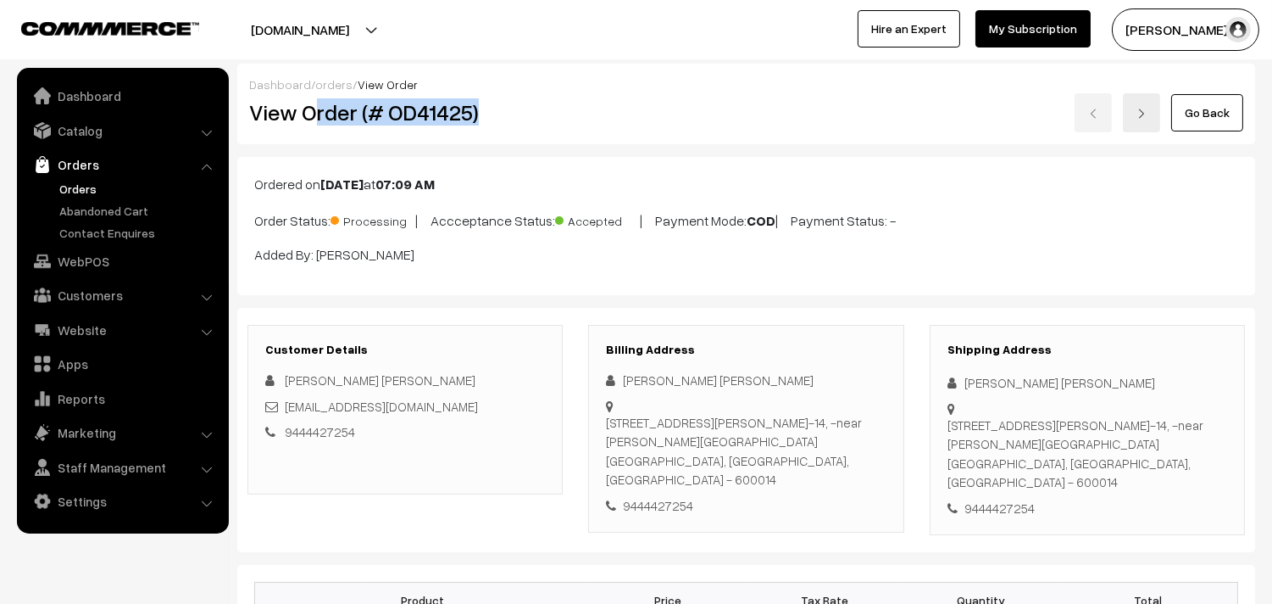
drag, startPoint x: 309, startPoint y: 107, endPoint x: 507, endPoint y: 114, distance: 198.5
click at [507, 114] on h2 "View Order (# OD41425)" at bounding box center [406, 112] width 315 height 26
copy h2 "rder (# OD41425)"
click at [328, 104] on h2 "View Order (# OD41425)" at bounding box center [406, 112] width 315 height 26
drag, startPoint x: 308, startPoint y: 110, endPoint x: 470, endPoint y: 140, distance: 164.6
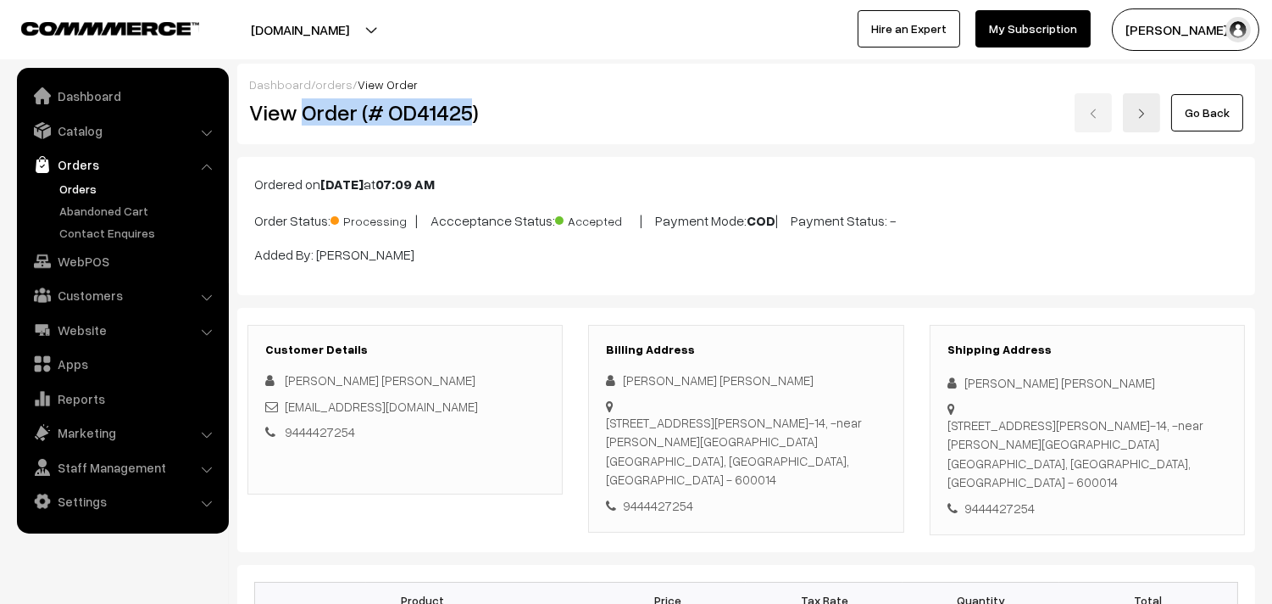
click at [470, 140] on div "Dashboard / orders / View Order View Order (# OD41425) Go Back" at bounding box center [746, 104] width 1018 height 81
copy h2 "Order (# OD41425"
click at [532, 113] on h2 "View Order (# OD41425)" at bounding box center [406, 112] width 315 height 26
copy h2 "Order (# OD41425)"
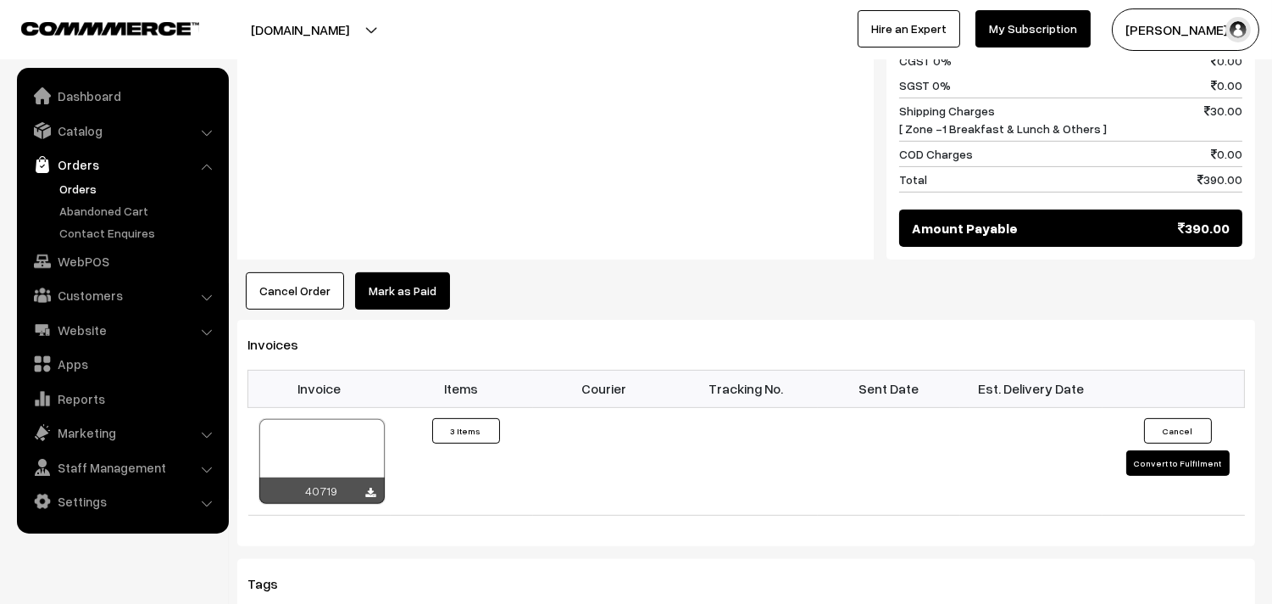
scroll to position [1224, 0]
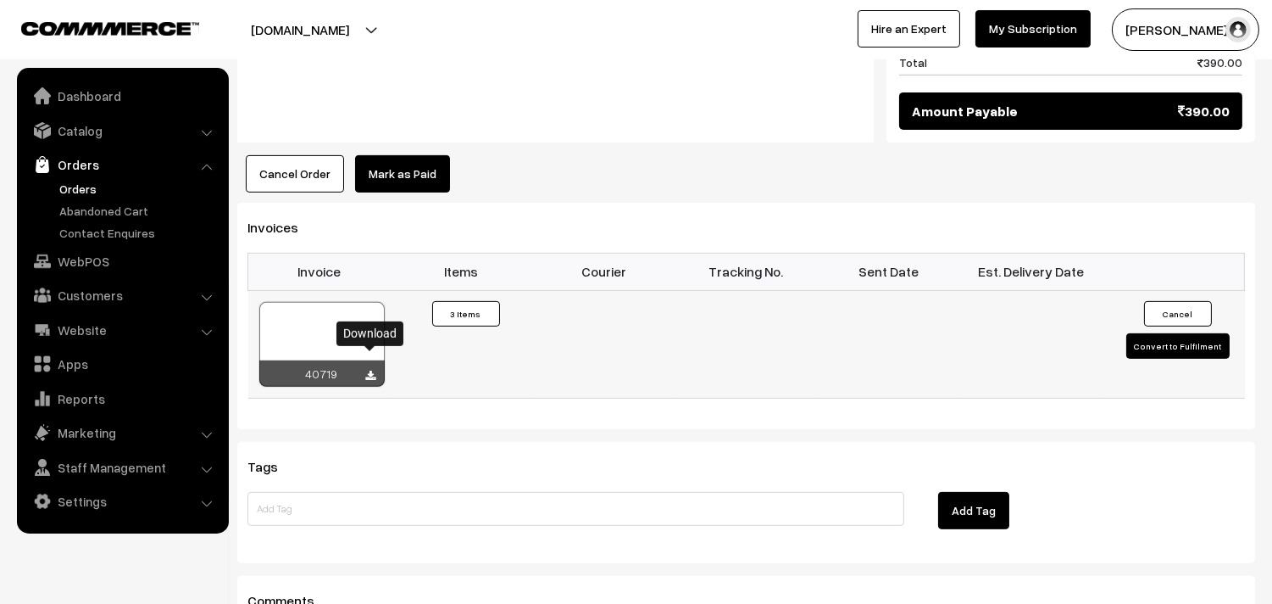
click at [370, 370] on icon at bounding box center [371, 375] width 10 height 11
click at [97, 251] on link "WebPOS" at bounding box center [122, 261] width 202 height 31
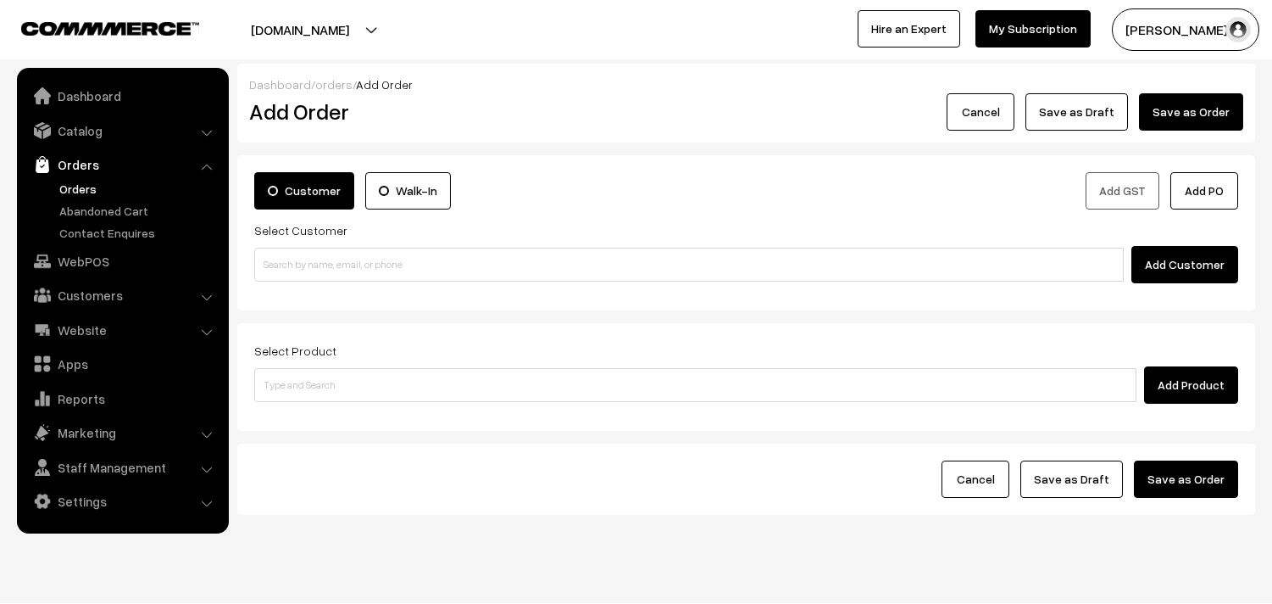
click at [315, 270] on input at bounding box center [689, 265] width 870 height 34
click at [286, 259] on input "99416 42097" at bounding box center [689, 265] width 870 height 34
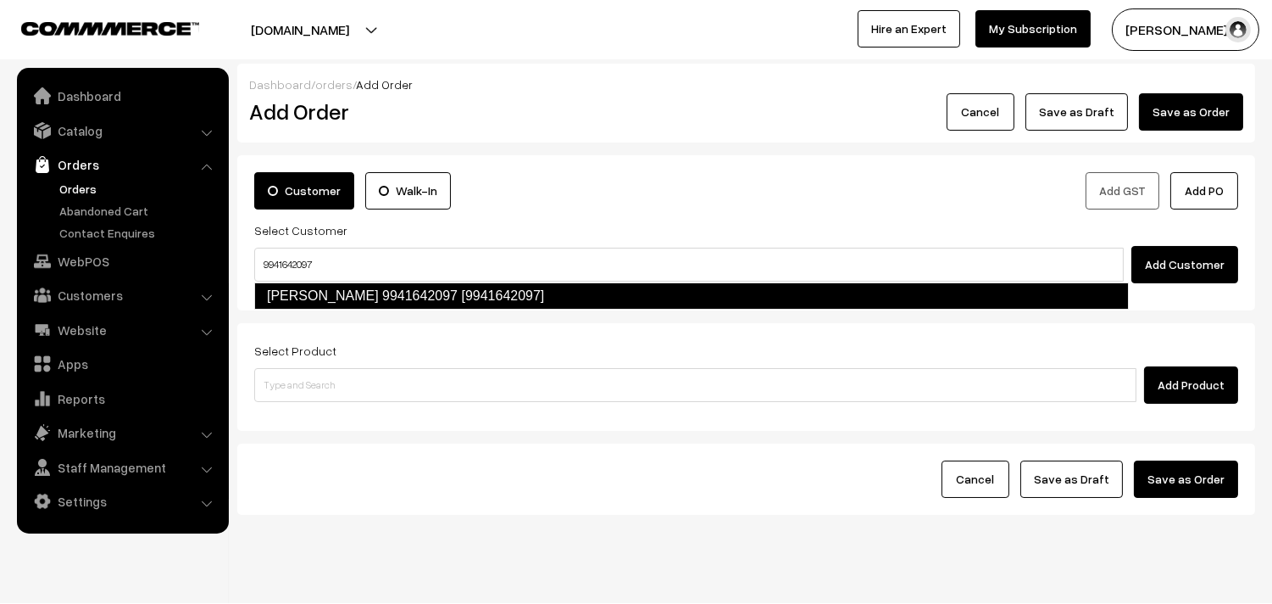
type input "9941642097"
click at [300, 318] on form "Customer Walk-In Add GST Add PO Select Customer Add Customer Select Product Add…" at bounding box center [746, 334] width 1018 height 359
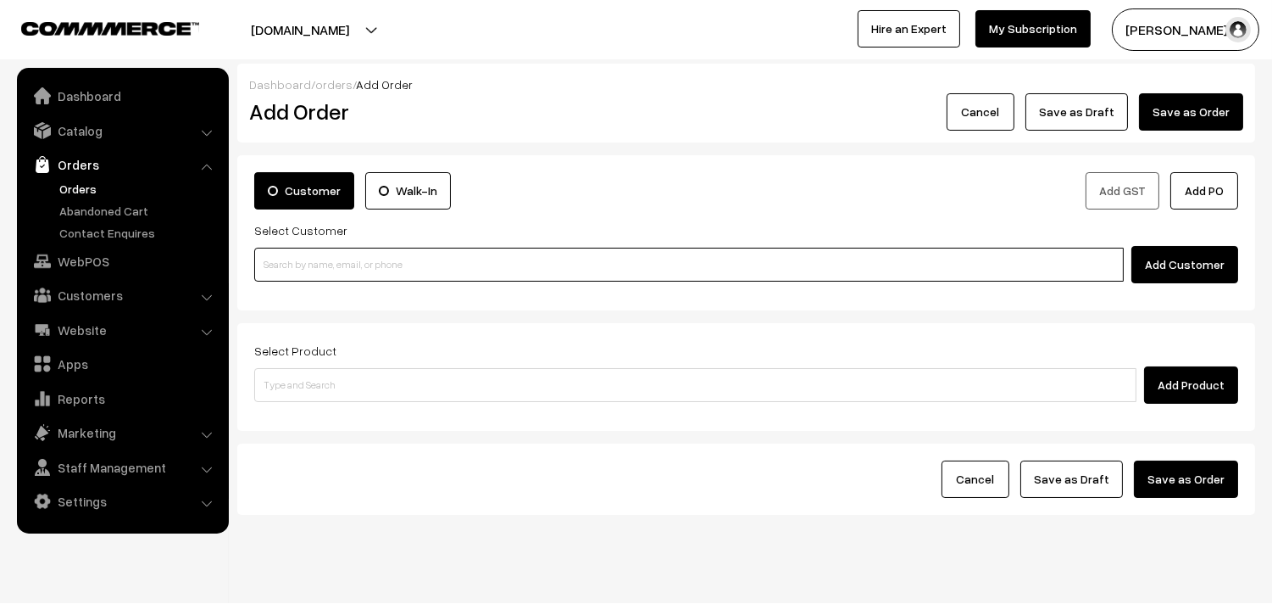
click at [316, 271] on input at bounding box center [689, 265] width 870 height 34
paste input "99416 42097"
click at [294, 259] on input "99416 42097" at bounding box center [689, 265] width 870 height 34
click at [286, 259] on input "99416 42097" at bounding box center [689, 265] width 870 height 34
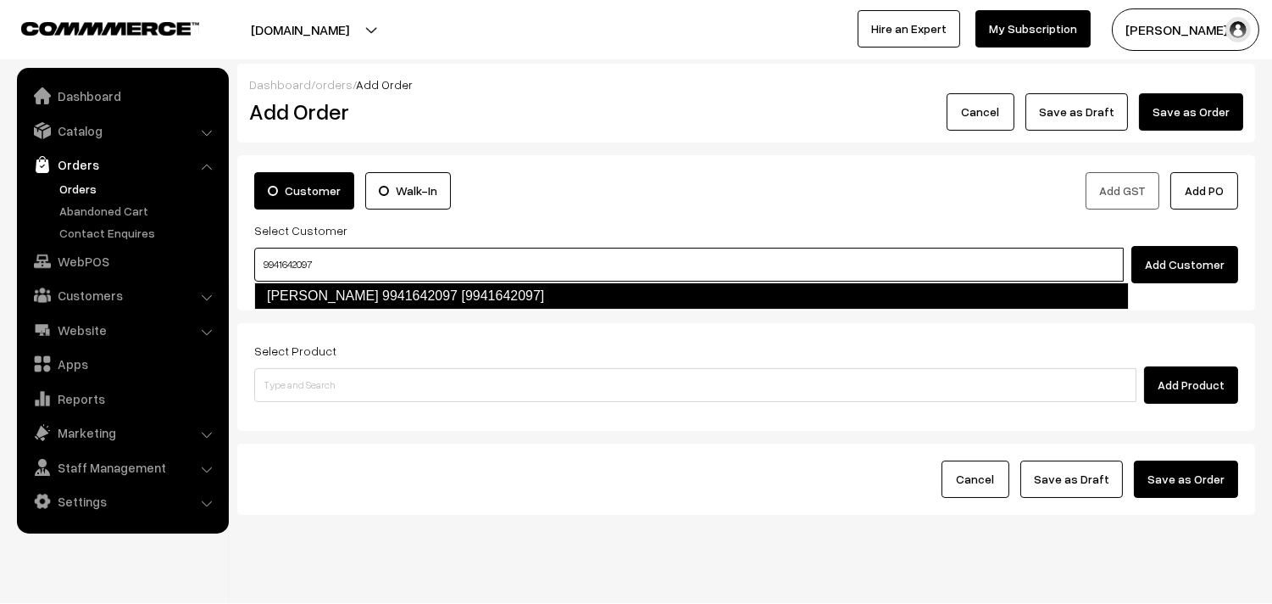
click at [334, 292] on link "Lavanya 9941642097 [9941642097]" at bounding box center [691, 295] width 875 height 27
type input "9941642097"
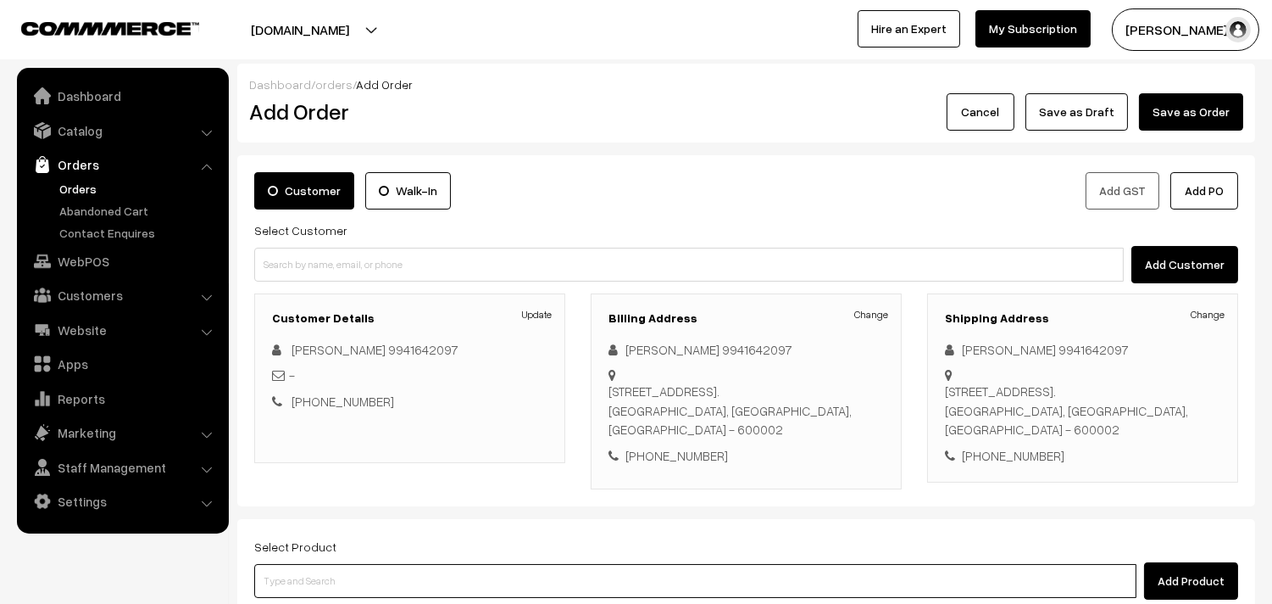
click at [359, 564] on input at bounding box center [695, 581] width 882 height 34
type input "idly"
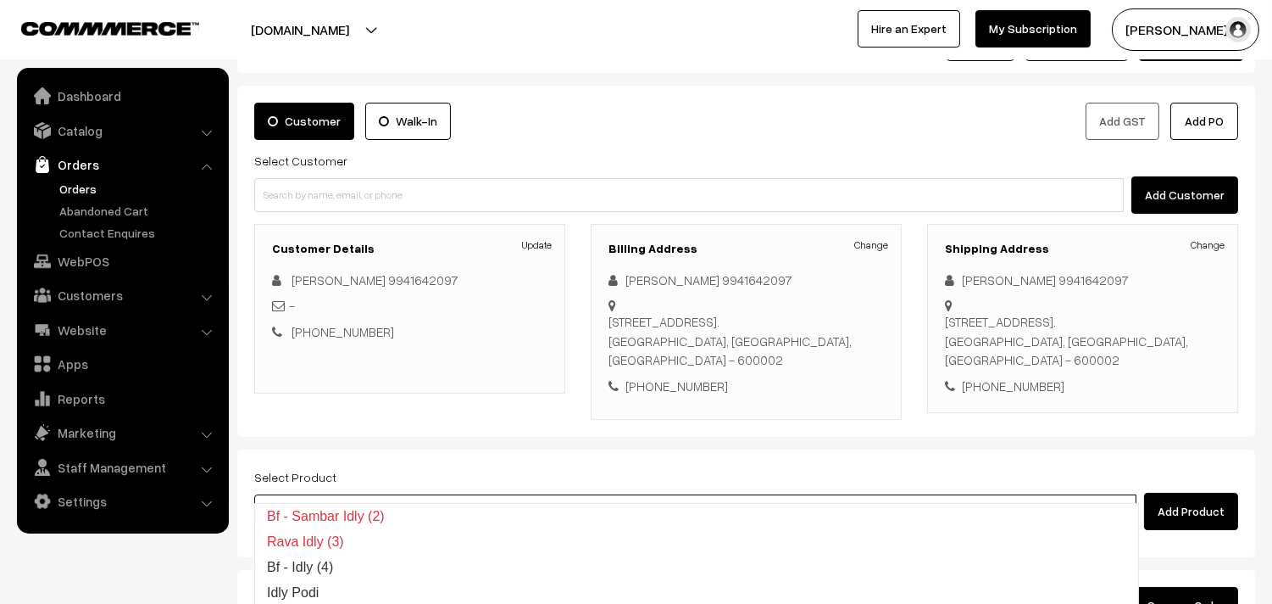
scroll to position [204, 0]
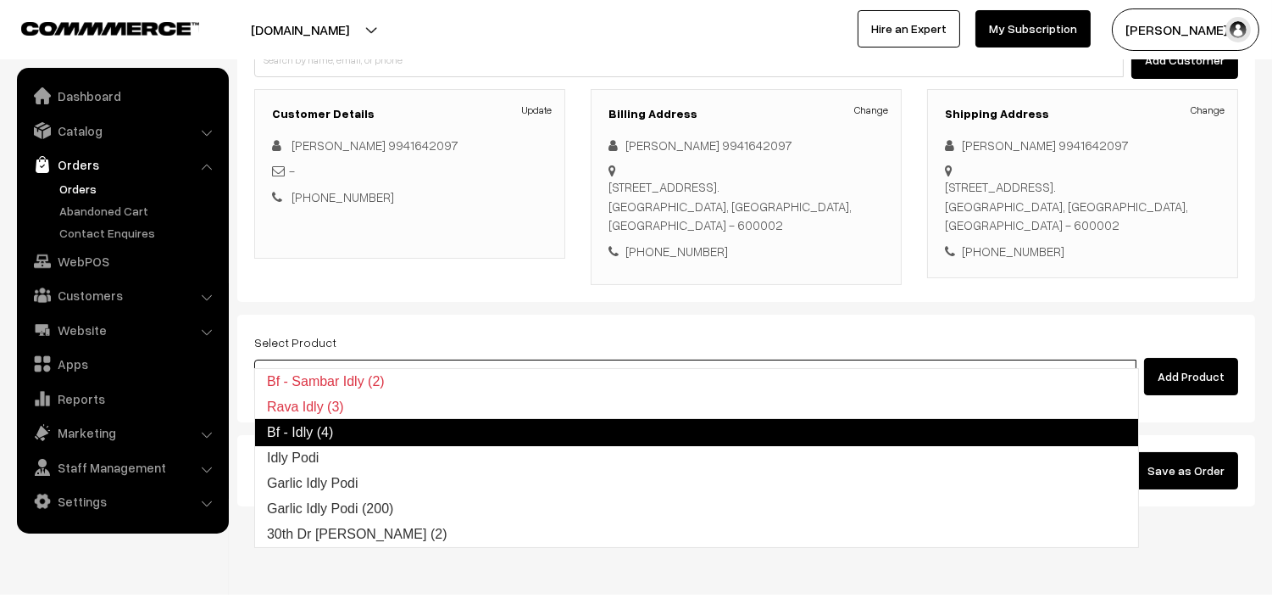
click at [359, 424] on link "Bf - Idly (4)" at bounding box center [696, 432] width 885 height 27
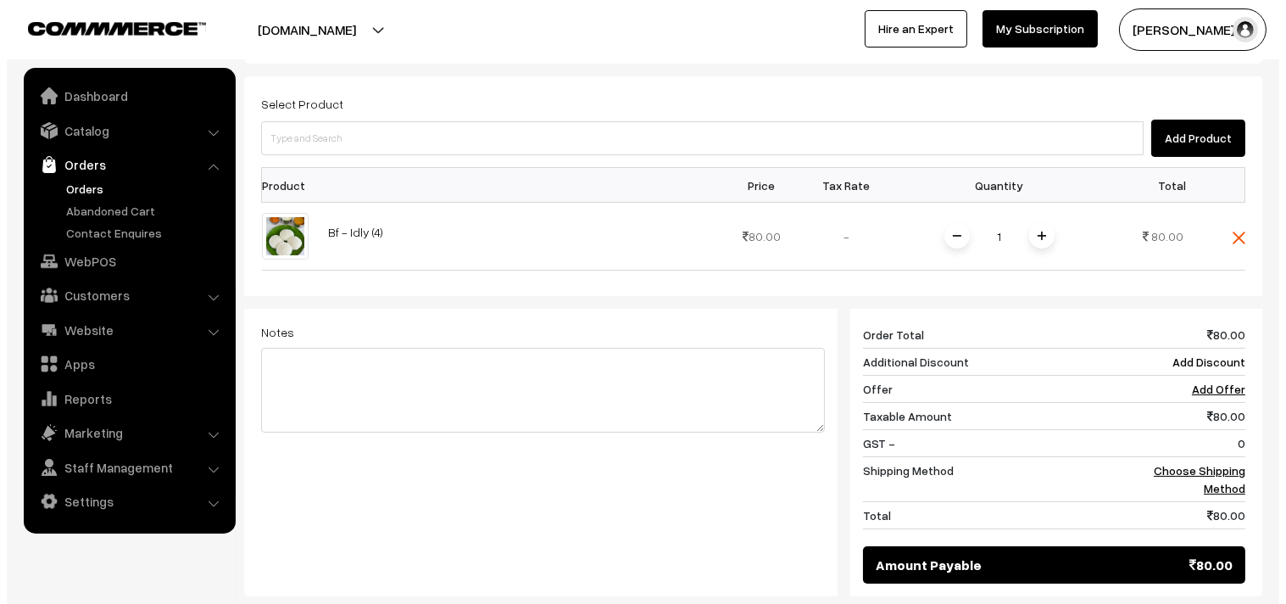
scroll to position [581, 0]
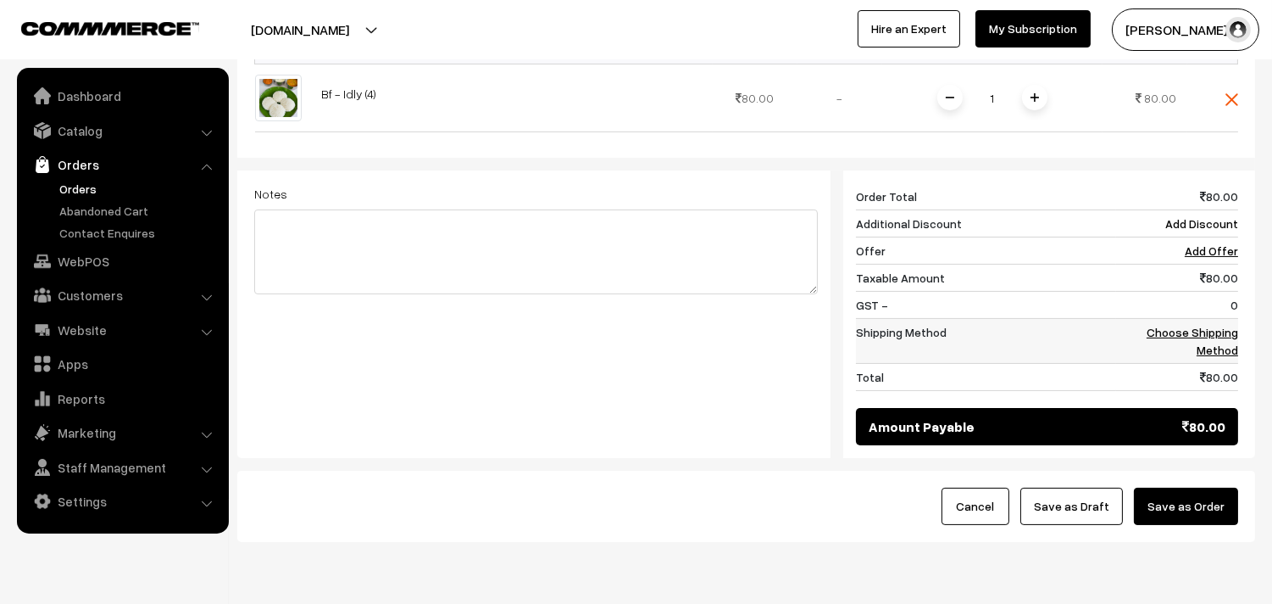
click at [1213, 325] on link "Choose Shipping Method" at bounding box center [1193, 341] width 92 height 32
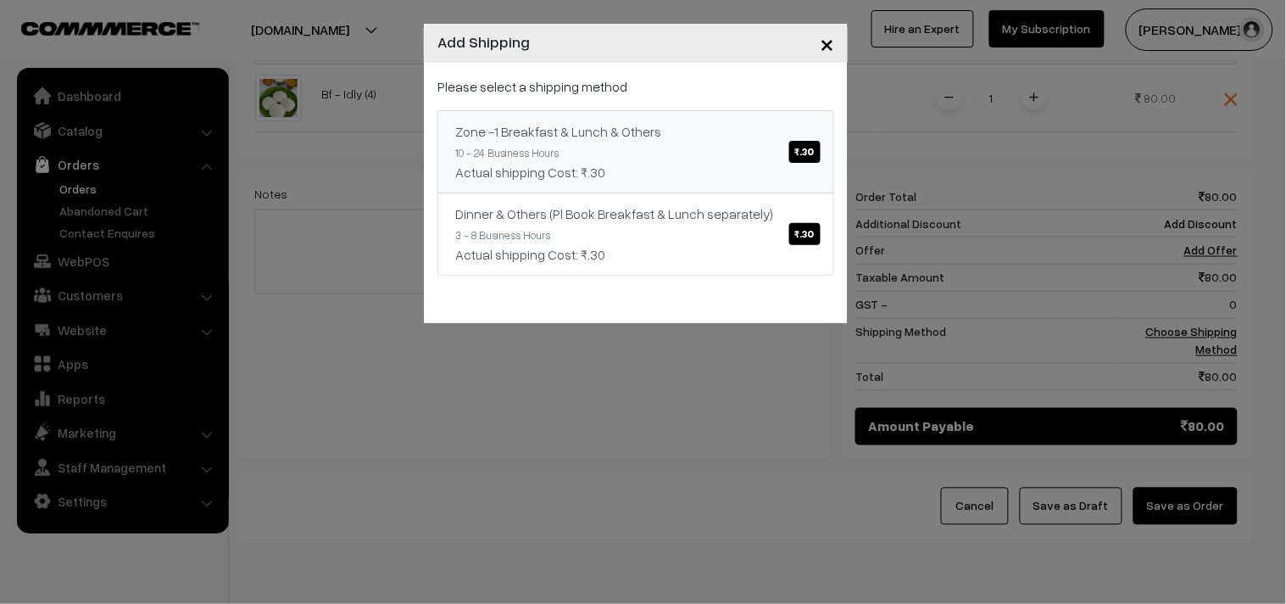
click at [820, 153] on span "₹.30" at bounding box center [804, 152] width 31 height 22
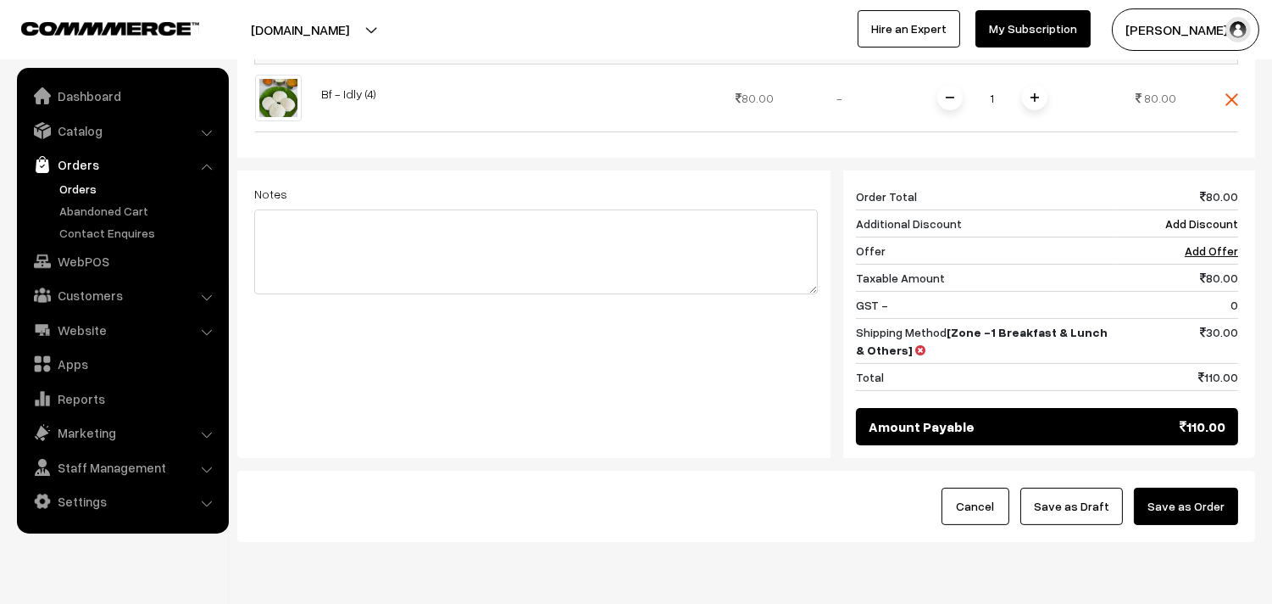
click at [1171, 487] on button "Save as Order" at bounding box center [1186, 505] width 104 height 37
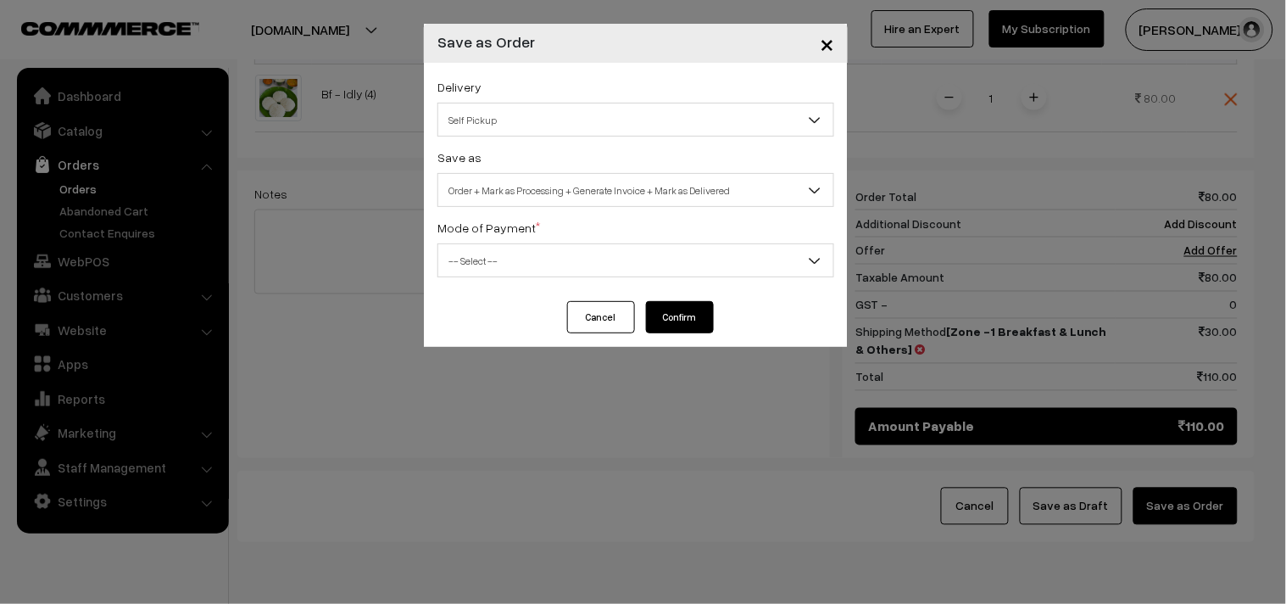
click at [507, 119] on span "Self Pickup" at bounding box center [635, 120] width 395 height 30
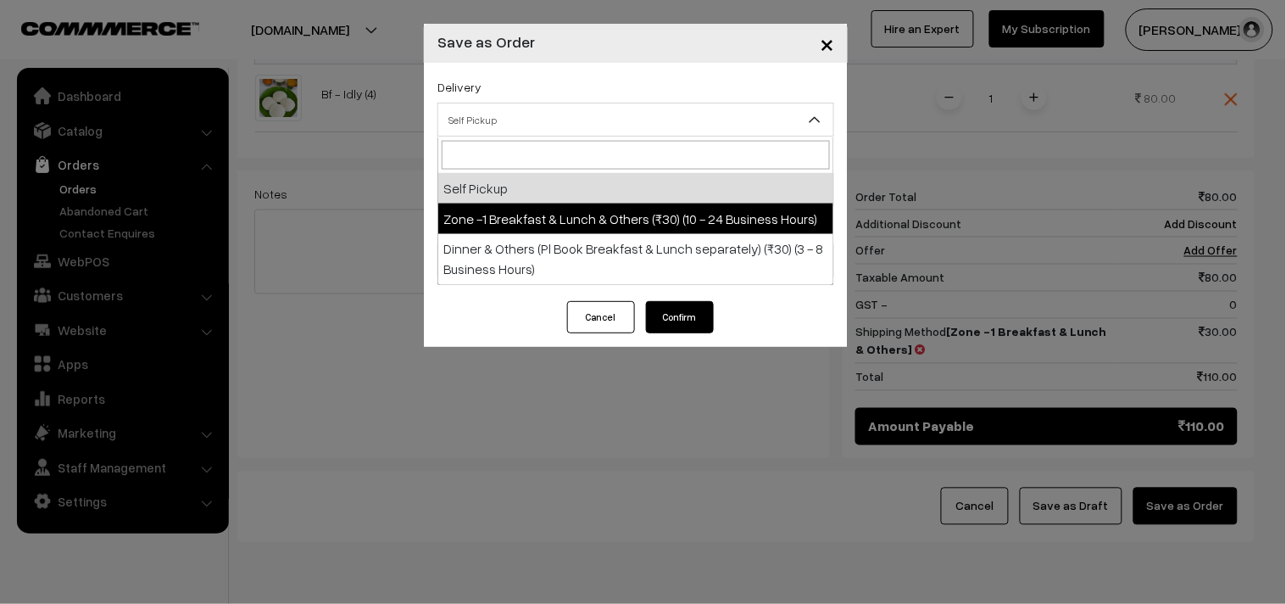
select select "ZON1"
select select "3"
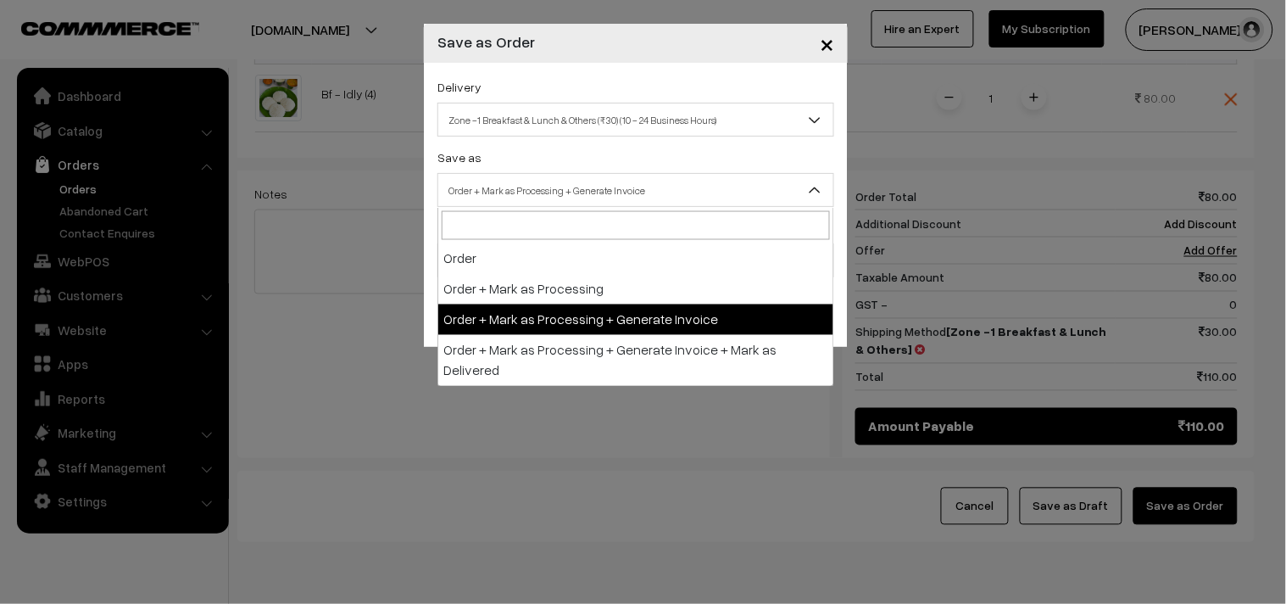
click at [538, 185] on span "Order + Mark as Processing + Generate Invoice" at bounding box center [635, 190] width 395 height 30
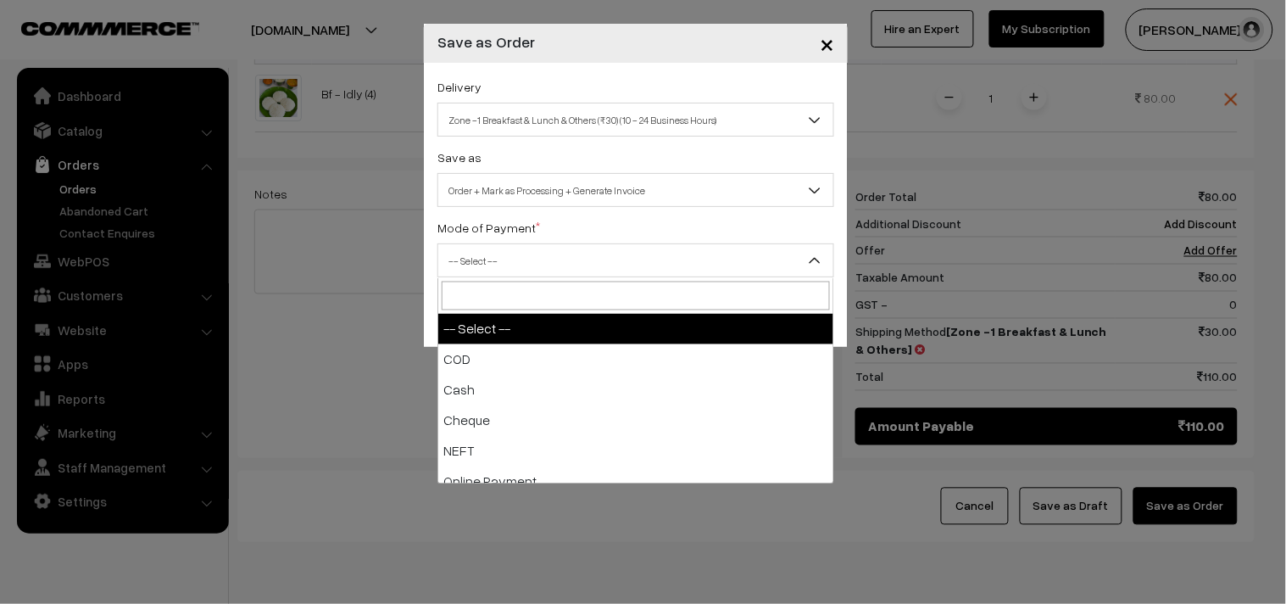
click at [559, 274] on span "-- Select --" at bounding box center [635, 261] width 395 height 30
drag, startPoint x: 531, startPoint y: 342, endPoint x: 540, endPoint y: 346, distance: 10.2
select select "1"
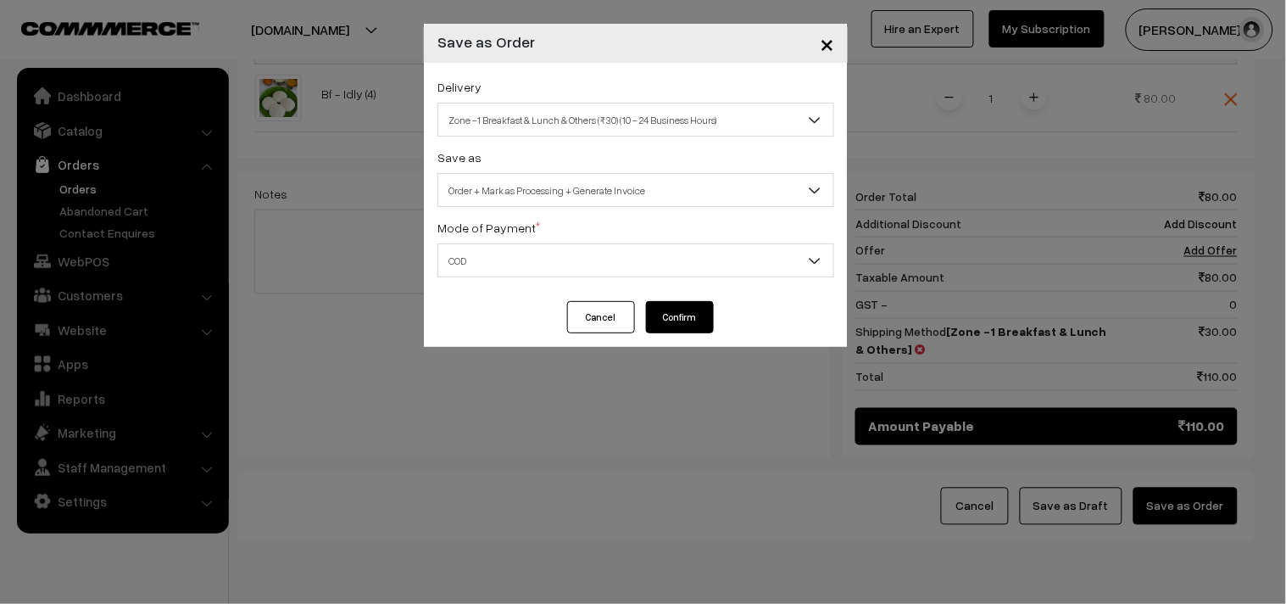
click at [682, 320] on button "Confirm" at bounding box center [680, 317] width 68 height 32
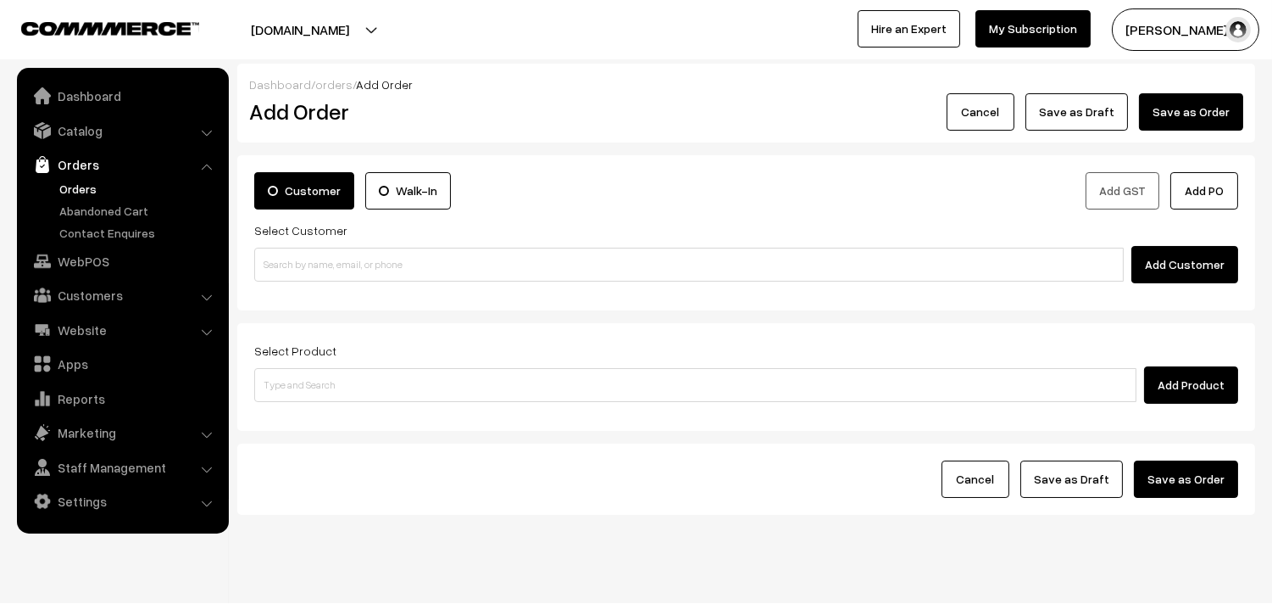
click at [79, 189] on link "Orders" at bounding box center [139, 189] width 168 height 18
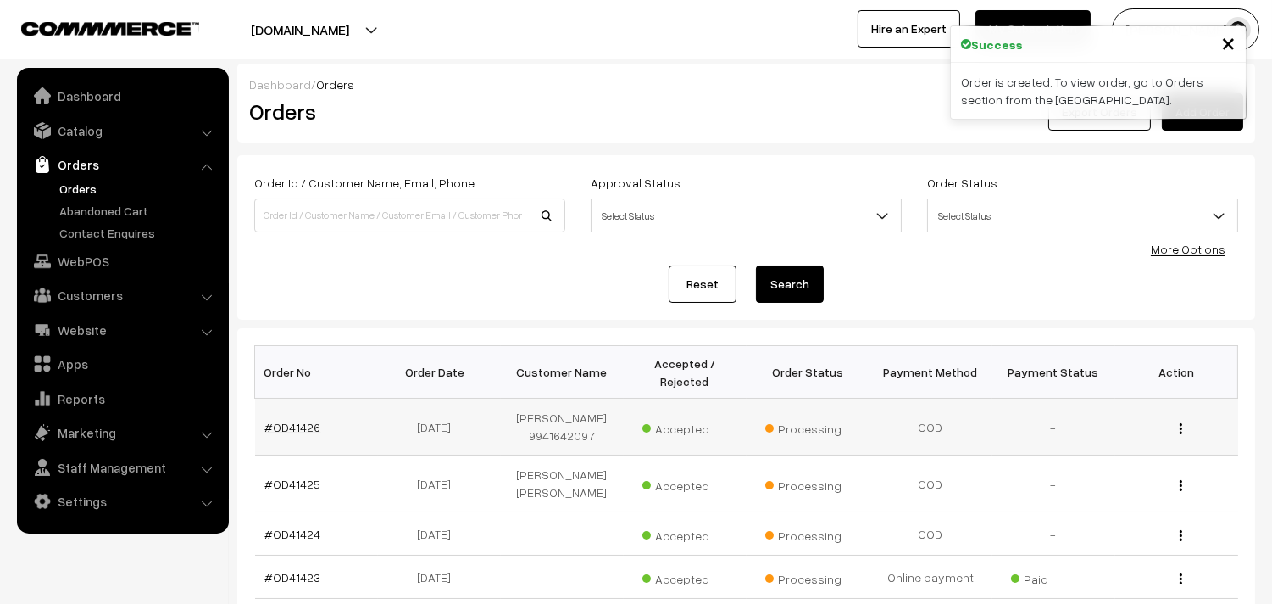
click at [288, 431] on link "#OD41426" at bounding box center [293, 427] width 56 height 14
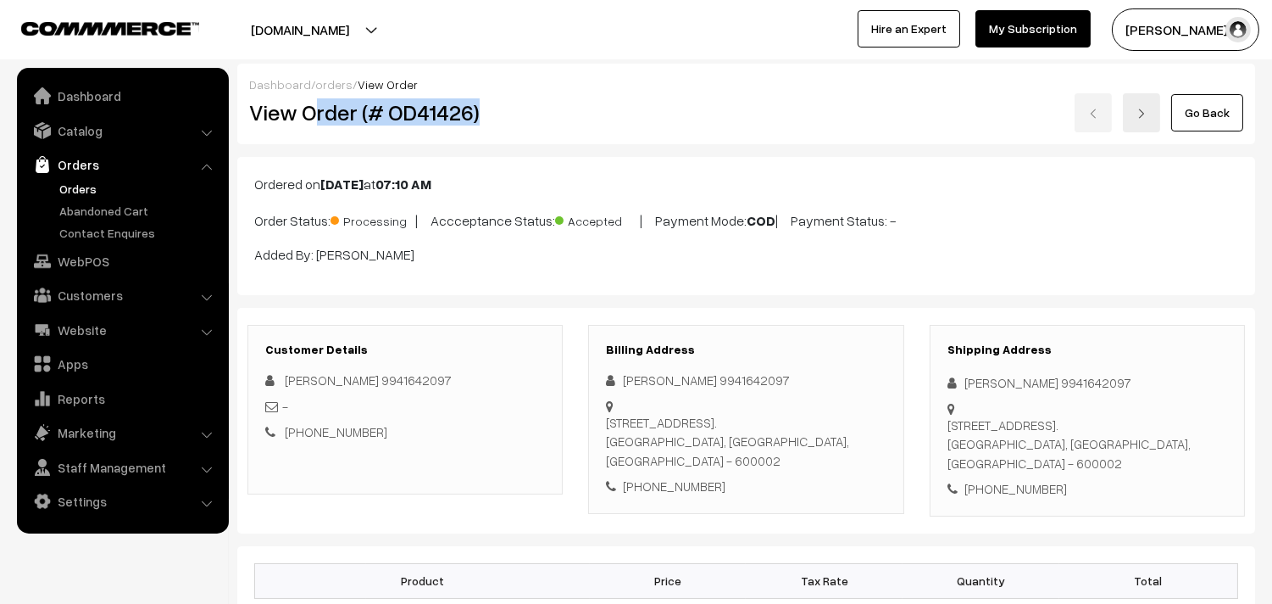
click at [476, 117] on h2 "View Order (# OD41426)" at bounding box center [406, 112] width 315 height 26
click at [382, 119] on h2 "View Order (# OD41426)" at bounding box center [406, 112] width 315 height 26
drag, startPoint x: 303, startPoint y: 112, endPoint x: 496, endPoint y: 112, distance: 193.3
click at [496, 112] on h2 "View Order (# OD41426)" at bounding box center [406, 112] width 315 height 26
copy h2 "Order (# OD41426)"
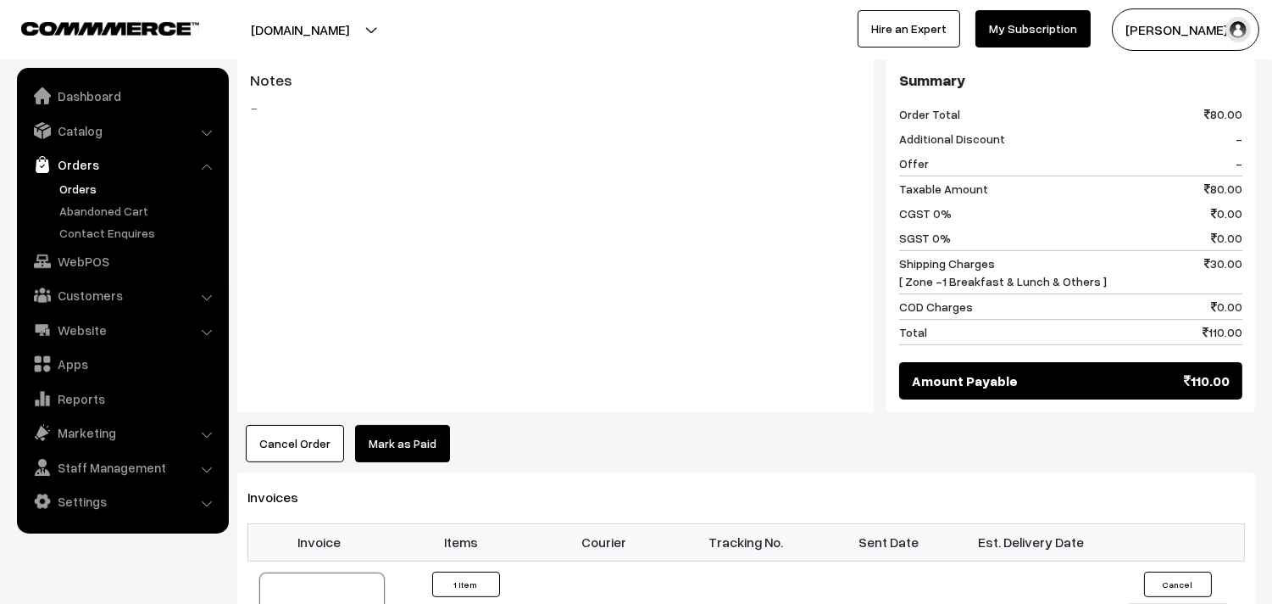
scroll to position [942, 0]
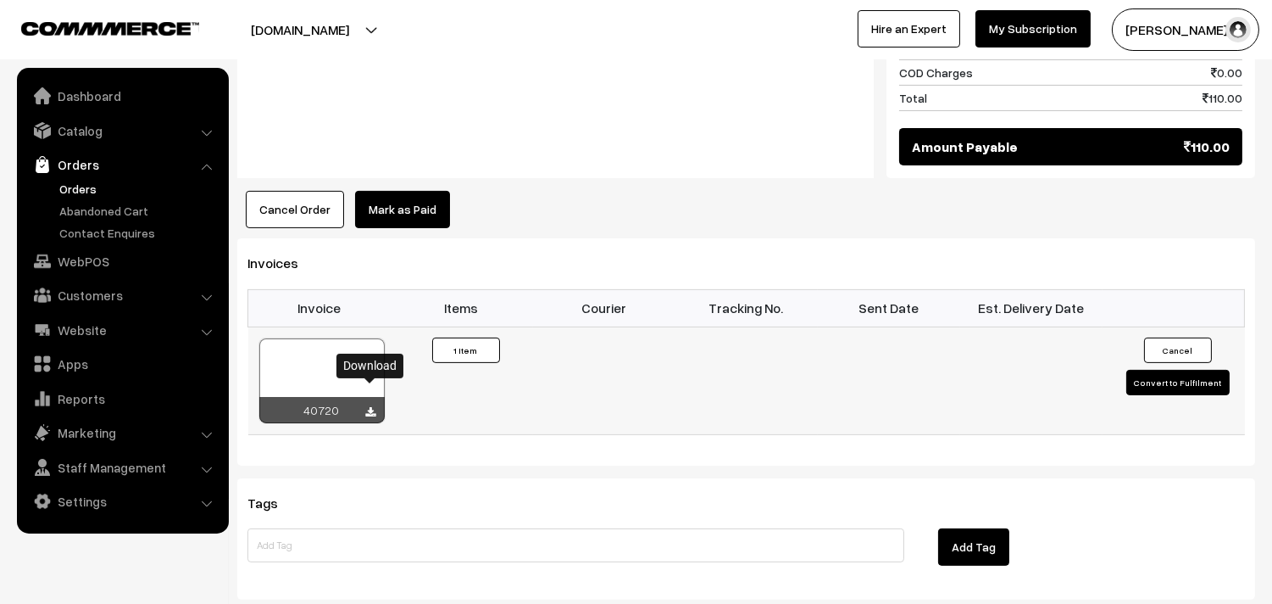
click at [367, 407] on icon at bounding box center [371, 412] width 10 height 11
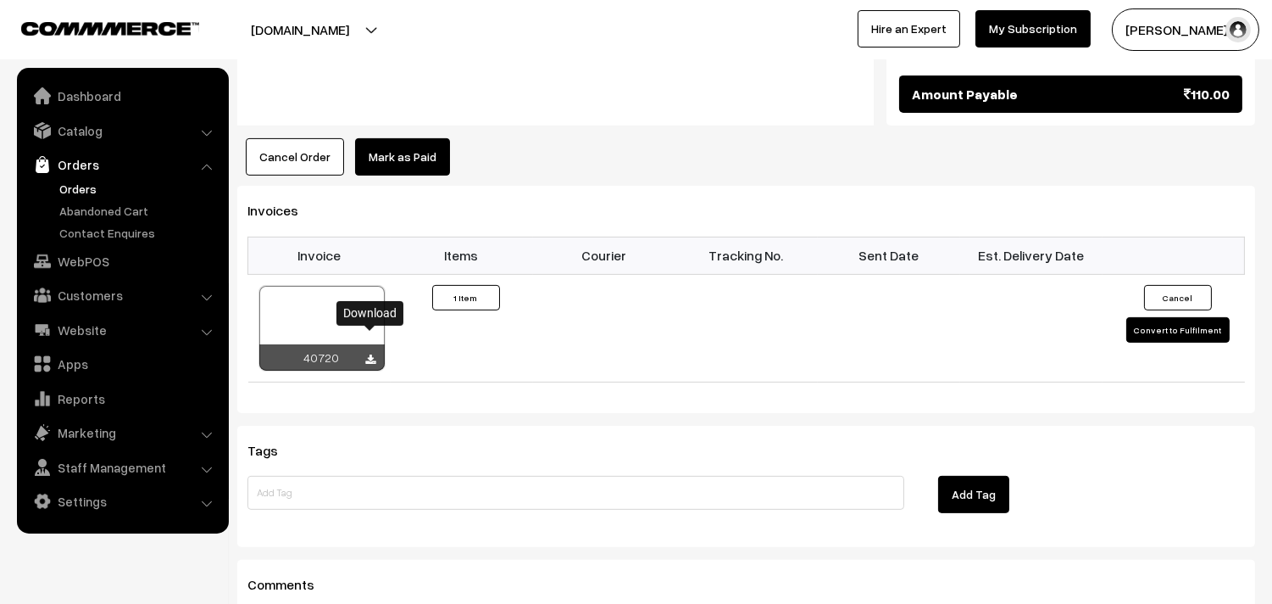
scroll to position [1036, 0]
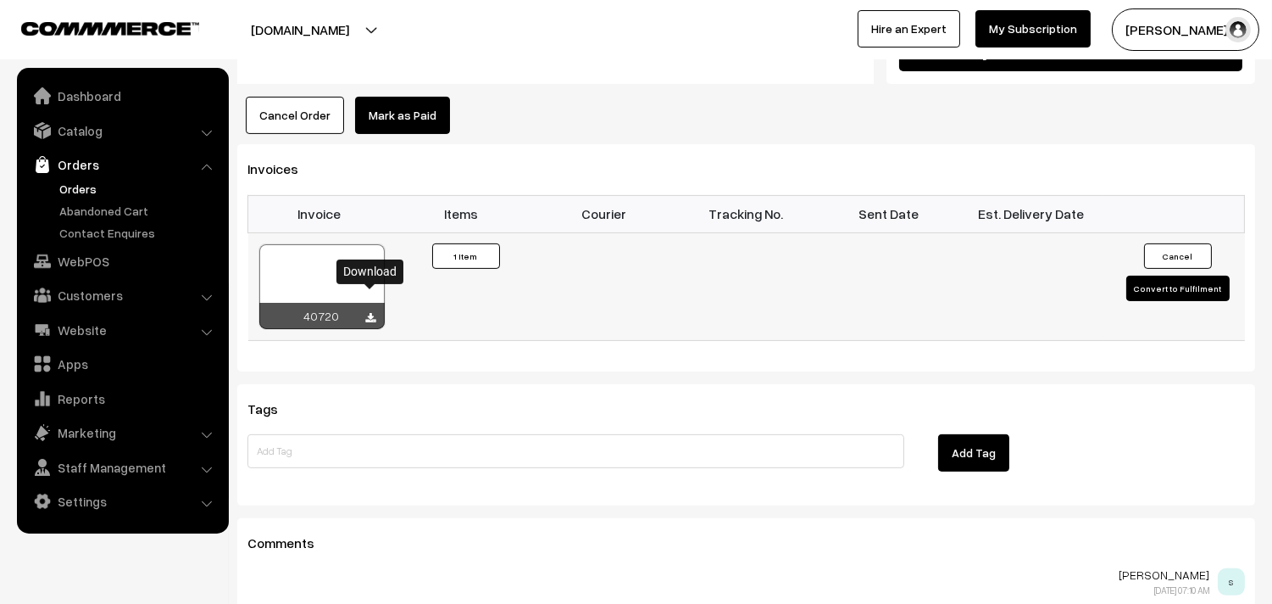
click at [316, 303] on div "40720" at bounding box center [321, 316] width 125 height 26
click at [318, 265] on div at bounding box center [321, 286] width 125 height 85
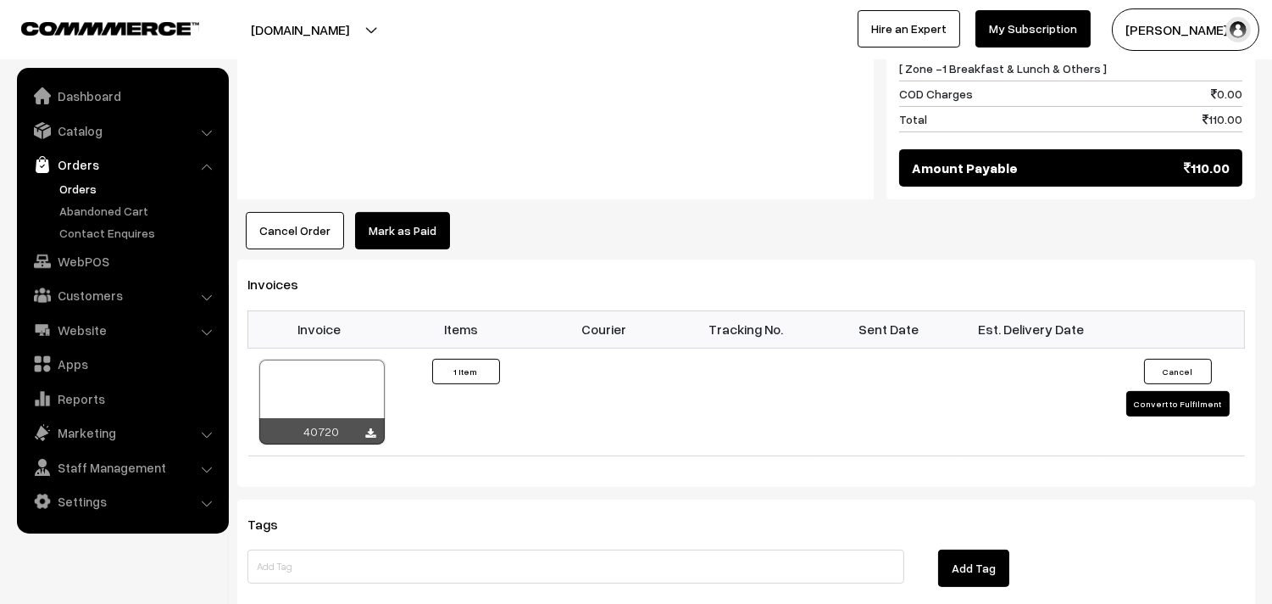
scroll to position [848, 0]
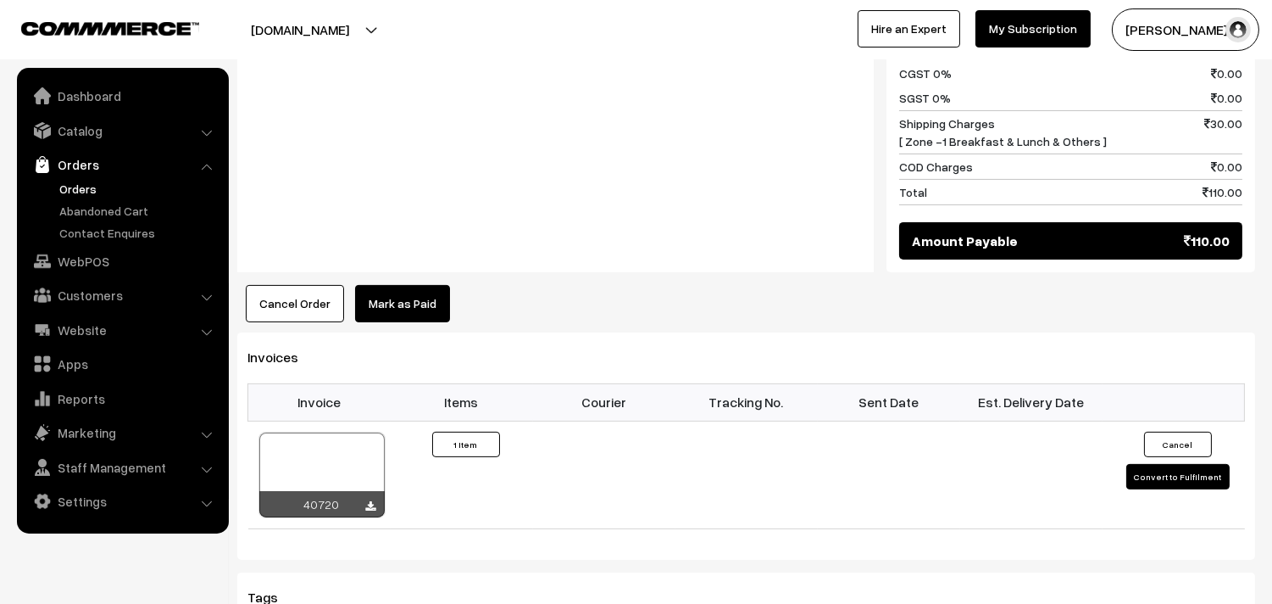
click at [74, 187] on link "Orders" at bounding box center [139, 189] width 168 height 18
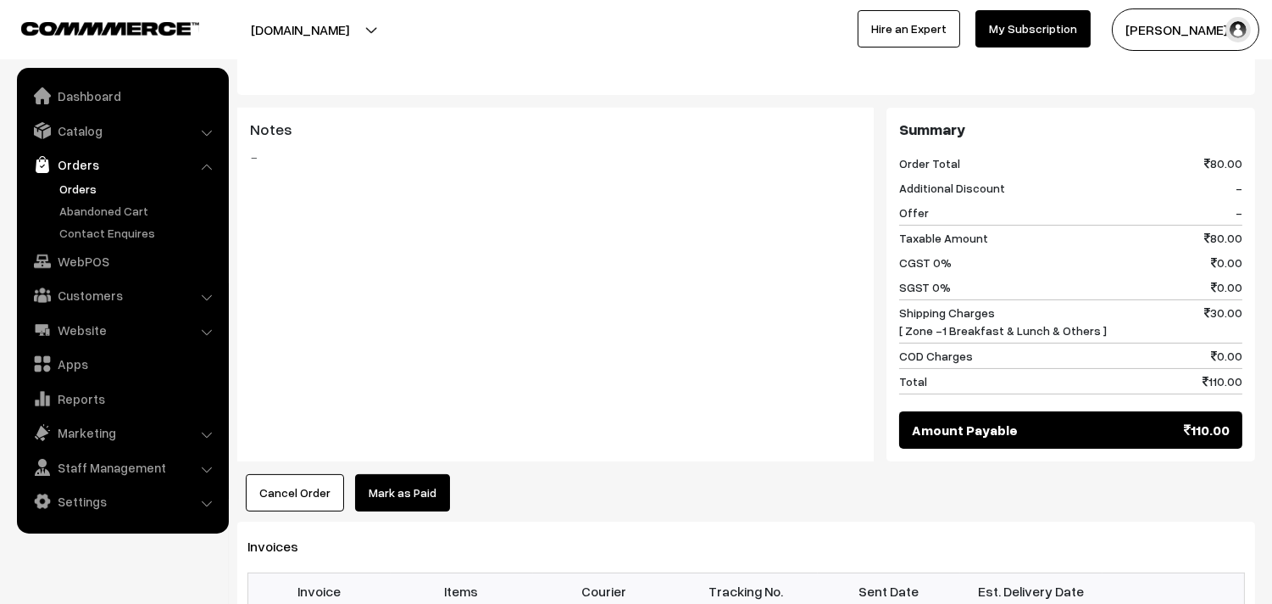
scroll to position [472, 0]
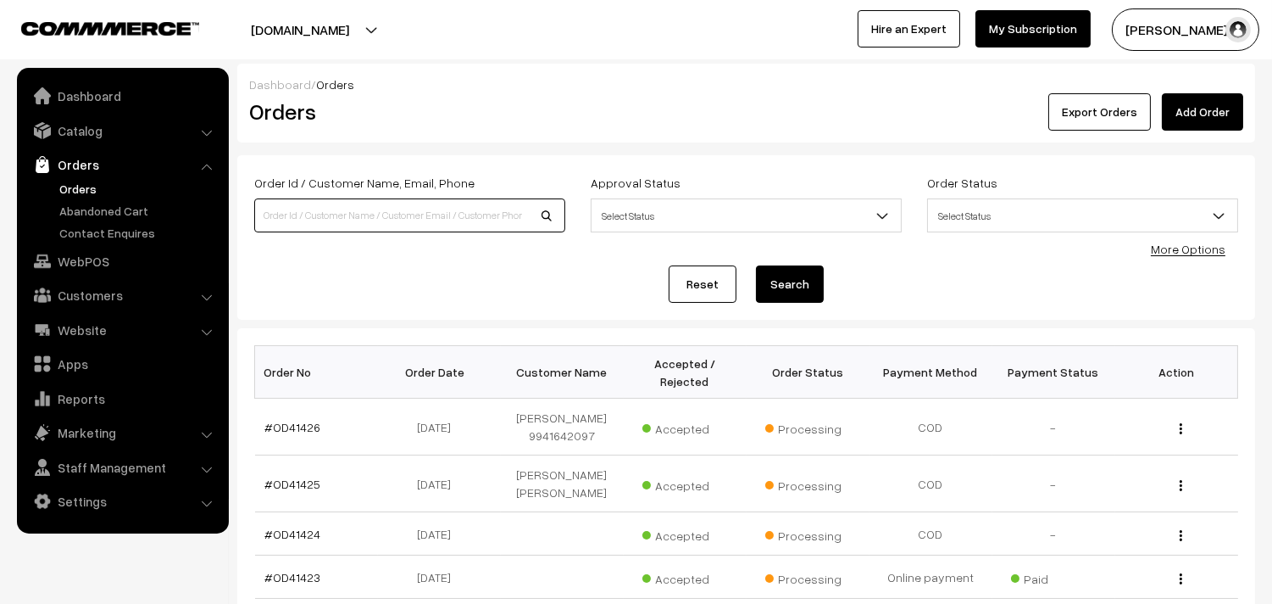
click at [382, 208] on input at bounding box center [409, 215] width 311 height 34
type input "9840289912"
click at [756, 265] on button "Search" at bounding box center [790, 283] width 68 height 37
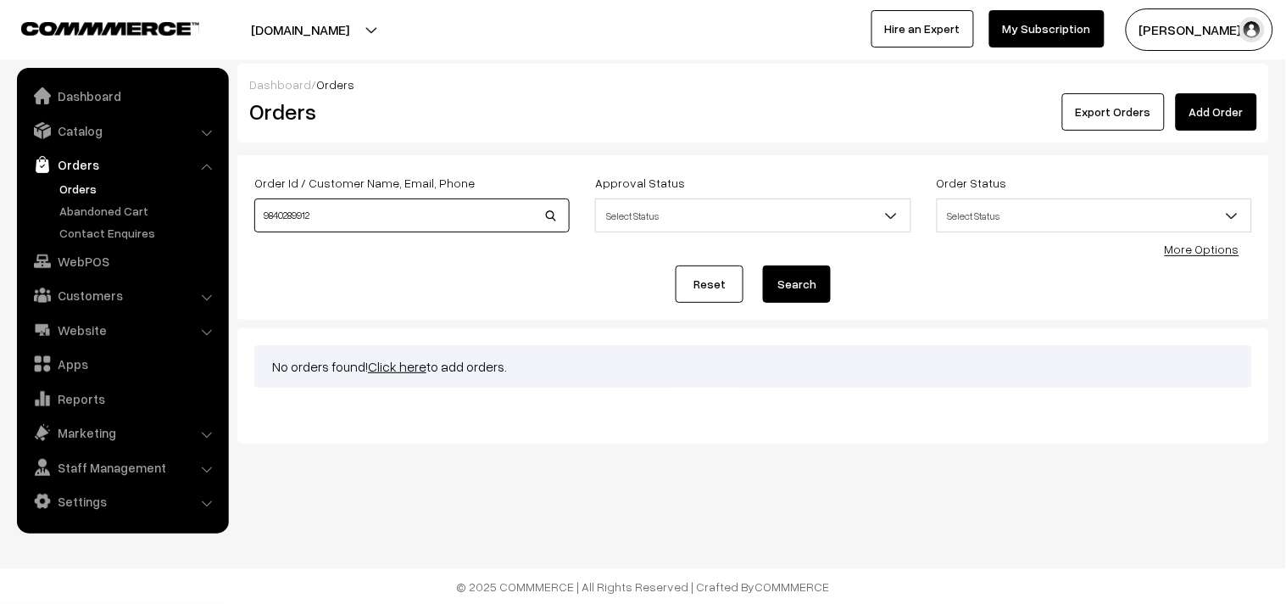
drag, startPoint x: 340, startPoint y: 218, endPoint x: 31, endPoint y: 184, distance: 311.3
click at [31, 184] on body "Thank you for showing interest. Our team will call you shortly. Close annamfood…" at bounding box center [643, 302] width 1286 height 604
click at [85, 183] on link "Orders" at bounding box center [139, 189] width 168 height 18
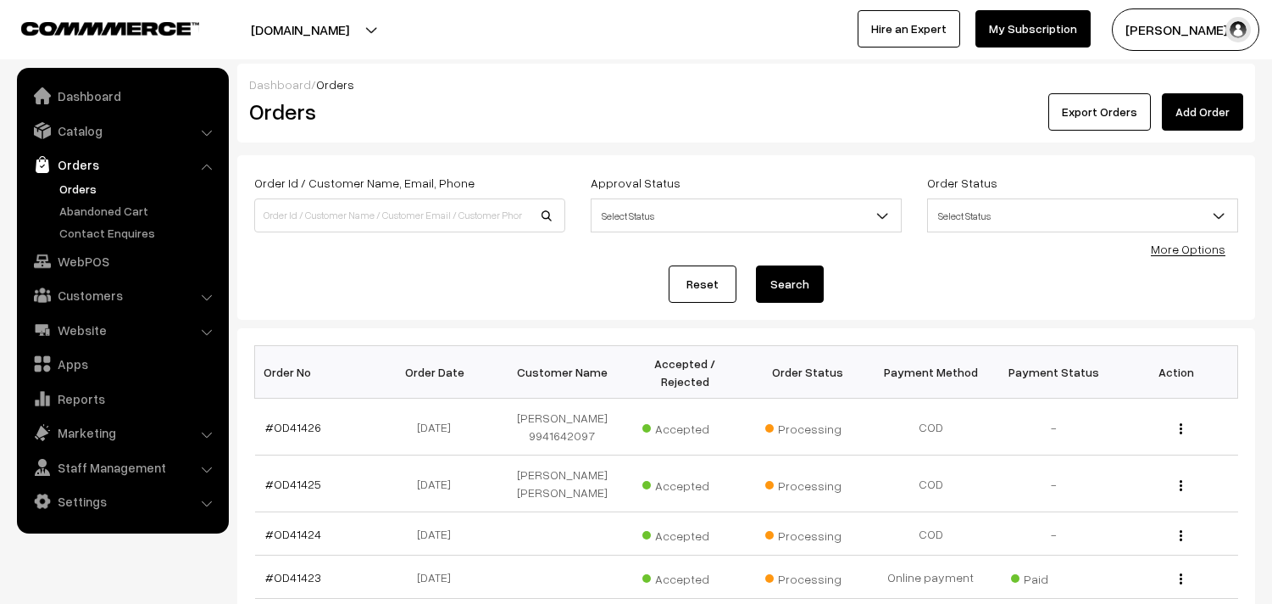
click at [343, 216] on input at bounding box center [409, 215] width 311 height 34
type input "9840289912"
click at [793, 272] on button "Search" at bounding box center [790, 283] width 68 height 37
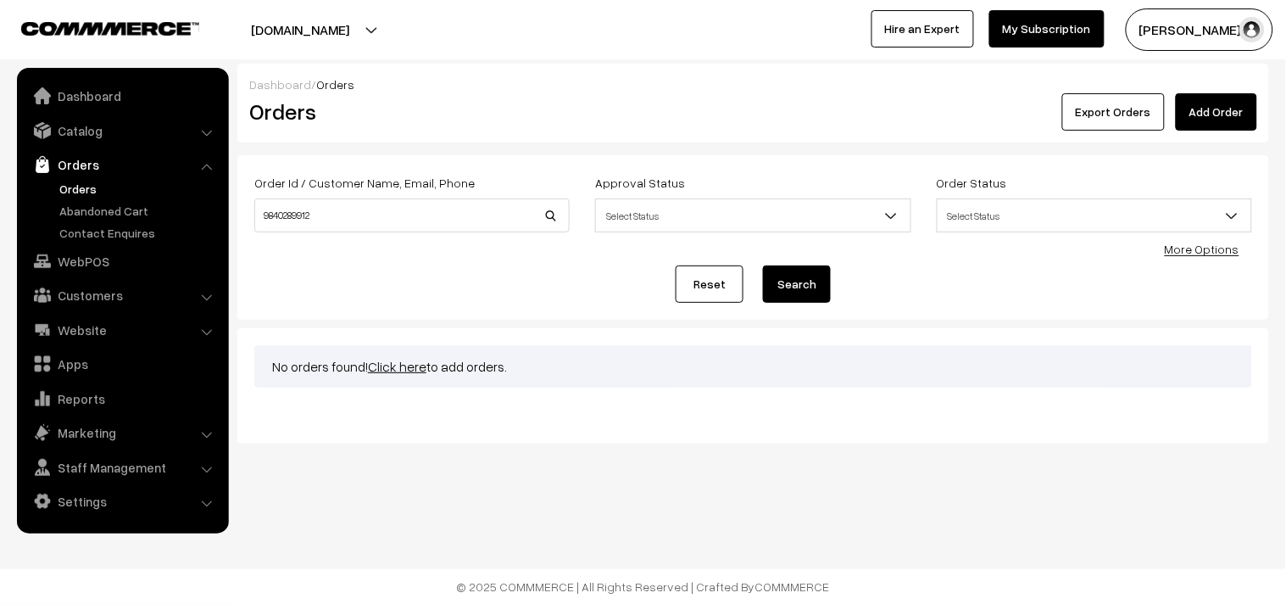
click at [87, 185] on link "Orders" at bounding box center [139, 189] width 168 height 18
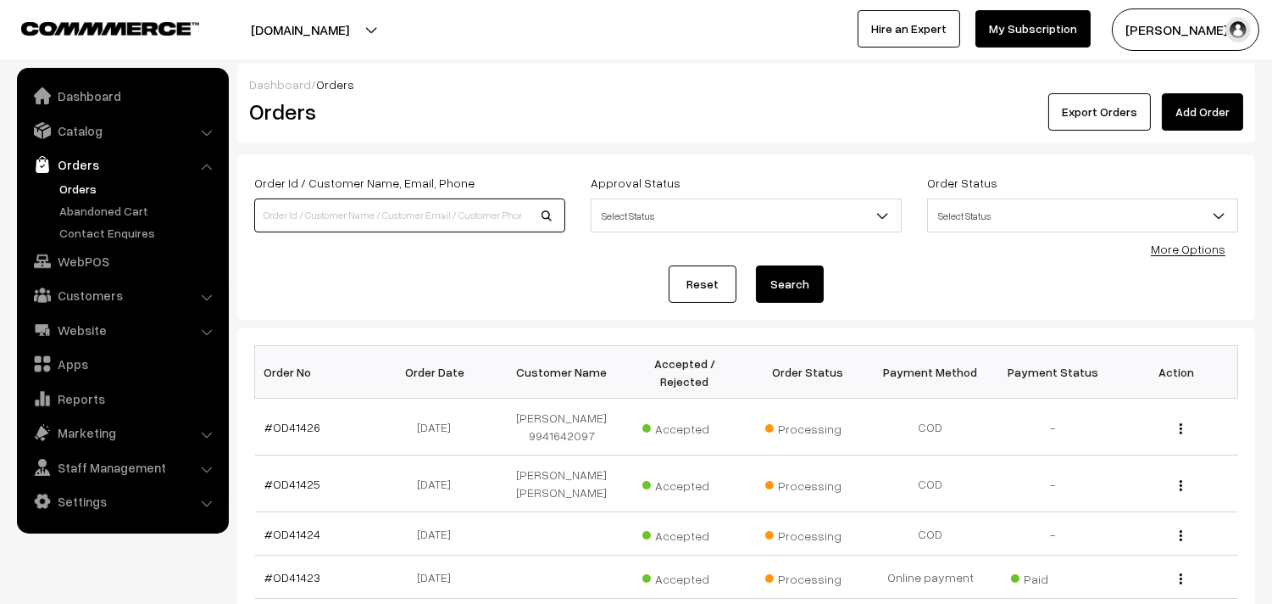
click at [317, 219] on input at bounding box center [409, 215] width 311 height 34
type input "99"
